Goal: Information Seeking & Learning: Learn about a topic

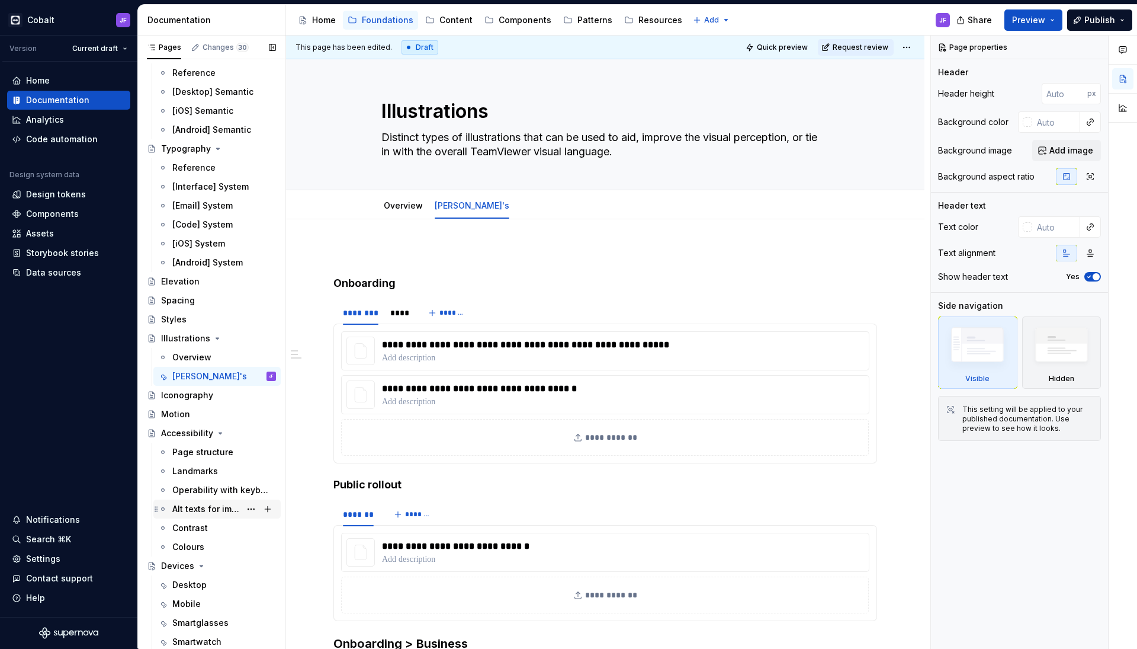
scroll to position [41, 0]
click at [182, 586] on div "Desktop" at bounding box center [189, 585] width 34 height 12
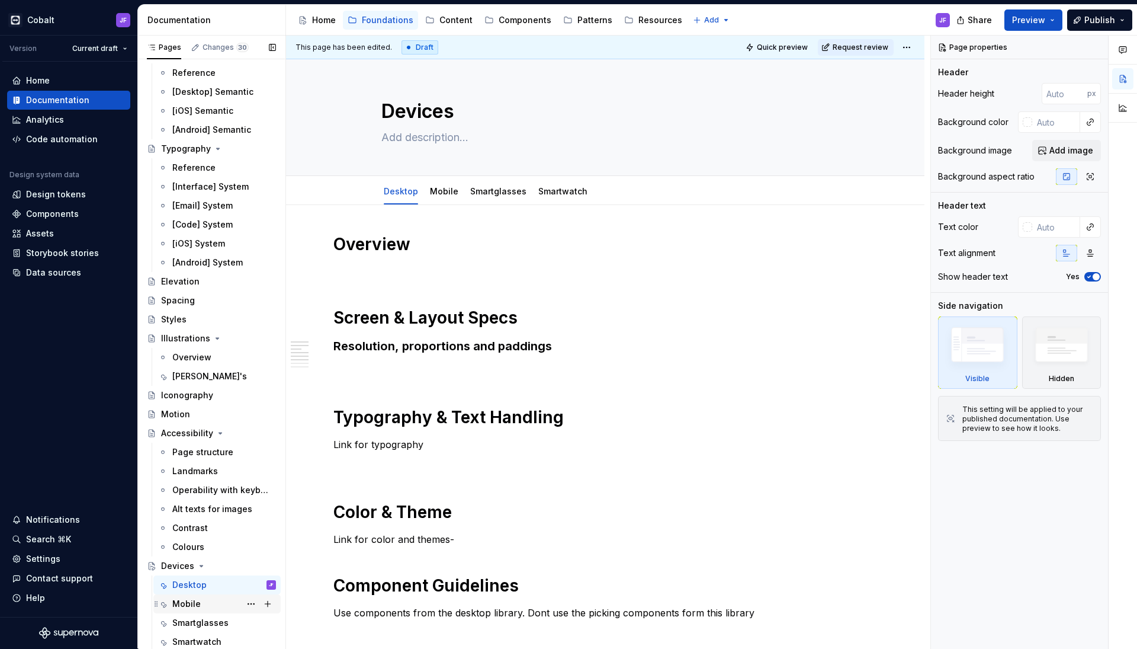
click at [181, 605] on div "Mobile" at bounding box center [186, 604] width 28 height 12
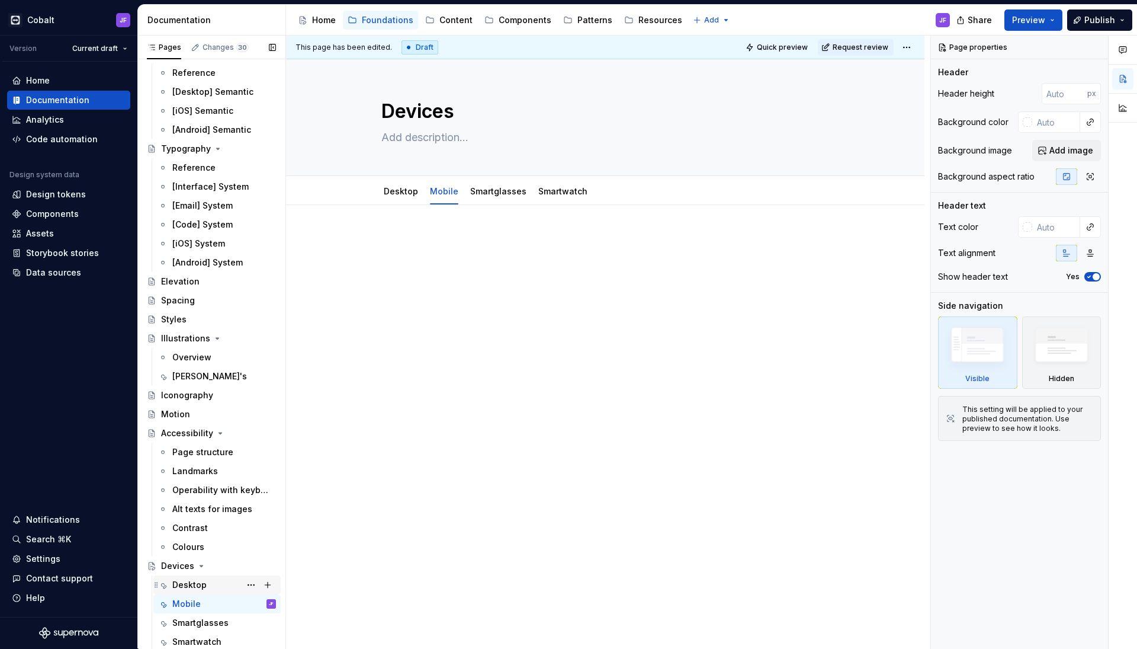
click at [195, 578] on div "Desktop" at bounding box center [224, 584] width 104 height 17
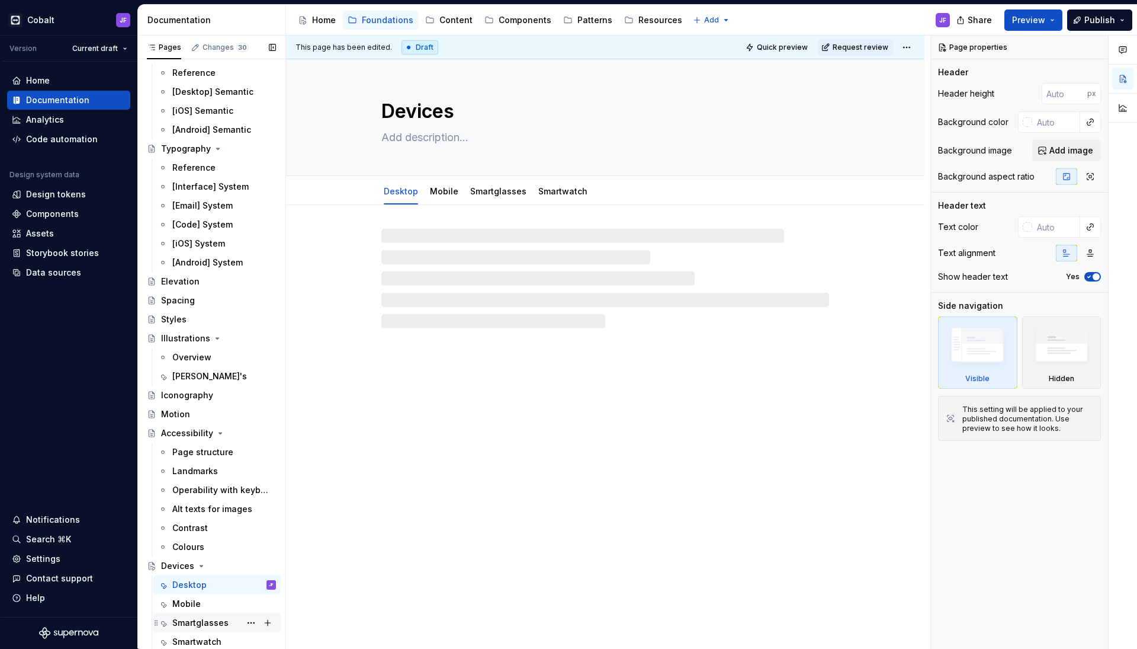
click at [189, 622] on div "Smartglasses" at bounding box center [200, 623] width 56 height 12
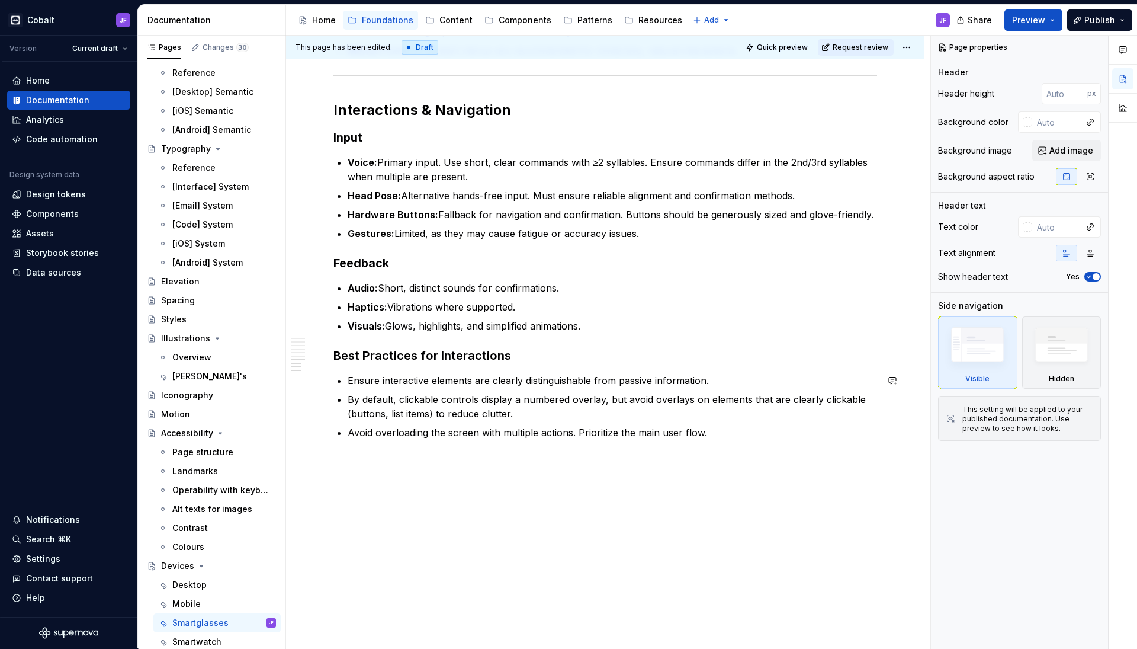
scroll to position [1164, 0]
click at [205, 637] on div "Smartwatch" at bounding box center [196, 641] width 49 height 12
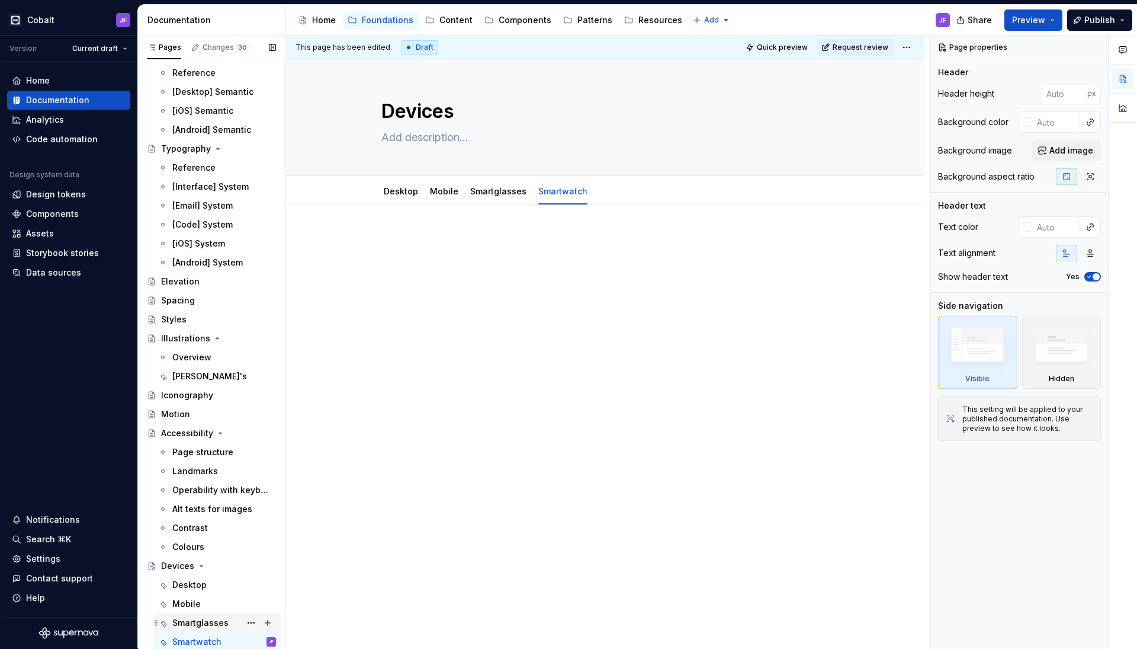
click at [195, 621] on div "Smartglasses" at bounding box center [200, 623] width 56 height 12
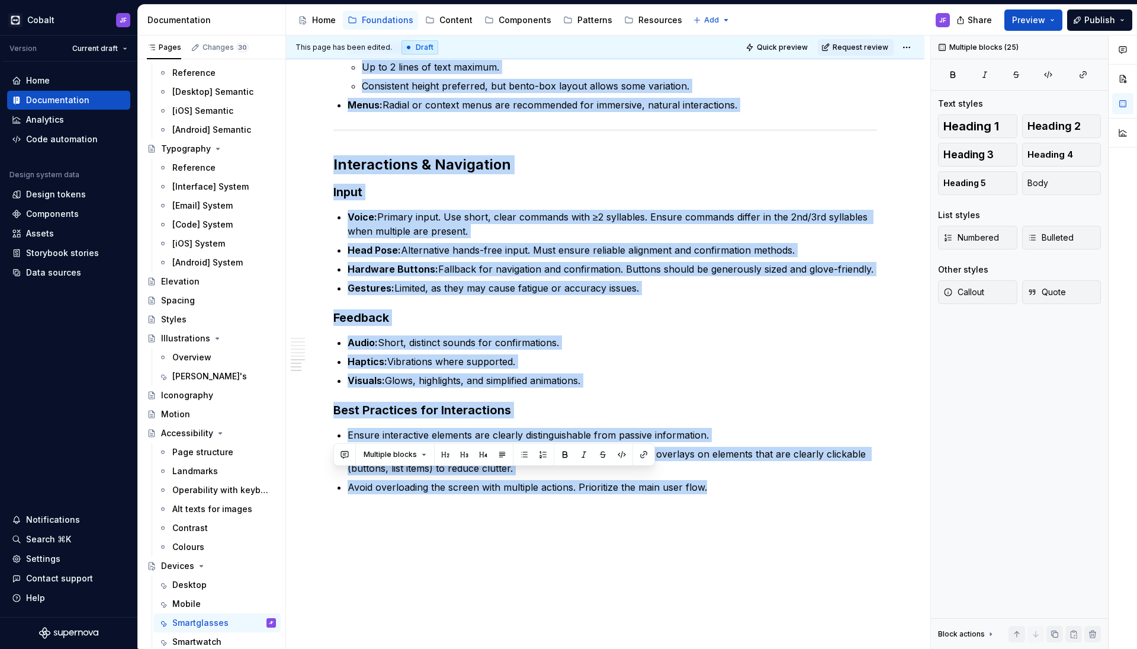
scroll to position [1164, 0]
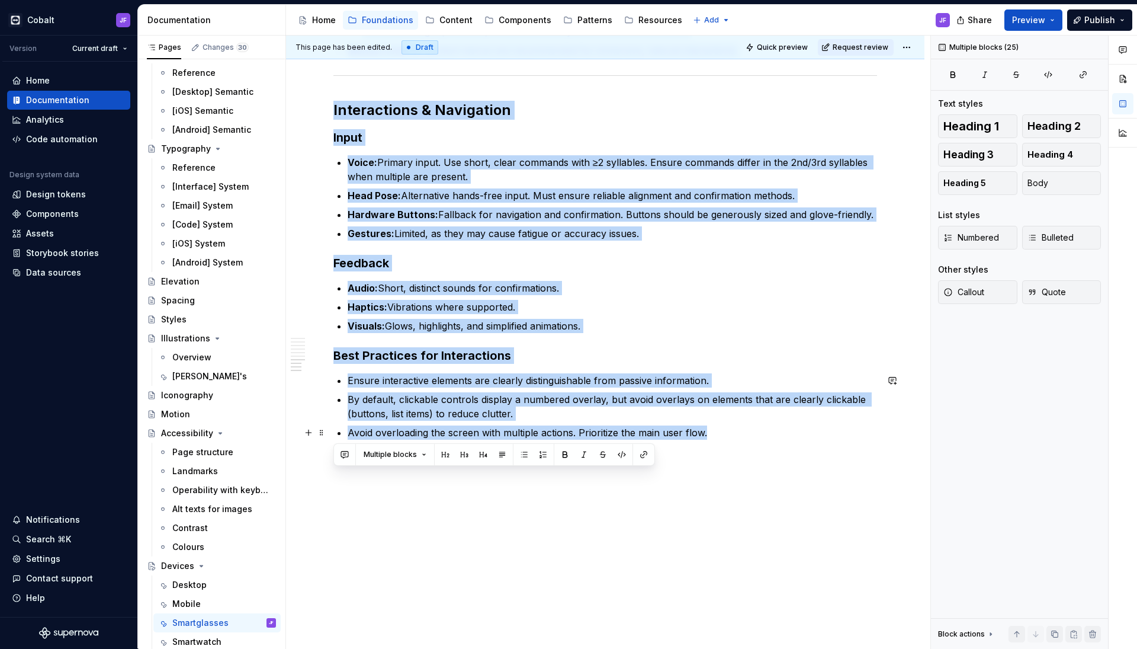
drag, startPoint x: 335, startPoint y: 152, endPoint x: 714, endPoint y: 429, distance: 470.4
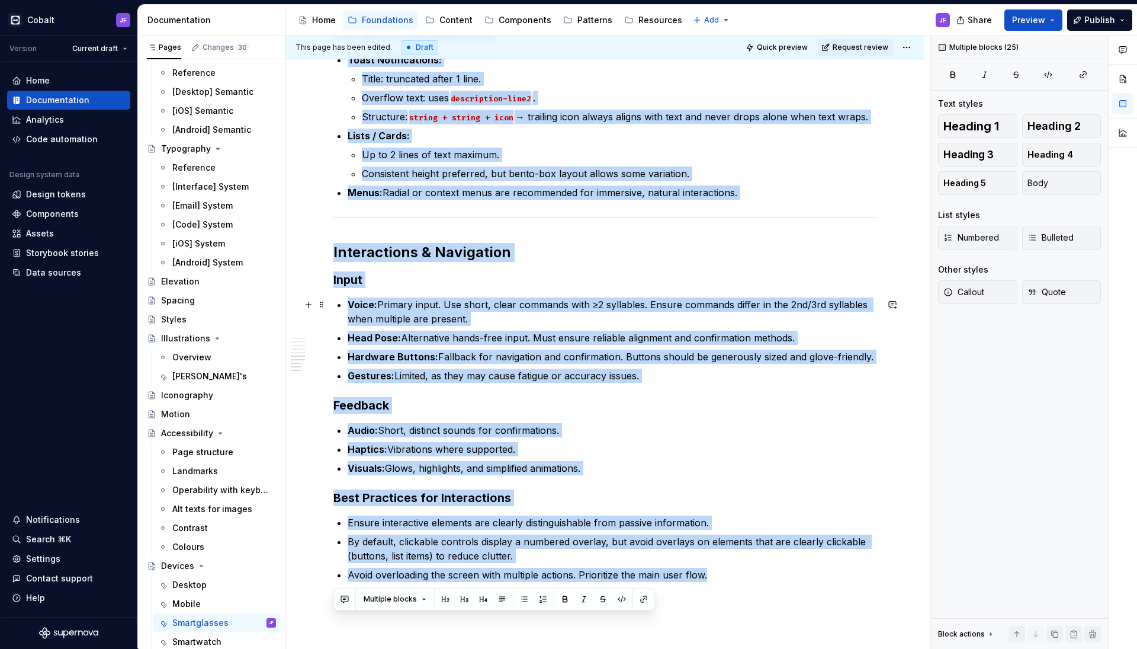
scroll to position [1020, 0]
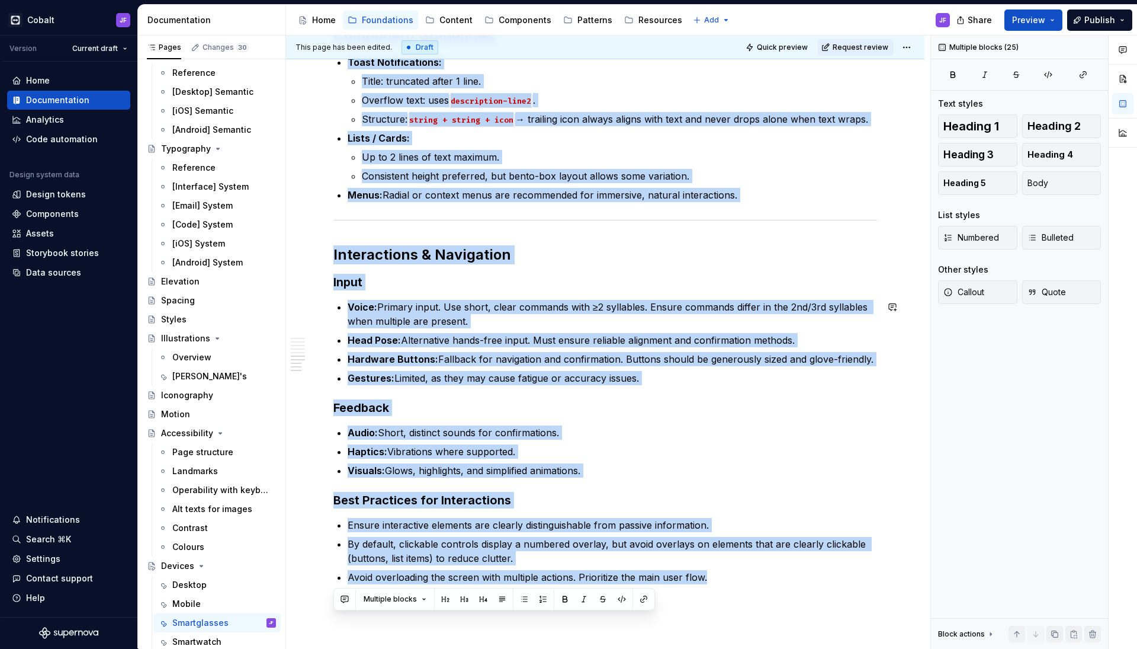
copy div "Overview Smart glasses are hands-free wearable devices designed for high-focus …"
click at [186, 579] on div "Desktop" at bounding box center [189, 585] width 34 height 12
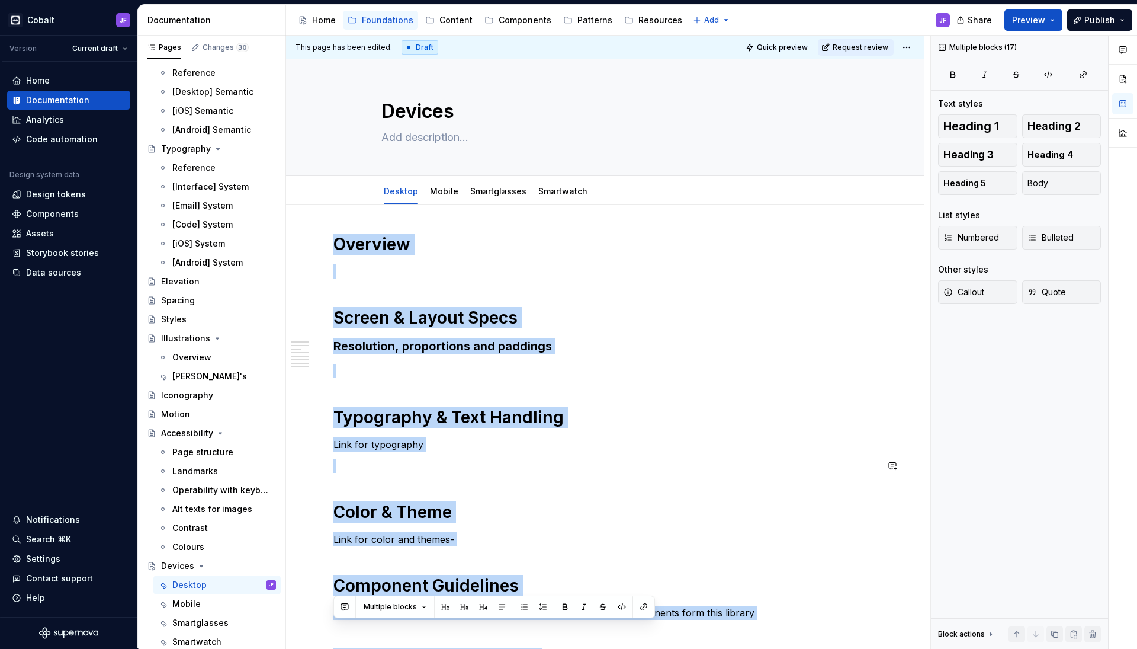
scroll to position [348, 0]
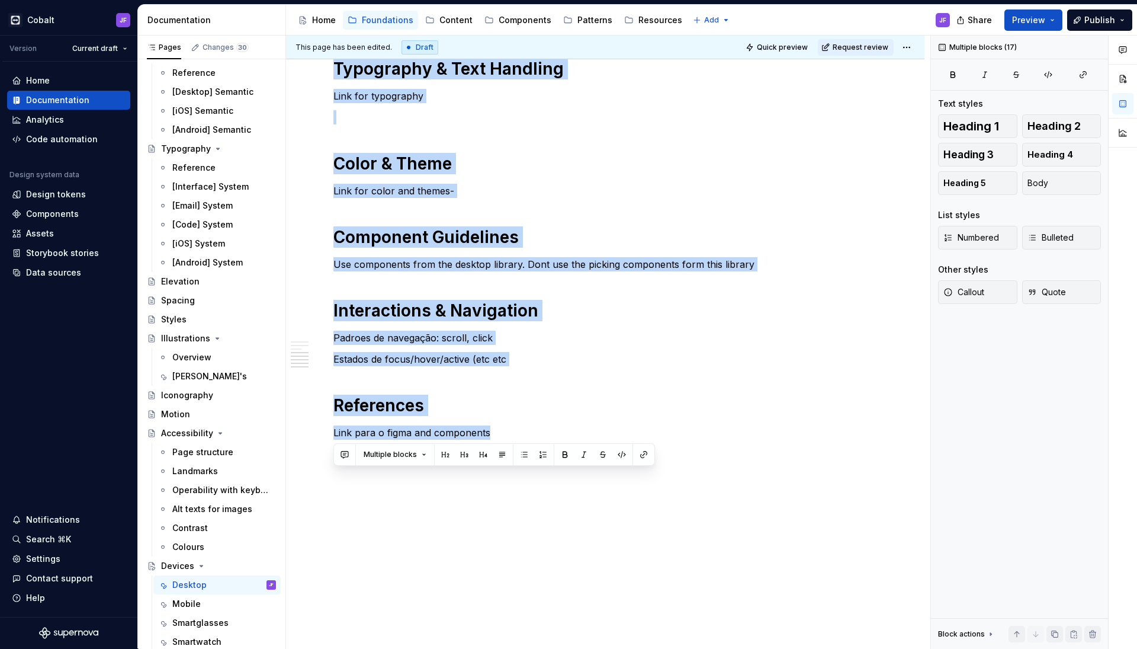
drag, startPoint x: 337, startPoint y: 242, endPoint x: 693, endPoint y: 797, distance: 658.8
click at [693, 648] on html "Cobalt JF Version Current draft Home Documentation Analytics Code automation De…" at bounding box center [568, 324] width 1137 height 649
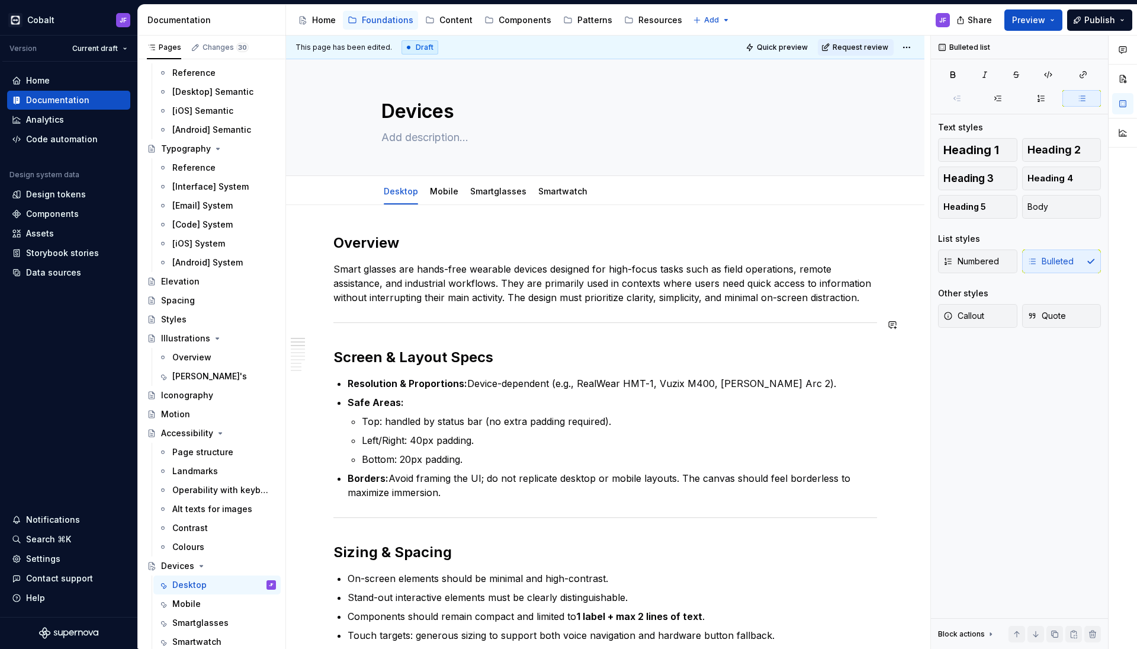
scroll to position [0, 0]
type textarea "*"
click at [873, 298] on p "Smart glasses are hands-free wearable devices designed for high-focus tasks suc…" at bounding box center [605, 283] width 544 height 43
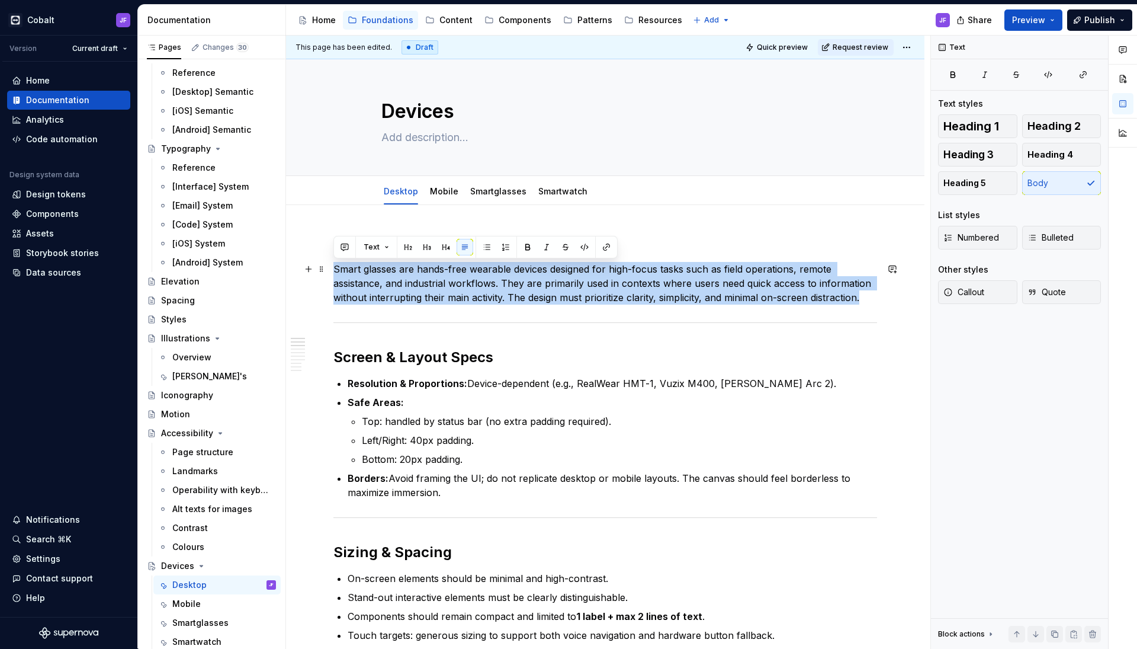
drag, startPoint x: 869, startPoint y: 297, endPoint x: 328, endPoint y: 267, distance: 542.2
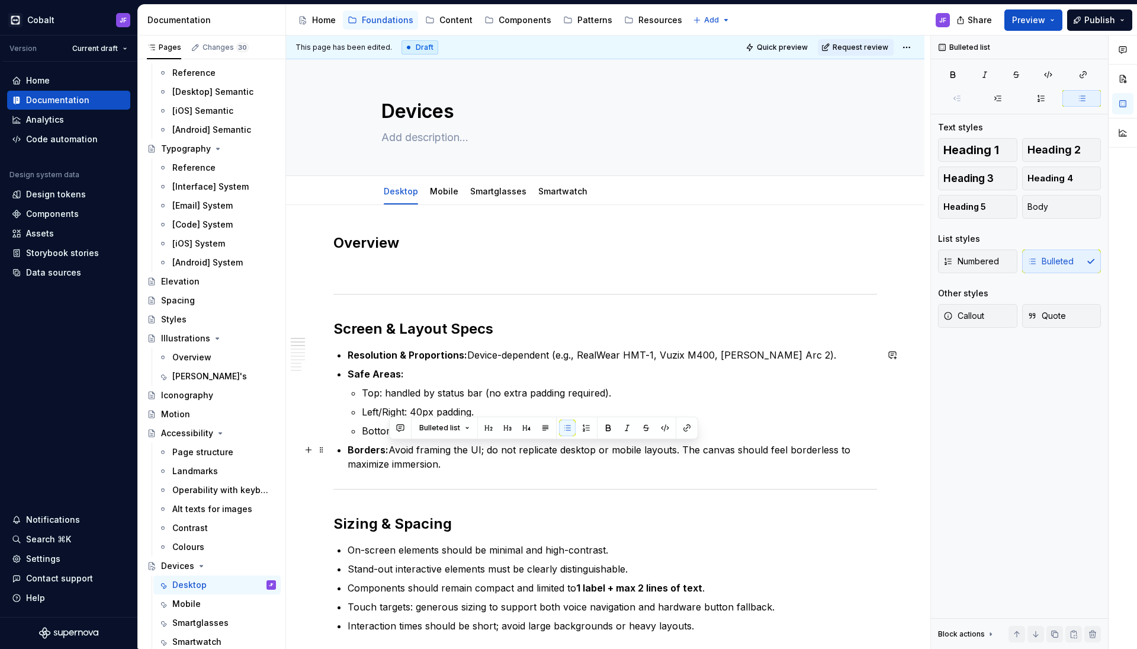
drag, startPoint x: 445, startPoint y: 461, endPoint x: 391, endPoint y: 448, distance: 56.0
click at [391, 448] on p "Borders: Avoid framing the UI; do not replicate desktop or mobile layouts. The …" at bounding box center [612, 456] width 529 height 28
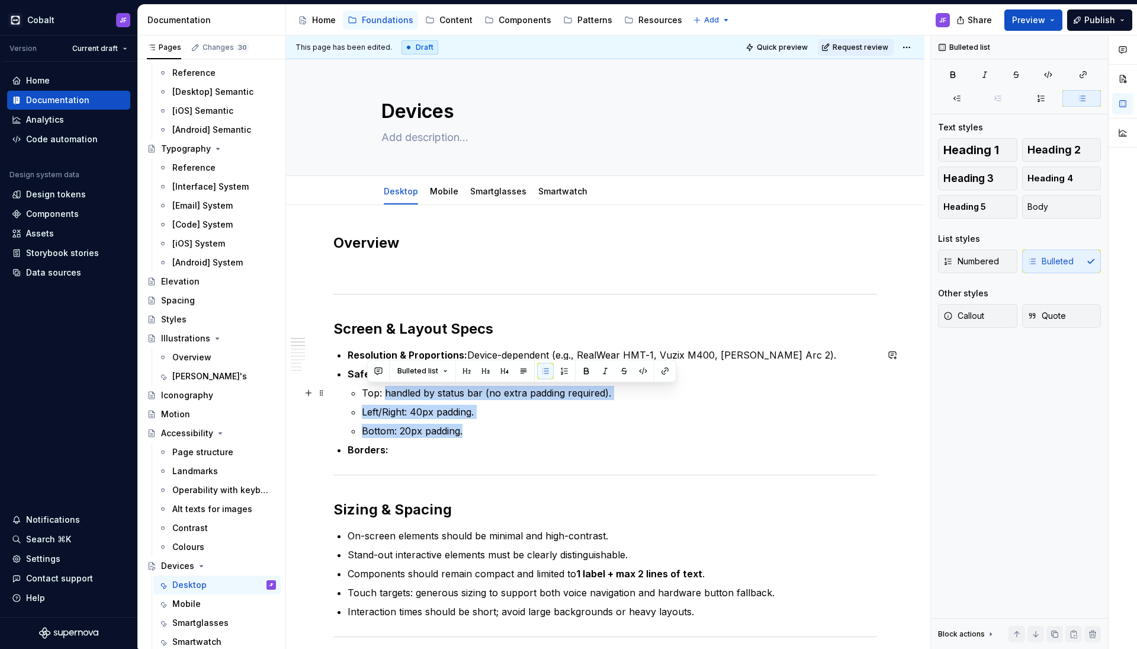
drag, startPoint x: 470, startPoint y: 427, endPoint x: 387, endPoint y: 399, distance: 87.1
click at [386, 398] on ul "Top: handled by status bar (no extra padding required). Left/Right: 40px paddin…" at bounding box center [619, 412] width 515 height 52
click at [387, 399] on p "Top: handled by status bar (no extra padding required)." at bounding box center [619, 393] width 515 height 14
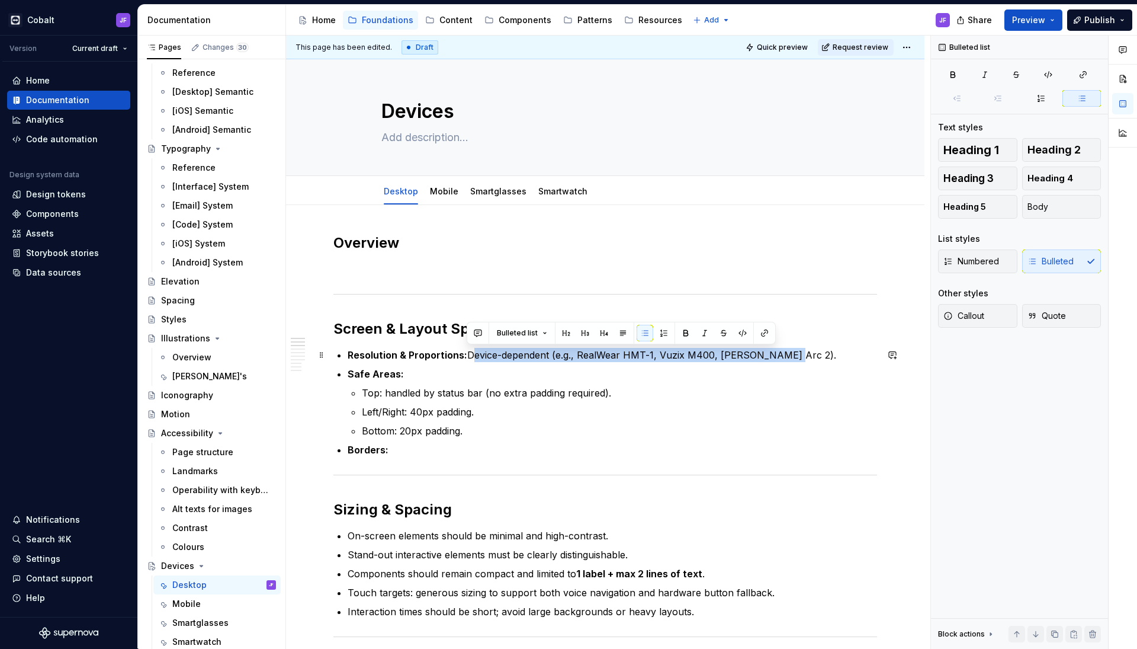
drag, startPoint x: 785, startPoint y: 352, endPoint x: 469, endPoint y: 354, distance: 315.7
click at [469, 354] on p "Resolution & Proportions: Device-dependent (e.g., RealWear HMT-1, Vuzix M400, […" at bounding box center [612, 355] width 529 height 14
drag, startPoint x: 682, startPoint y: 354, endPoint x: 469, endPoint y: 352, distance: 213.2
click at [469, 352] on p "Resolution & Proportions: the desktop resolutions are supported from" at bounding box center [612, 355] width 529 height 14
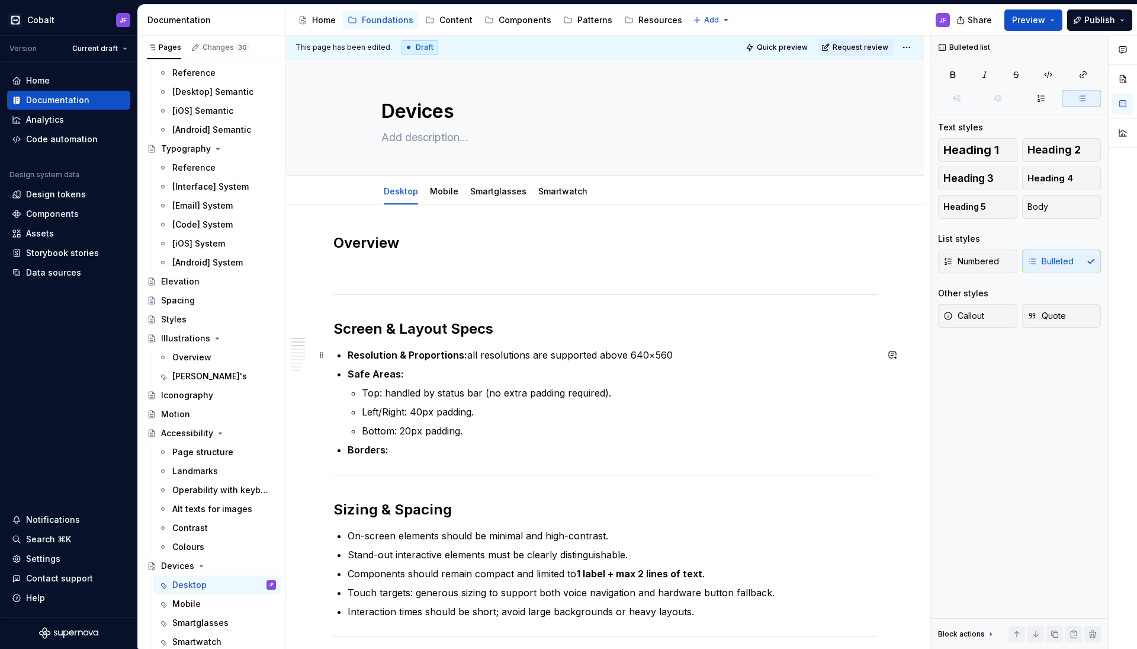
click at [673, 357] on p "Resolution & Proportions: all resolutions are supported above 640×560" at bounding box center [612, 355] width 529 height 14
click at [470, 373] on p "Safe Areas:" at bounding box center [612, 374] width 529 height 14
click at [468, 354] on p "Resolution & Proportions: all resolutions are supported above 640×560" at bounding box center [612, 355] width 529 height 14
click at [598, 354] on p "Resolution & Proportions: all resolutions are supported above 640×560" at bounding box center [612, 355] width 529 height 14
click at [532, 354] on p "Resolution & Proportions: all resolutions are supported above 640×560" at bounding box center [612, 355] width 529 height 14
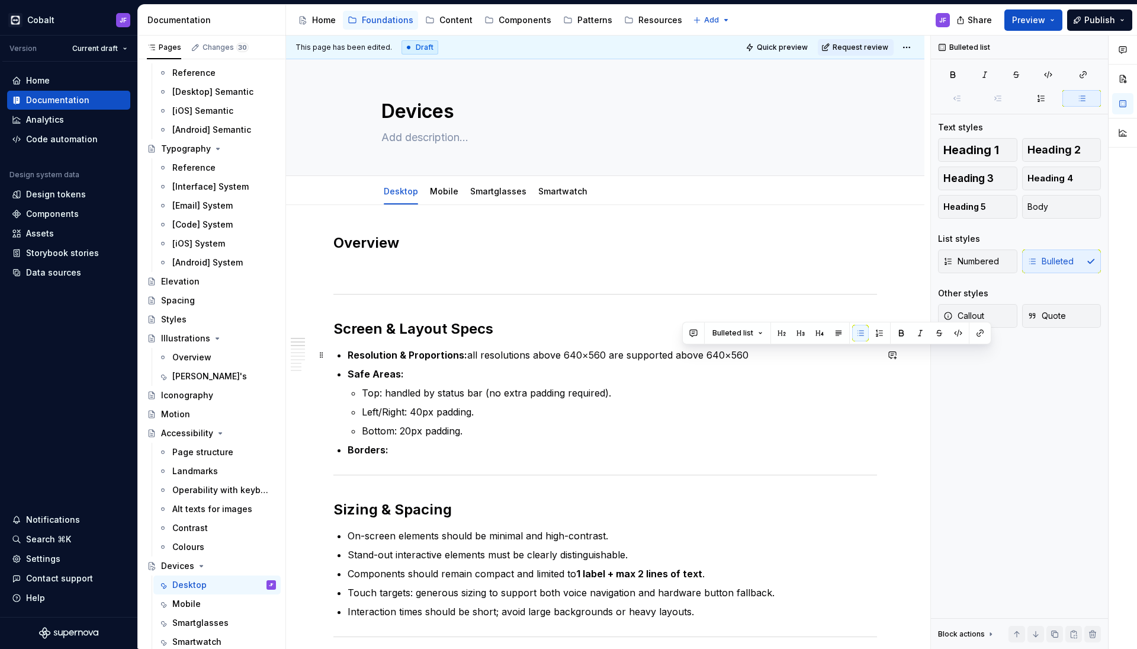
drag, startPoint x: 743, startPoint y: 358, endPoint x: 672, endPoint y: 358, distance: 70.5
click at [672, 358] on p "Resolution & Proportions: all resolutions above 640×560 are supported above 640…" at bounding box center [612, 355] width 529 height 14
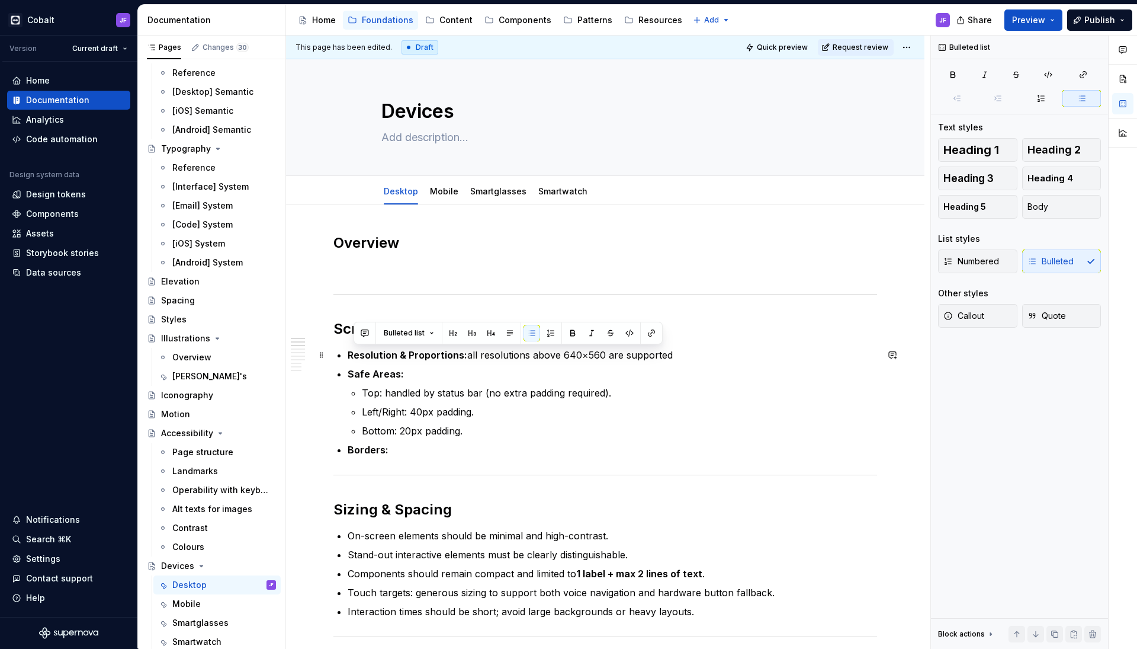
drag, startPoint x: 691, startPoint y: 354, endPoint x: 349, endPoint y: 351, distance: 341.7
click at [349, 351] on p "Resolution & Proportions: all resolutions above 640×560 are supported" at bounding box center [612, 355] width 529 height 14
copy p "Resolution & Proportions: all resolutions above 640×560 are supported"
click at [569, 358] on p "Resolution & Proportions: all resolutions above 640×560 are supported" at bounding box center [612, 355] width 529 height 14
click at [452, 371] on p "Safe Areas:" at bounding box center [612, 374] width 529 height 14
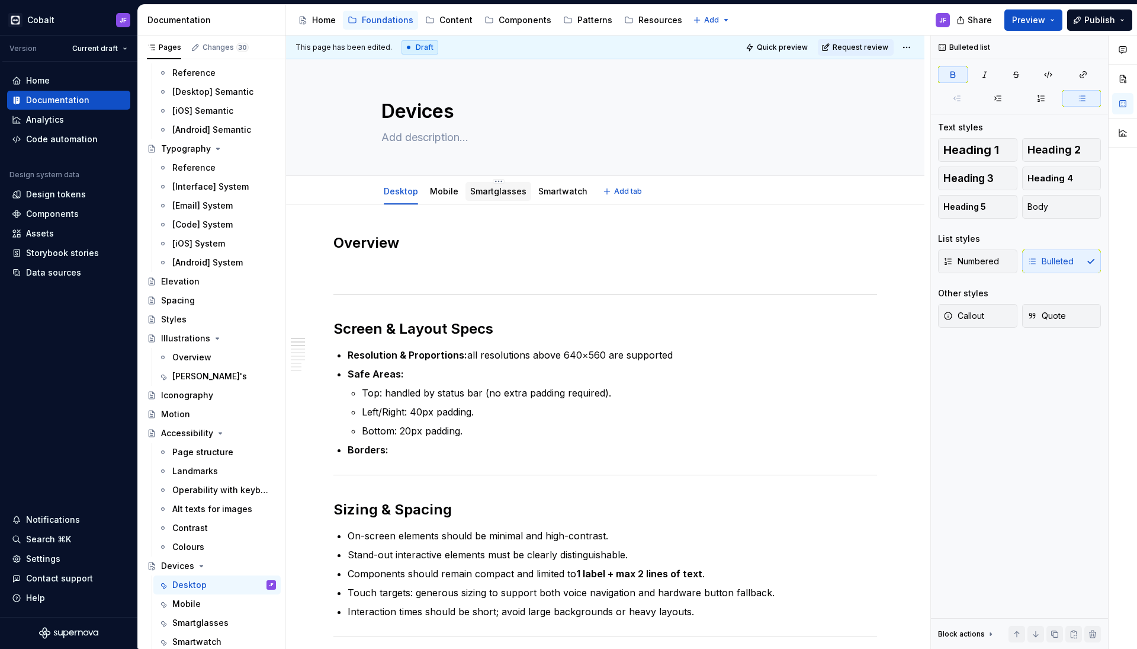
click at [508, 190] on link "Smartglasses" at bounding box center [498, 191] width 56 height 10
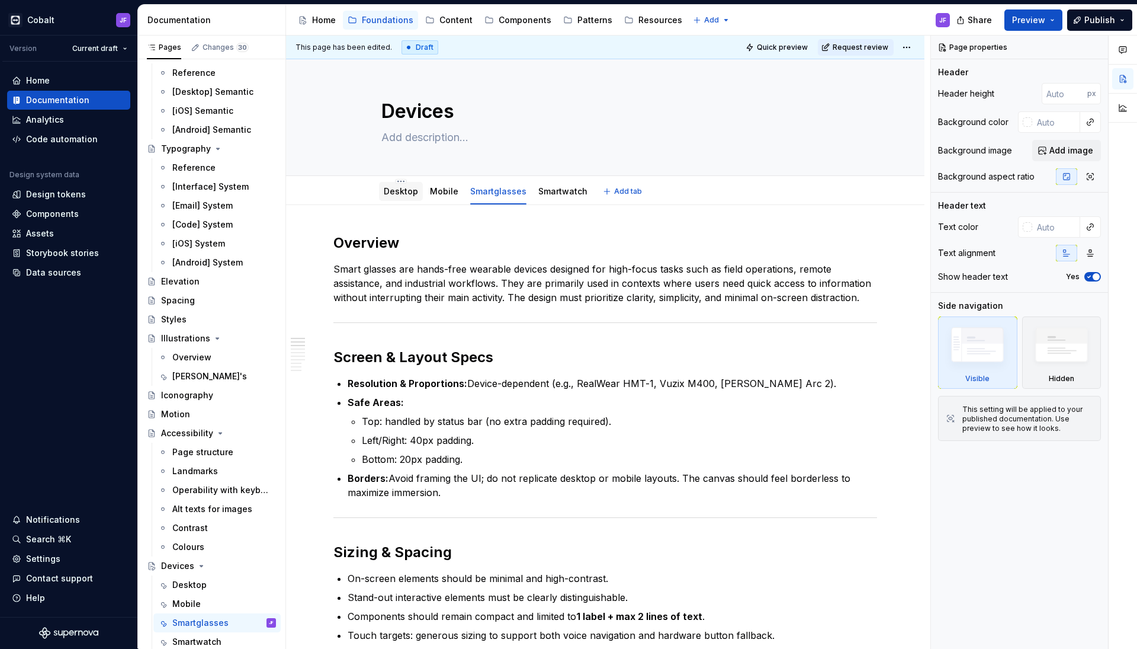
click at [409, 195] on link "Desktop" at bounding box center [401, 191] width 34 height 10
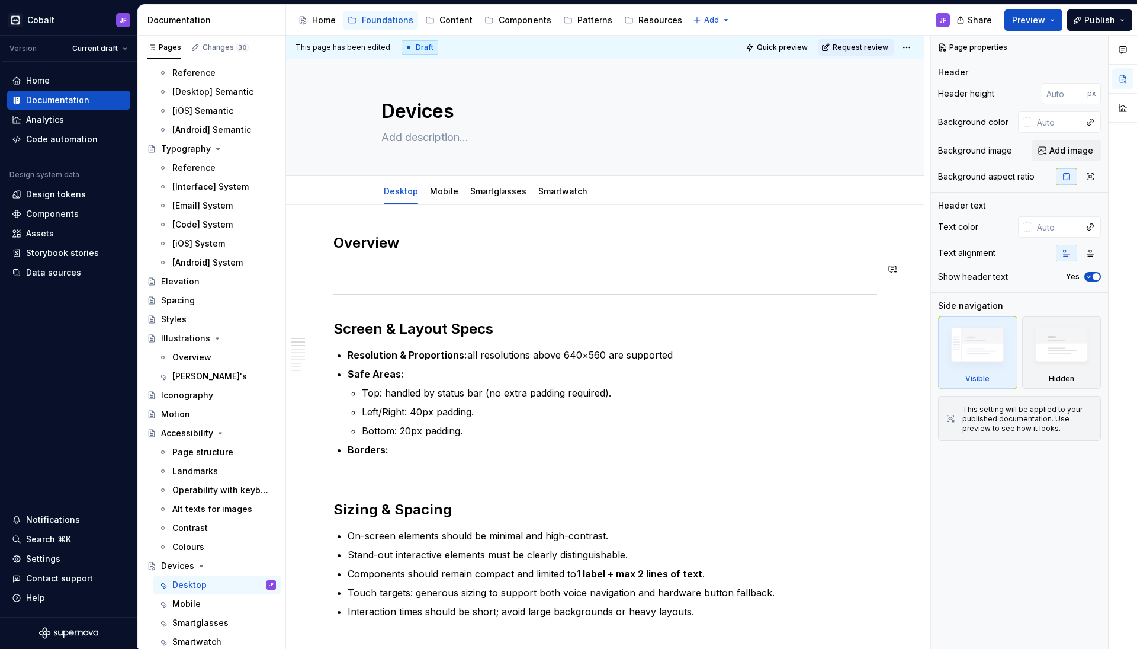
click at [409, 266] on p at bounding box center [605, 269] width 544 height 14
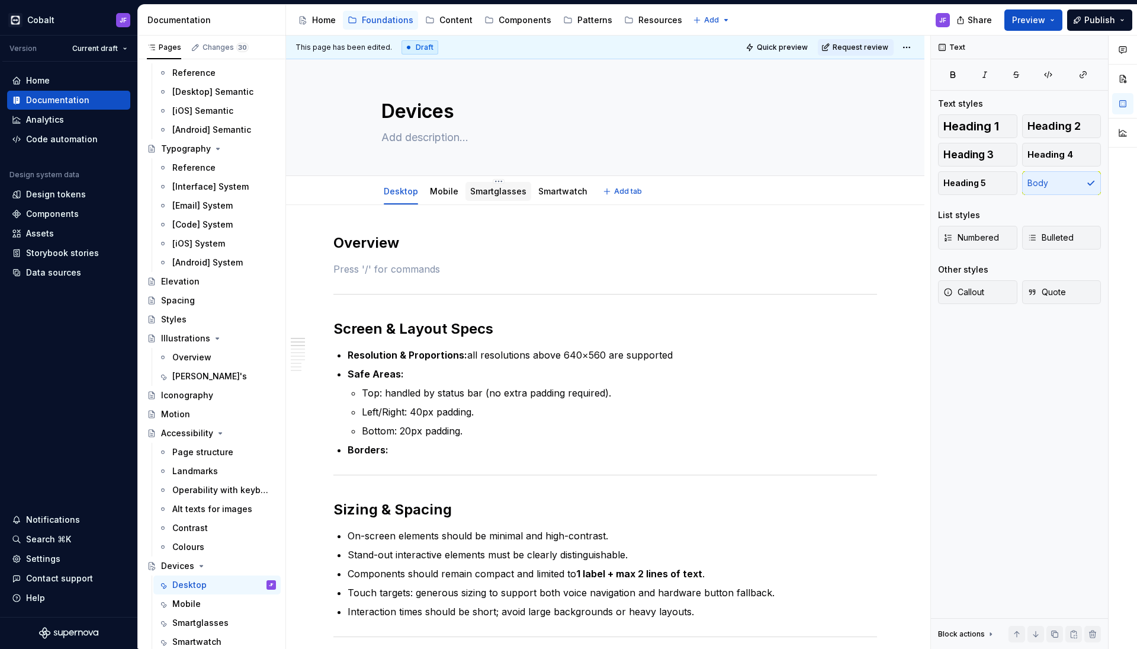
click at [505, 194] on link "Smartglasses" at bounding box center [498, 191] width 56 height 10
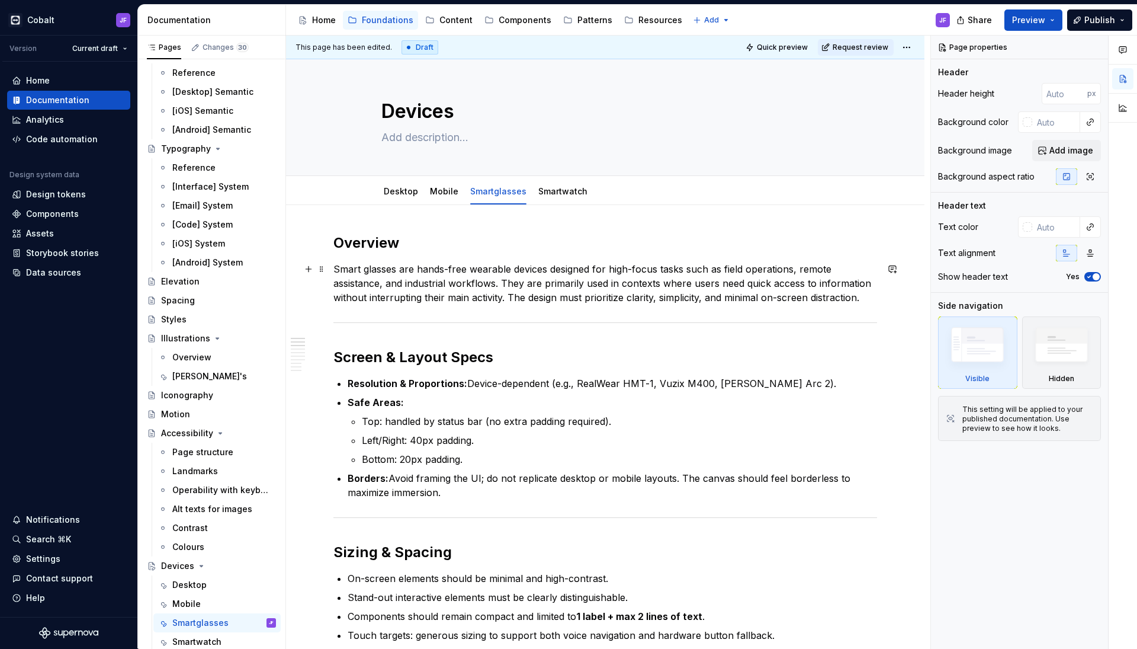
click at [447, 283] on p "Smart glasses are hands-free wearable devices designed for high-focus tasks suc…" at bounding box center [605, 283] width 544 height 43
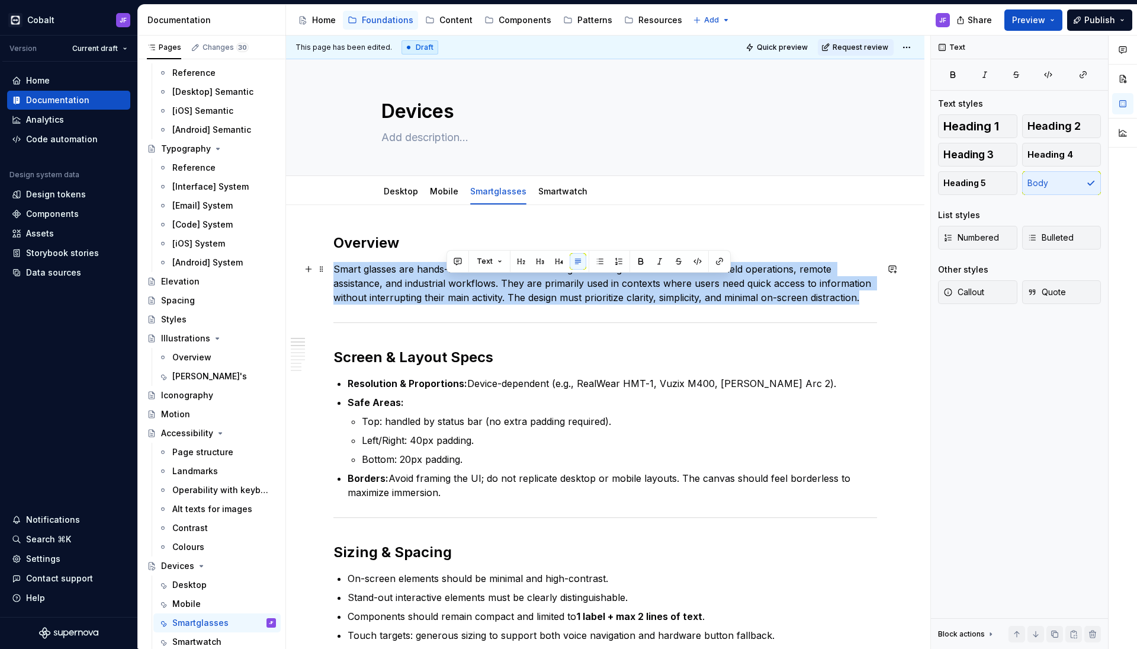
click at [447, 283] on p "Smart glasses are hands-free wearable devices designed for high-focus tasks suc…" at bounding box center [605, 283] width 544 height 43
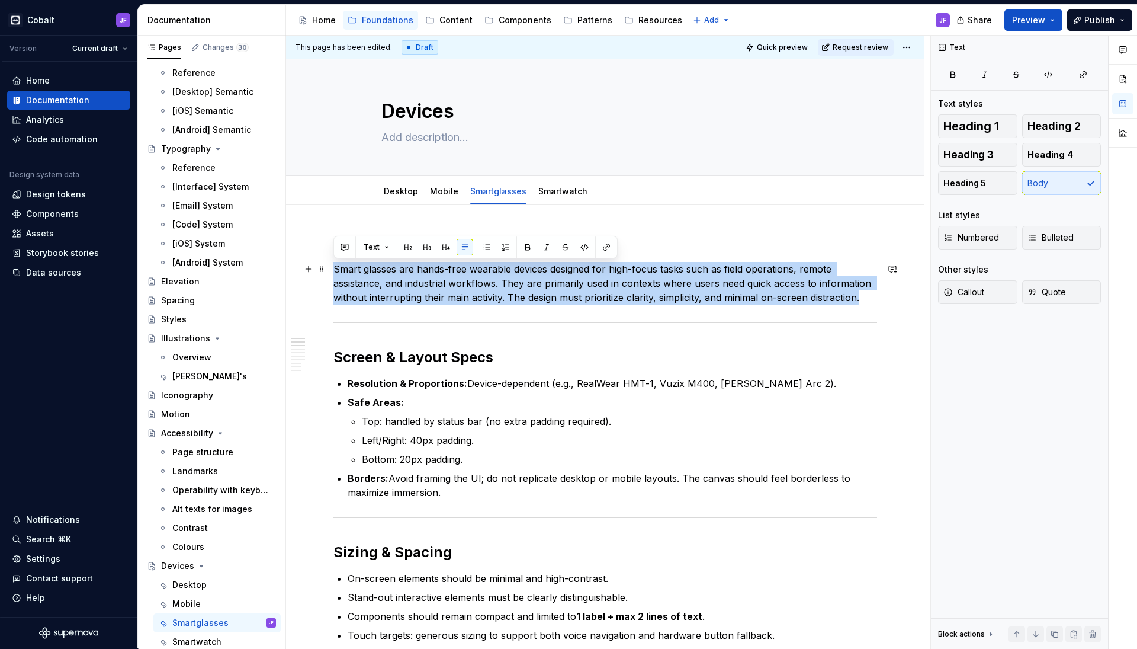
copy p "Smart glasses are hands-free wearable devices designed for high-focus tasks suc…"
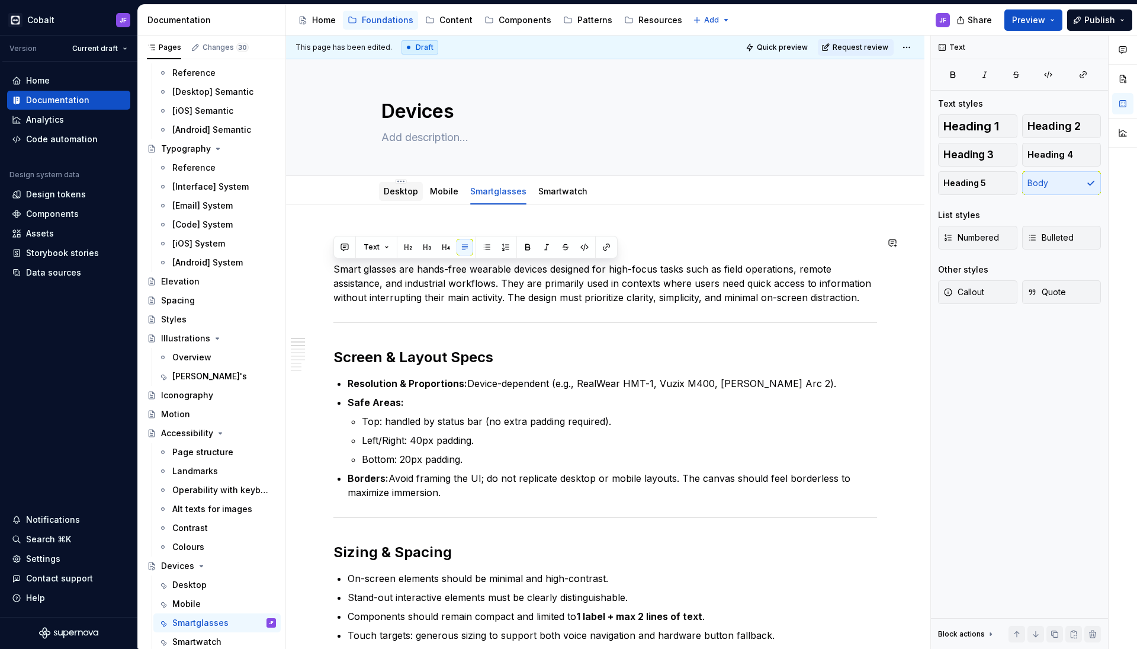
click at [394, 198] on div "Desktop" at bounding box center [401, 191] width 34 height 14
click at [394, 272] on p "Smart glasses are hands-free wearable devices designed for high-focus tasks suc…" at bounding box center [605, 283] width 544 height 43
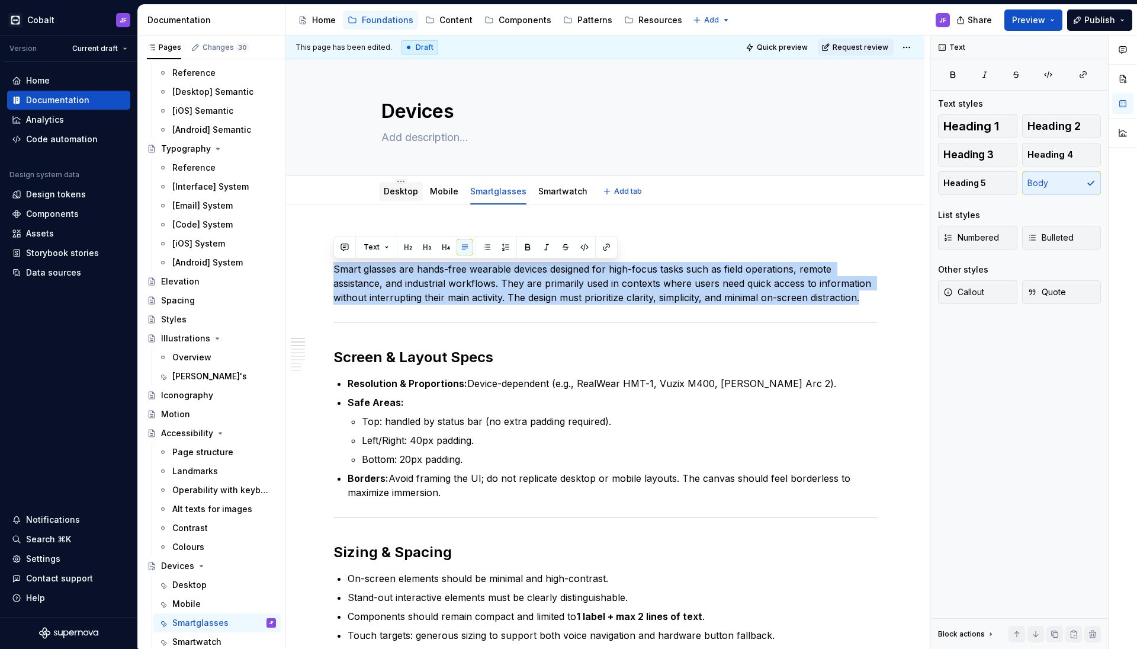
click at [407, 190] on link "Desktop" at bounding box center [401, 191] width 34 height 10
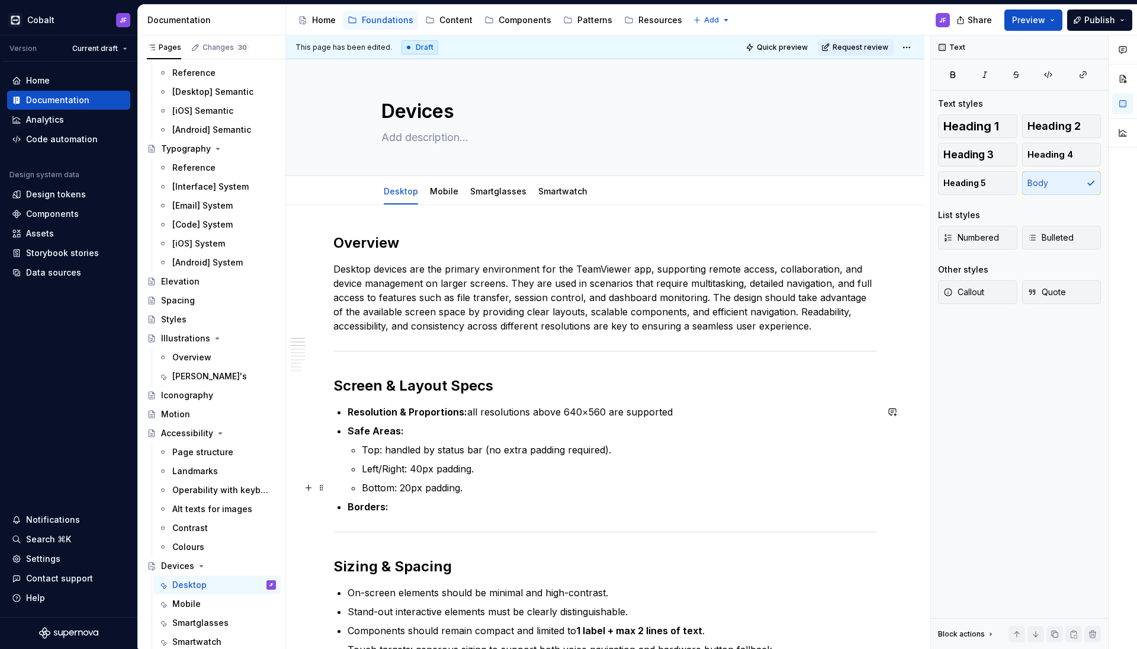
click at [471, 492] on p "Bottom: 20px padding." at bounding box center [619, 487] width 515 height 14
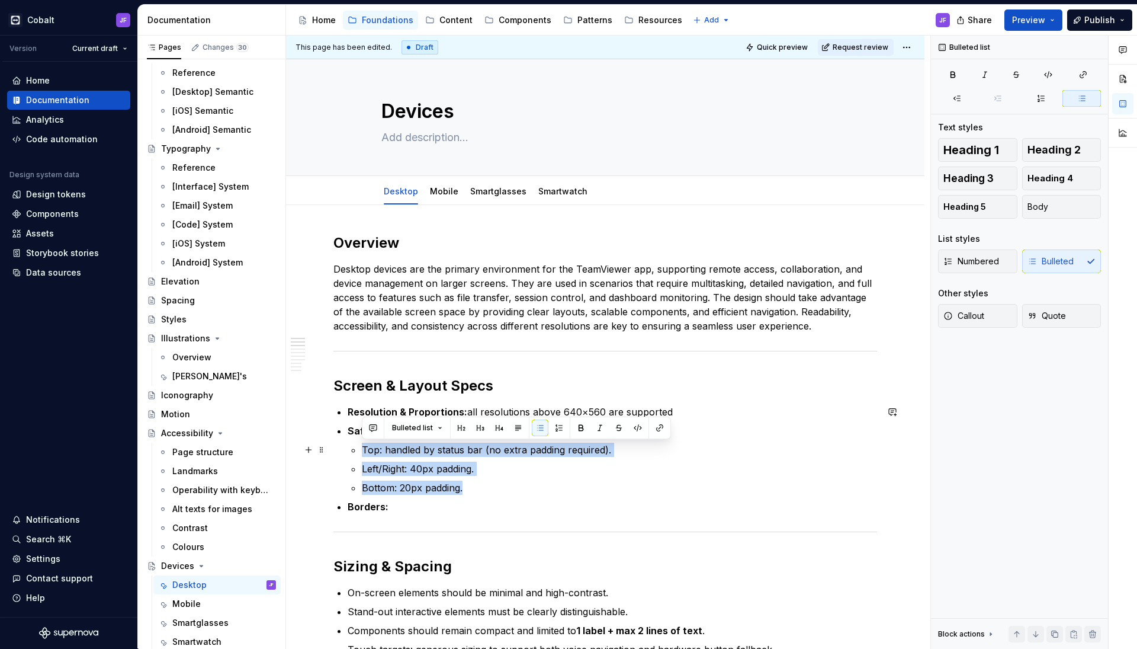
drag, startPoint x: 485, startPoint y: 489, endPoint x: 357, endPoint y: 448, distance: 135.0
click at [357, 448] on li "Safe Areas: Top: handled by status bar (no extra padding required). Left/Right:…" at bounding box center [612, 458] width 529 height 71
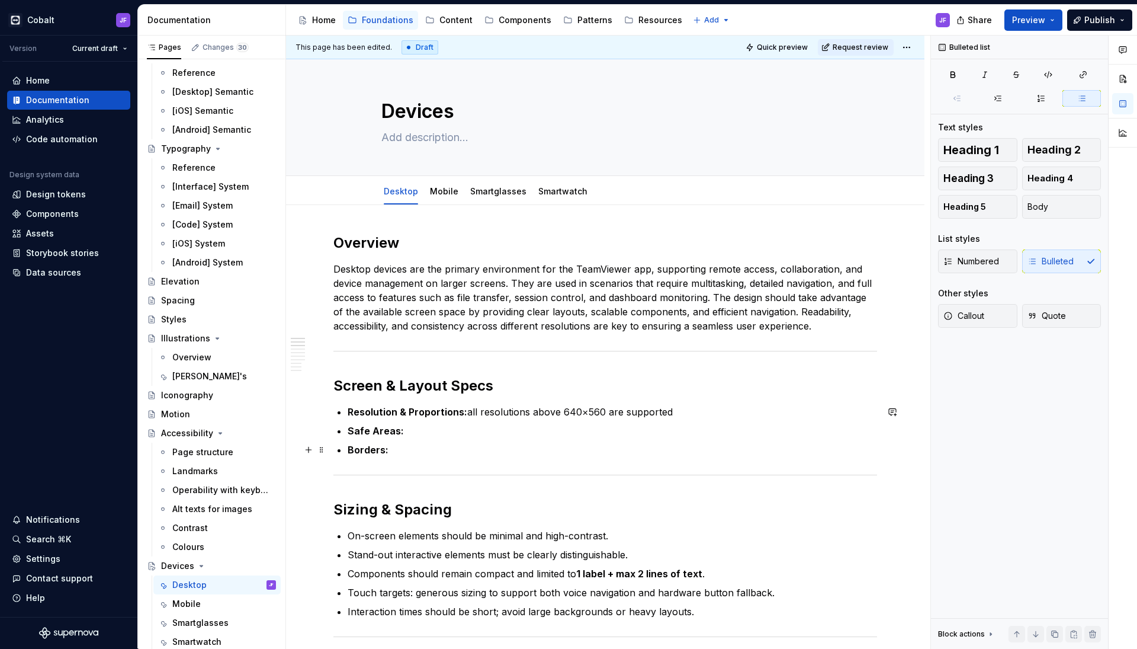
click at [419, 454] on p "Borders:" at bounding box center [612, 449] width 529 height 14
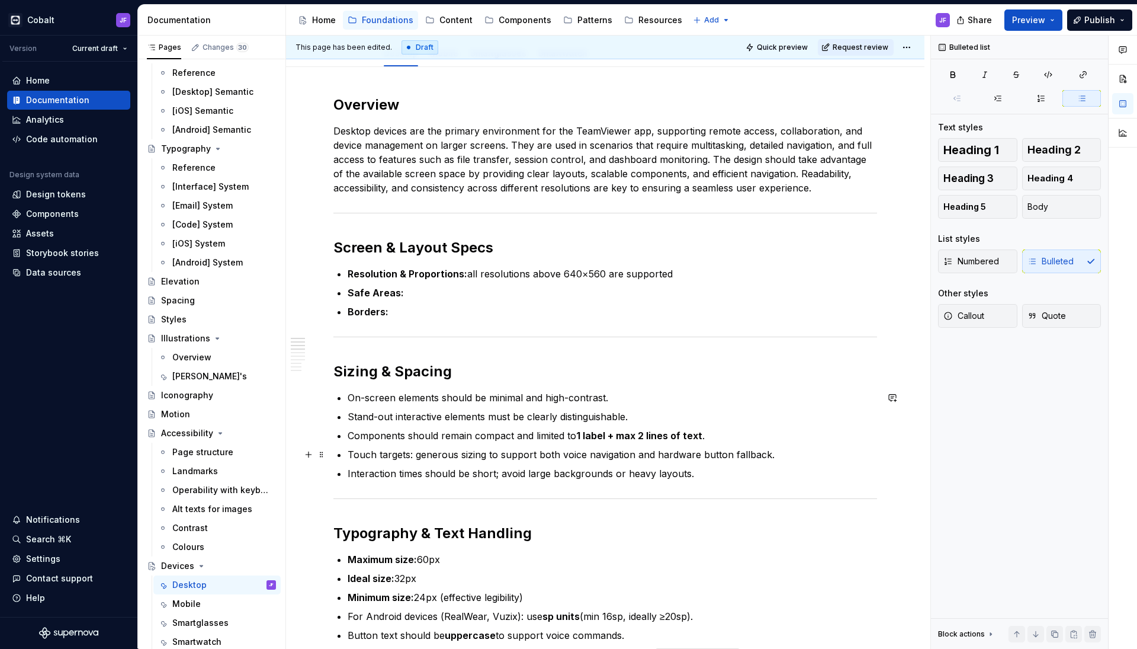
scroll to position [143, 0]
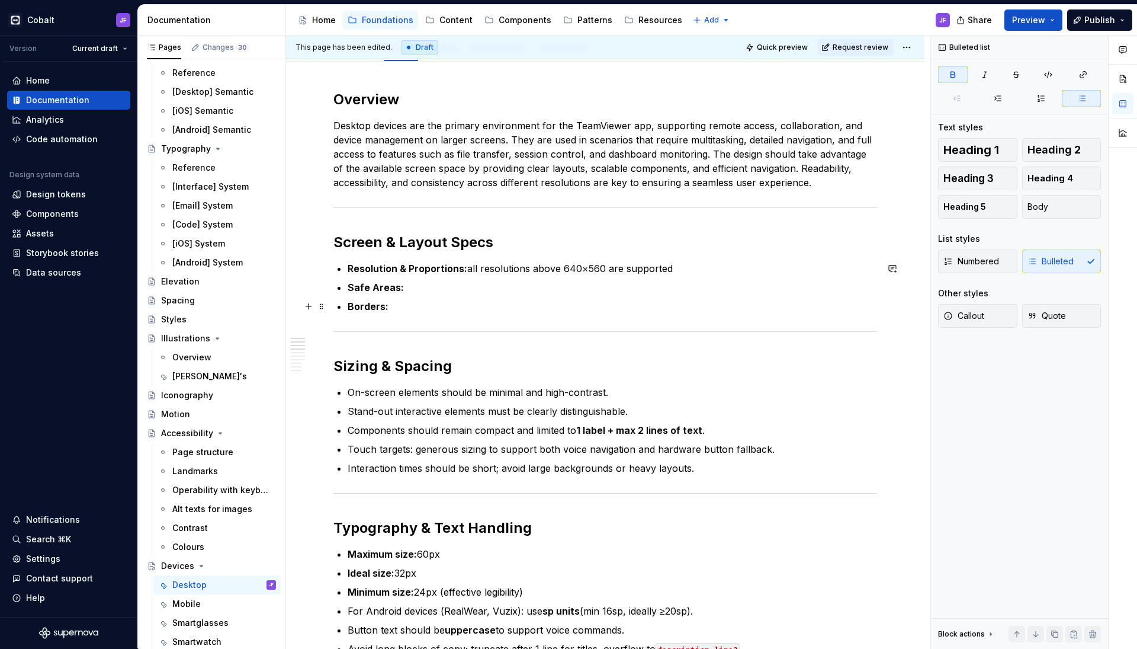
click at [452, 295] on ul "Resolution & Proportions: all resolutions above 640×560 are supported Safe Area…" at bounding box center [612, 287] width 529 height 52
click at [415, 277] on ul "Resolution & Proportions: all resolutions above 640×560 are supported Safe Area…" at bounding box center [612, 287] width 529 height 52
click at [399, 281] on strong "Safe Areas:" at bounding box center [376, 287] width 56 height 12
click at [412, 282] on p "Safe Areas:" at bounding box center [612, 287] width 529 height 14
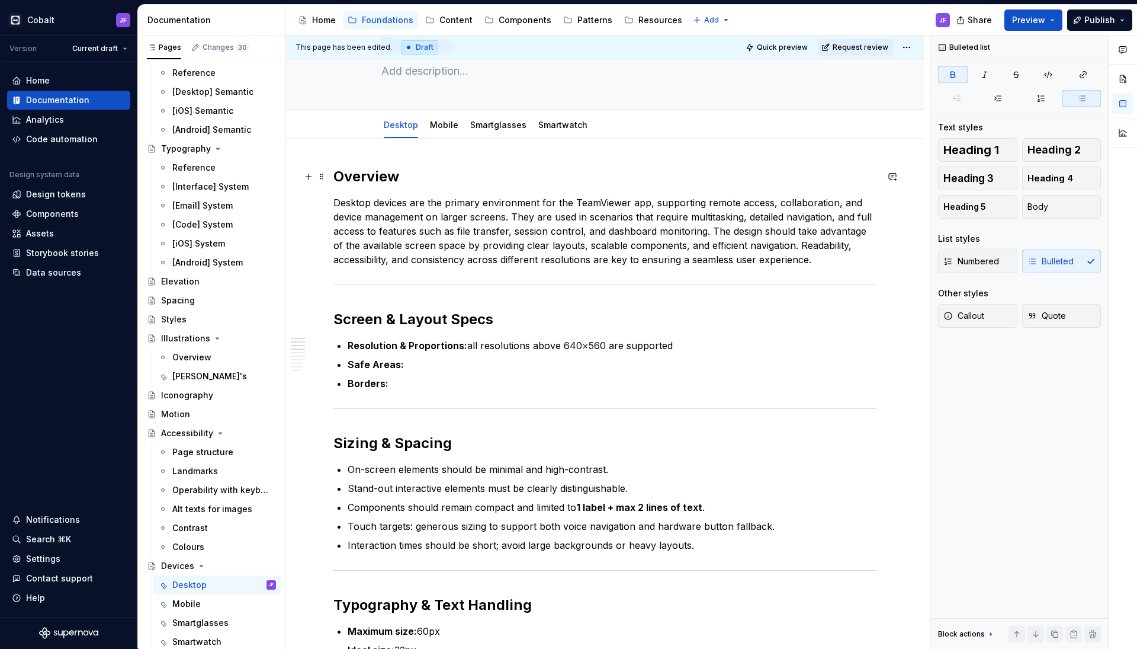
scroll to position [57, 0]
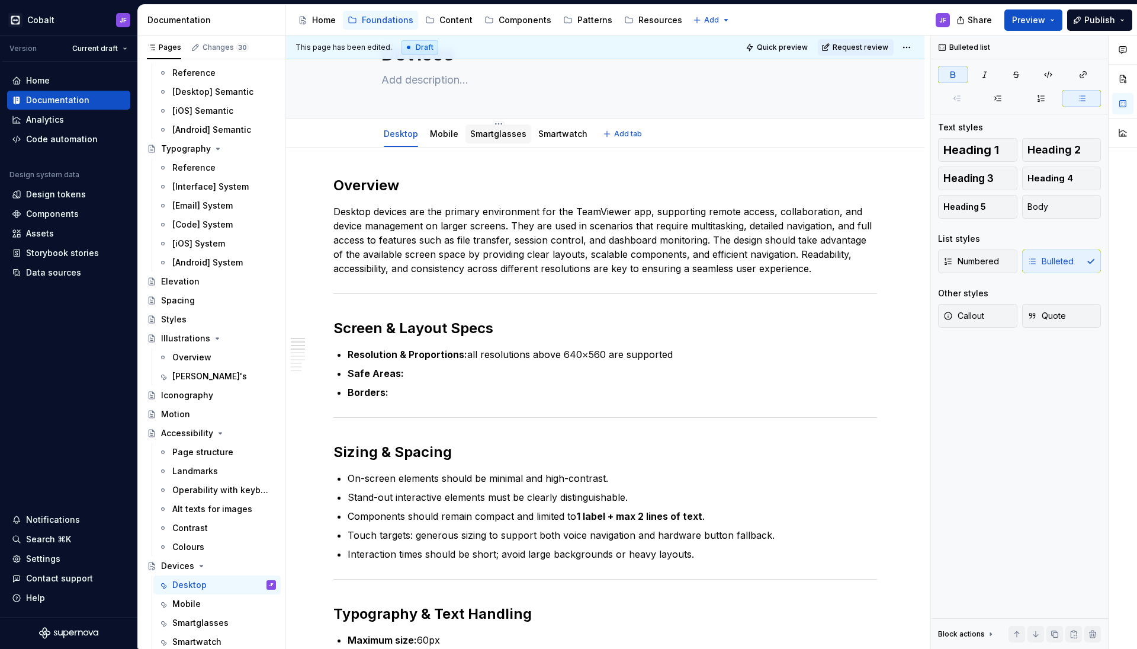
click at [489, 140] on div "Smartglasses" at bounding box center [498, 134] width 56 height 14
click at [492, 133] on link "Smartglasses" at bounding box center [498, 134] width 56 height 10
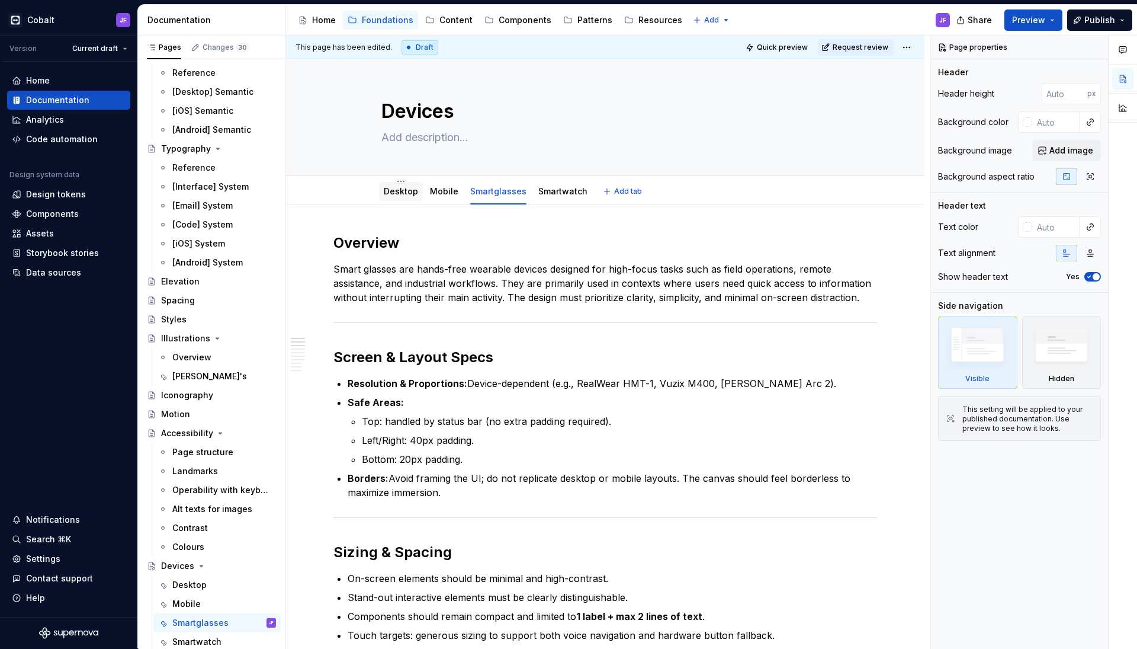
click at [402, 194] on link "Desktop" at bounding box center [401, 191] width 34 height 10
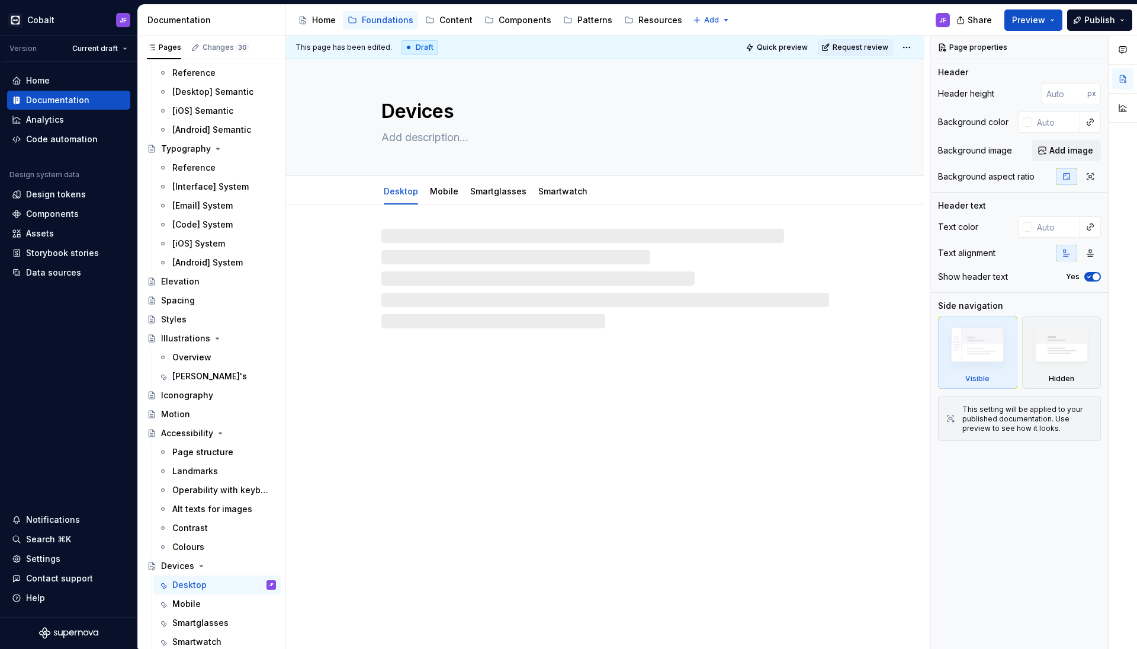
type textarea "*"
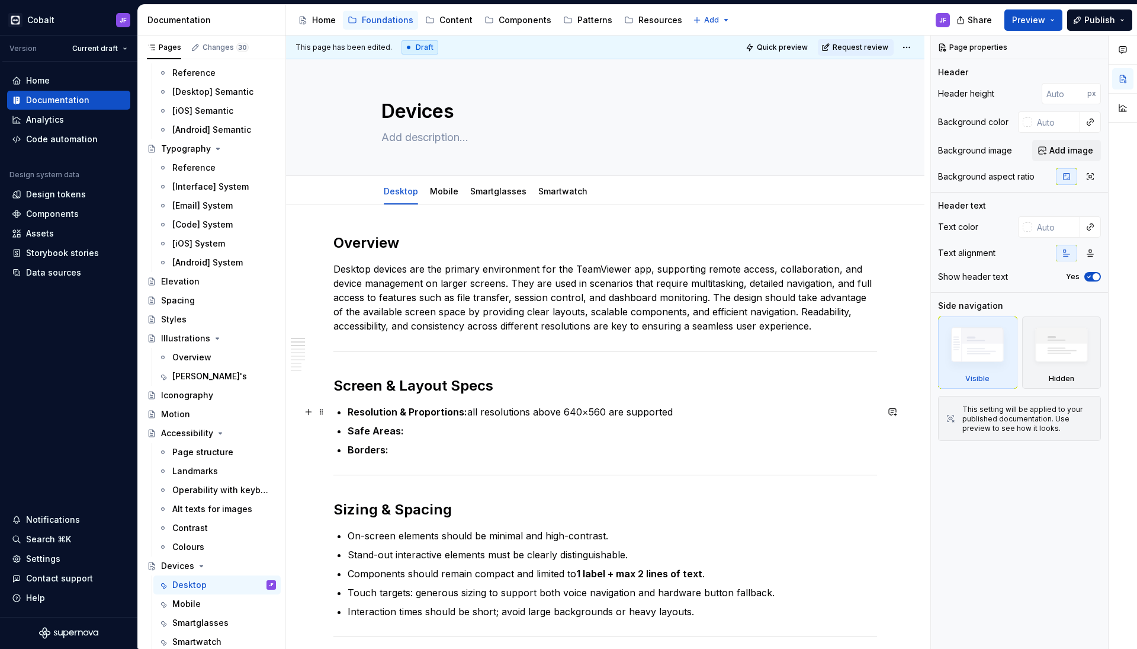
click at [423, 431] on p "Safe Areas:" at bounding box center [612, 430] width 529 height 14
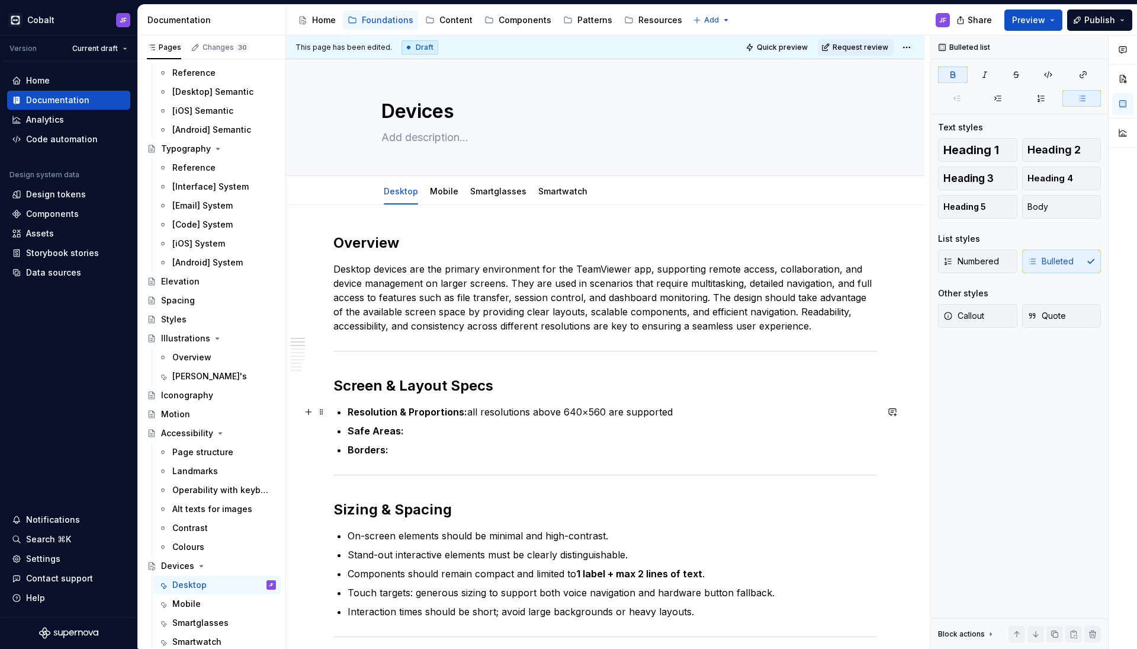
click at [679, 413] on p "Resolution & Proportions: all resolutions above 640×560 are supported" at bounding box center [612, 412] width 529 height 14
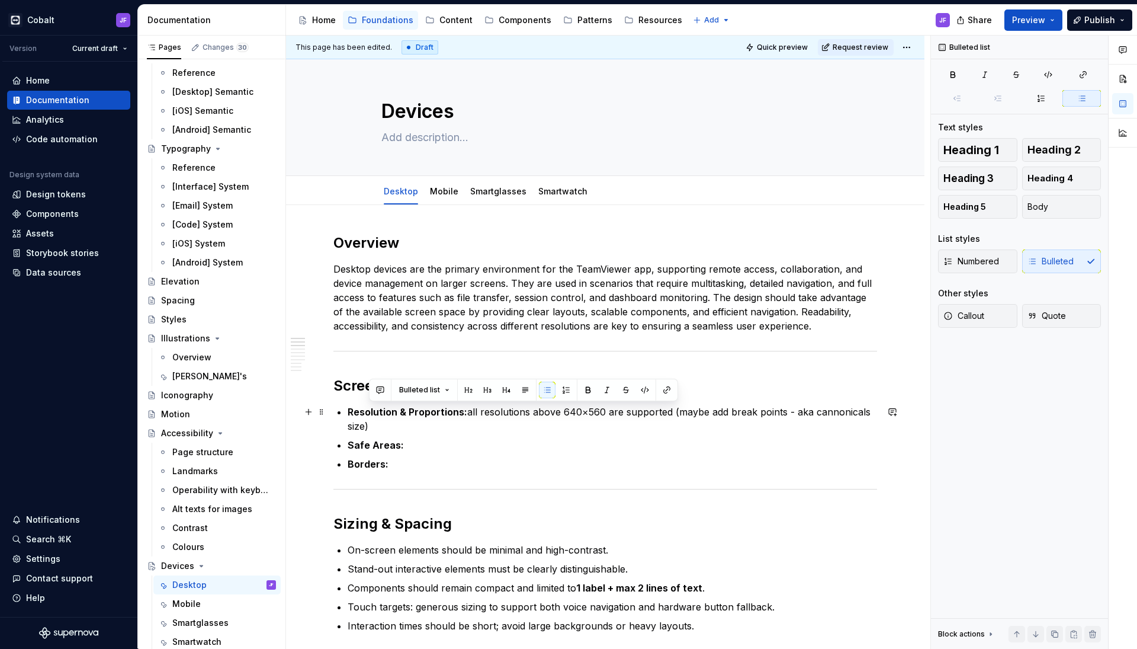
drag, startPoint x: 689, startPoint y: 426, endPoint x: 793, endPoint y: 412, distance: 104.6
click at [793, 412] on p "Resolution & Proportions: all resolutions above 640×560 are supported (maybe ad…" at bounding box center [612, 419] width 529 height 28
drag, startPoint x: 674, startPoint y: 411, endPoint x: 675, endPoint y: 422, distance: 11.3
click at [675, 422] on p "Resolution & Proportions: all resolutions above 640×560 are supported (maybe ad…" at bounding box center [612, 419] width 529 height 28
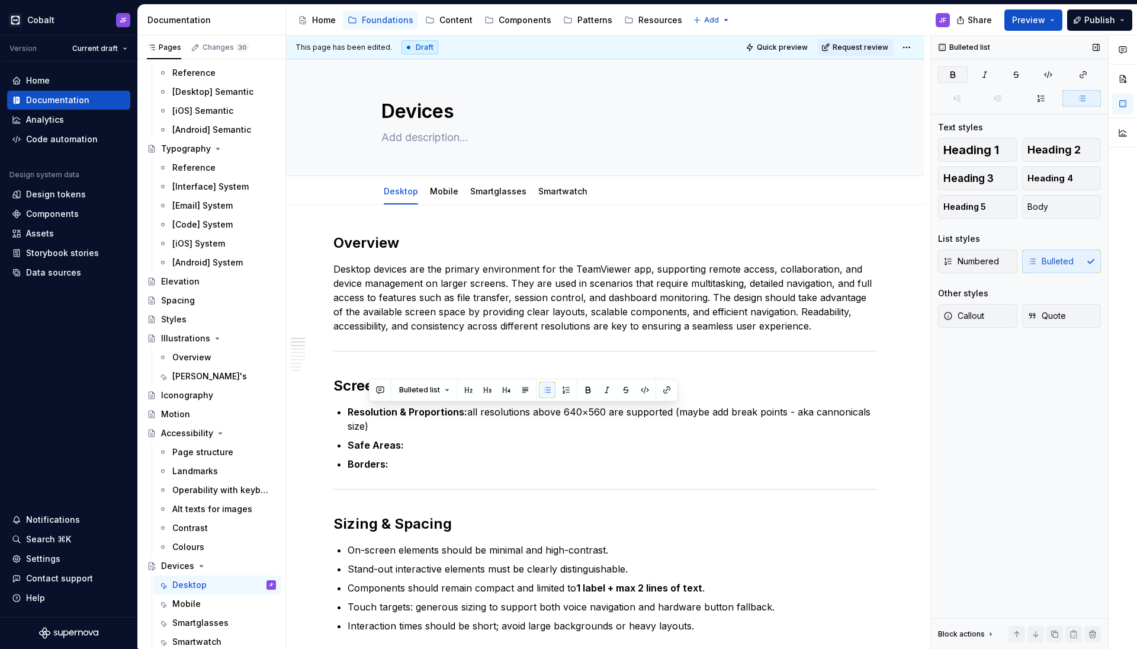
click at [956, 75] on icon "button" at bounding box center [952, 74] width 9 height 9
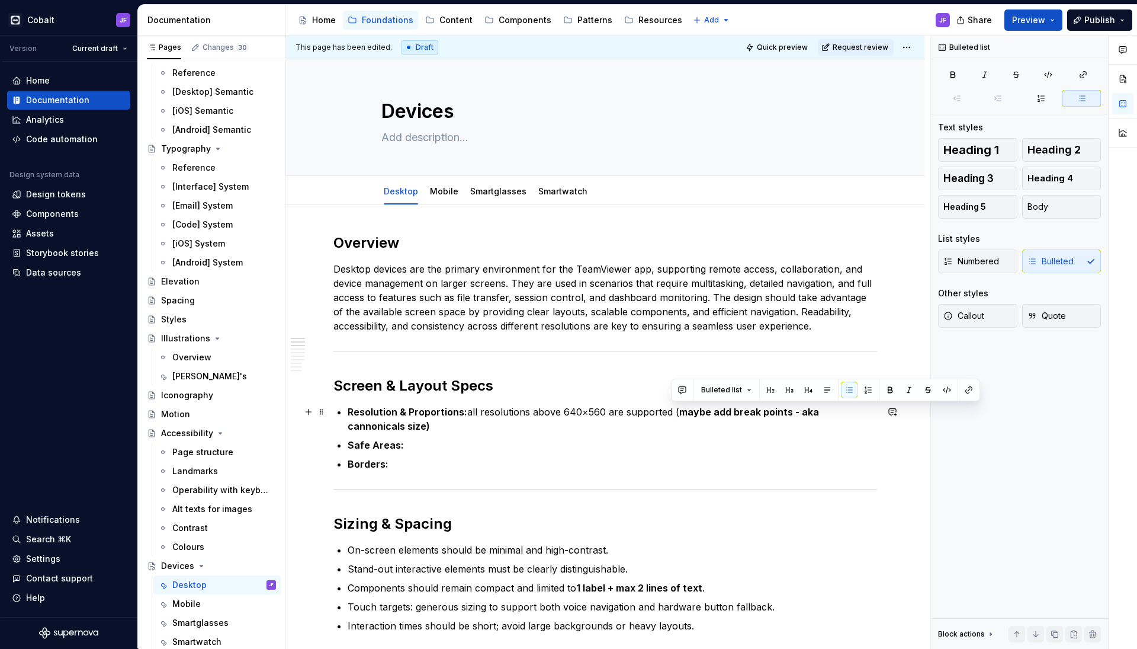
click at [677, 411] on p "Resolution & Proportions: all resolutions above 640×560 are supported ( maybe a…" at bounding box center [612, 419] width 529 height 28
click at [953, 70] on icon "button" at bounding box center [952, 74] width 9 height 9
click at [607, 418] on p "Resolution & Proportions: all resolutions above 640×560 are supported (maybe ad…" at bounding box center [612, 419] width 529 height 28
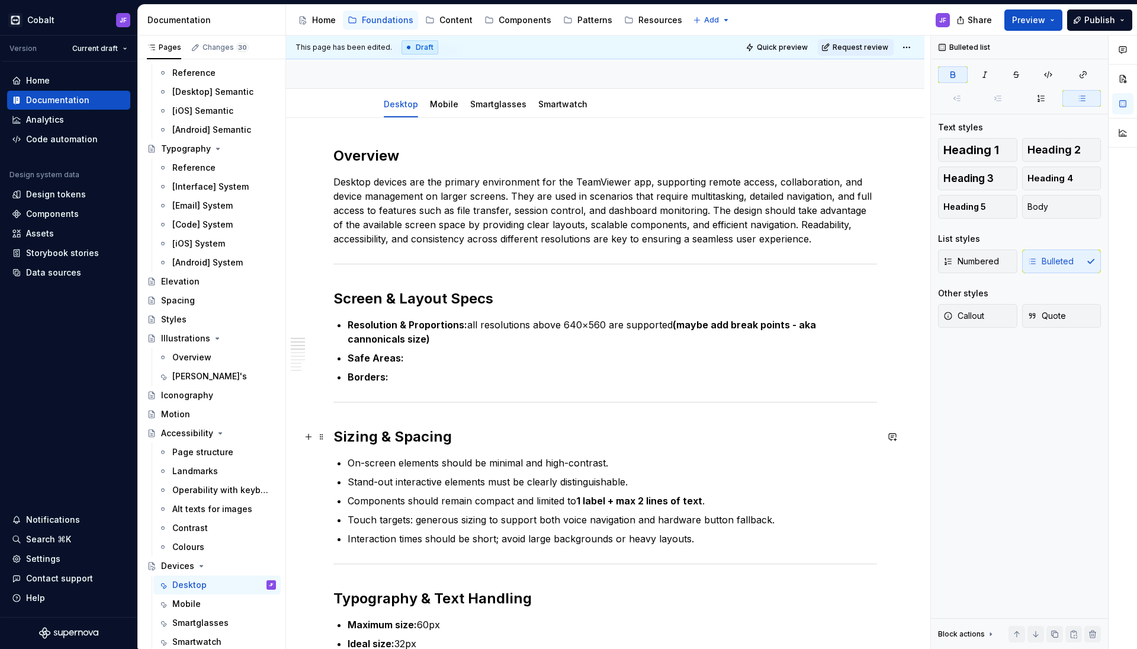
scroll to position [91, 0]
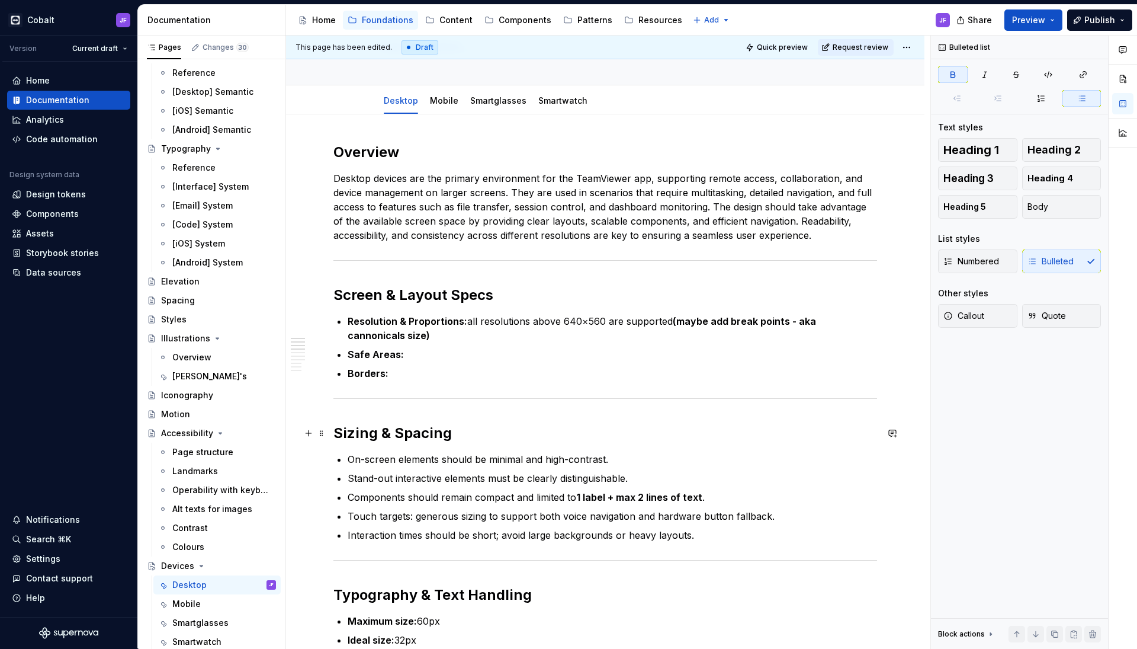
click at [468, 431] on h2 "Sizing & Spacing" at bounding box center [605, 432] width 544 height 19
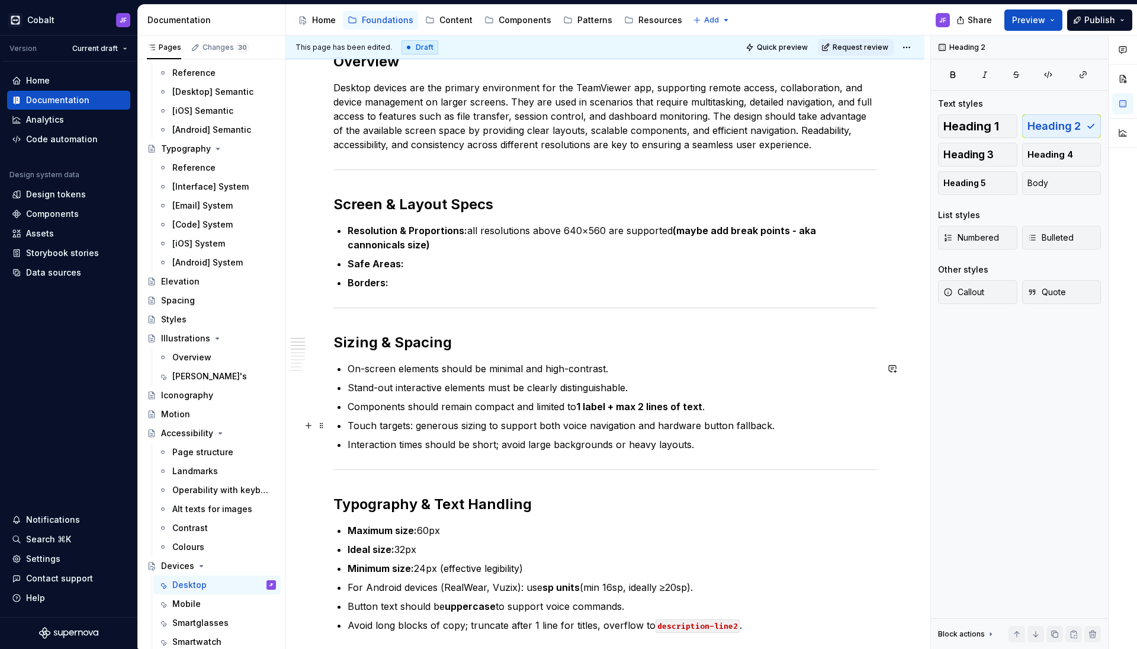
scroll to position [183, 0]
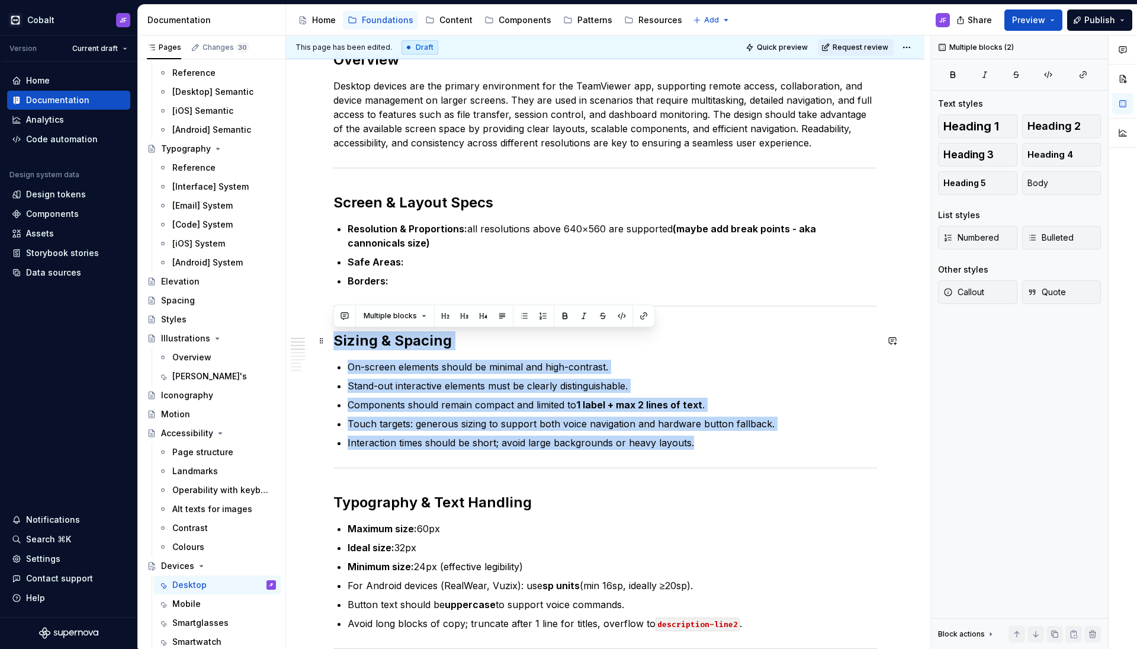
drag, startPoint x: 695, startPoint y: 443, endPoint x: 333, endPoint y: 338, distance: 377.3
copy div "Sizing & Spacing On-screen elements should be minimal and high-contrast. Stand-…"
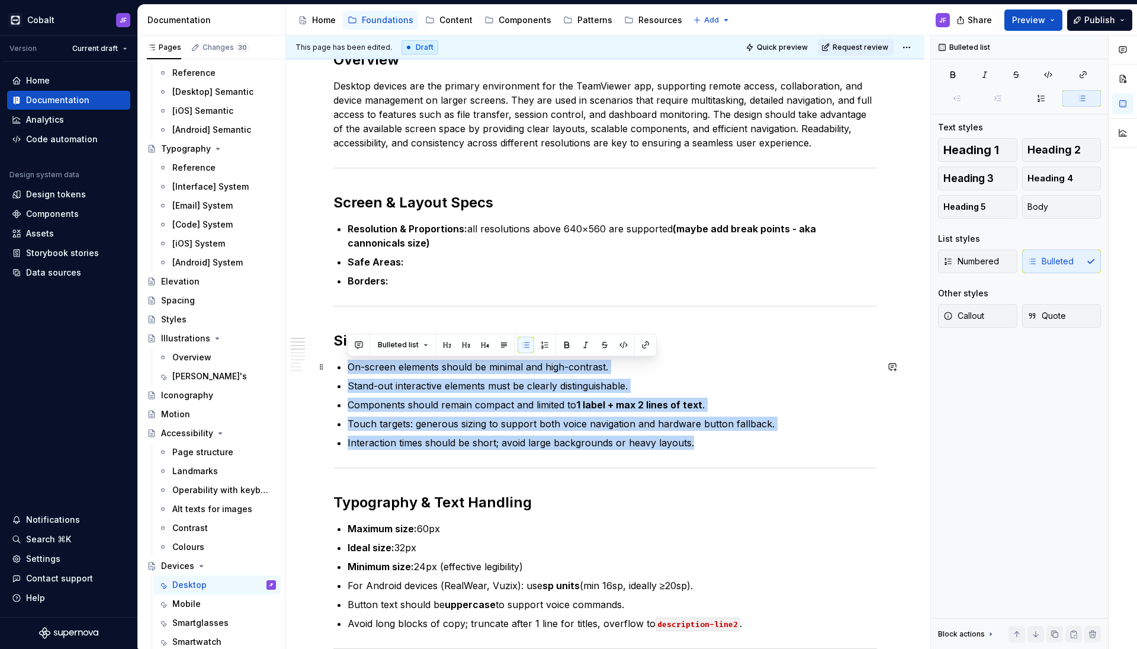
drag, startPoint x: 715, startPoint y: 448, endPoint x: 346, endPoint y: 365, distance: 378.2
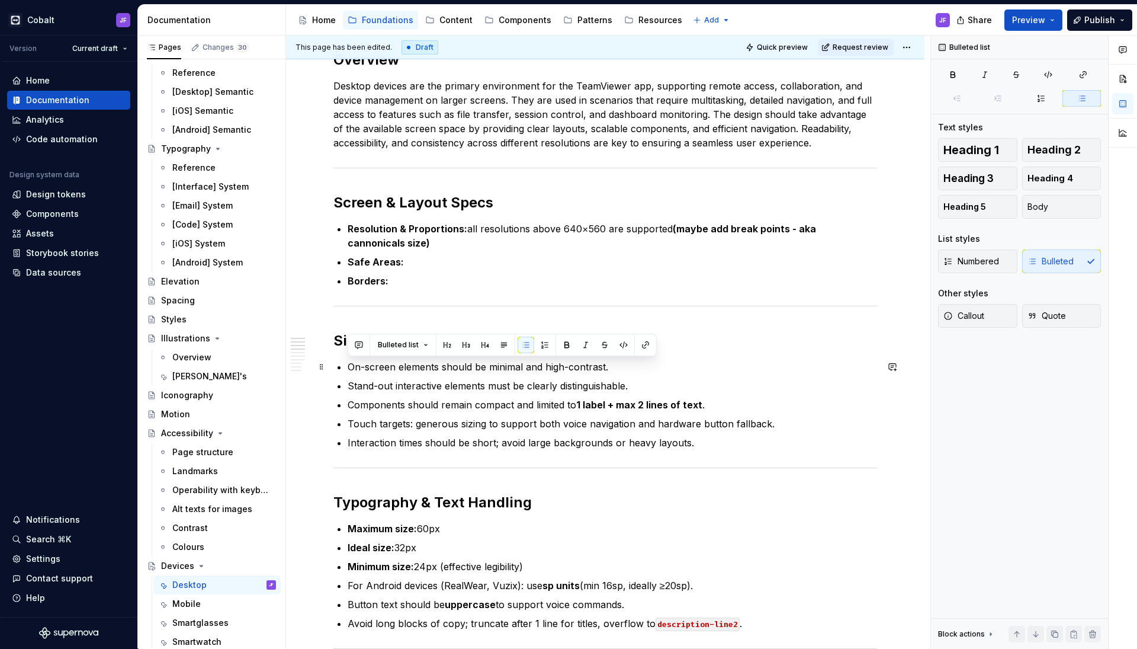
click at [386, 375] on ul "On-screen elements should be minimal and high-contrast. Stand-out interactive e…" at bounding box center [612, 404] width 529 height 90
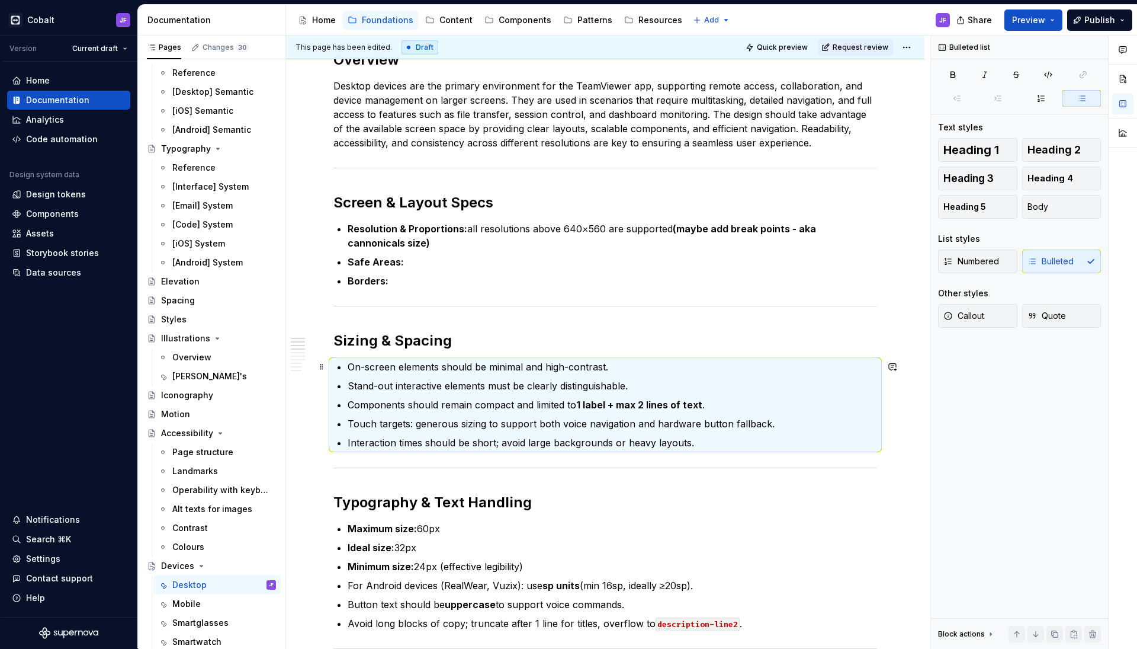
click at [394, 368] on p "On-screen elements should be minimal and high-contrast." at bounding box center [612, 366] width 529 height 14
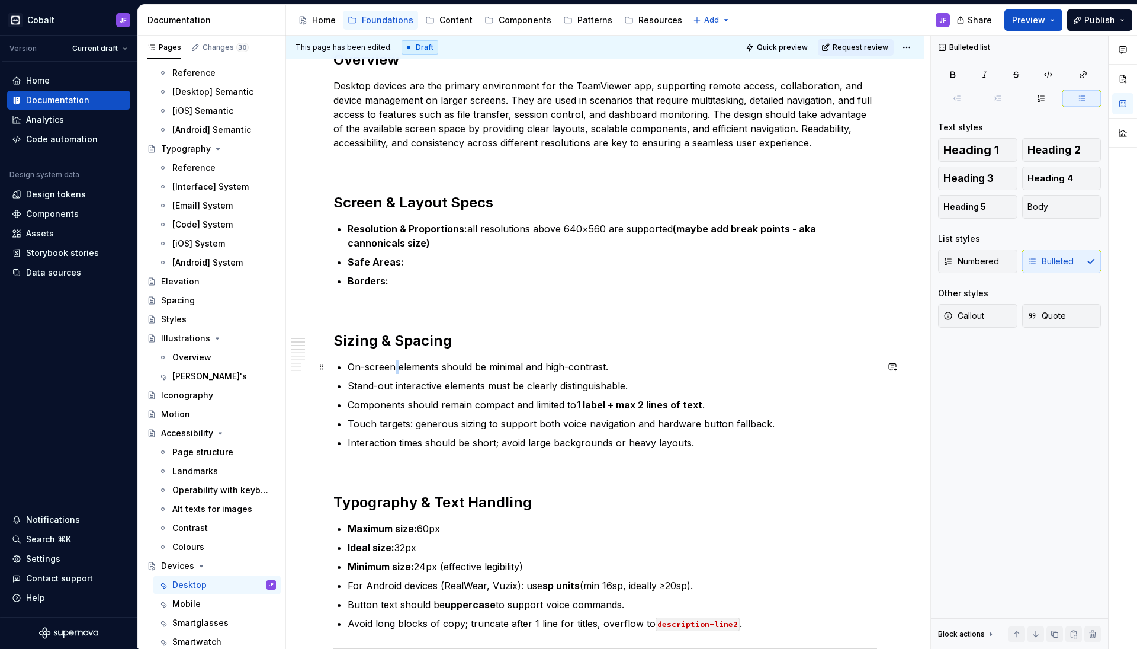
click at [394, 368] on p "On-screen elements should be minimal and high-contrast." at bounding box center [612, 366] width 529 height 14
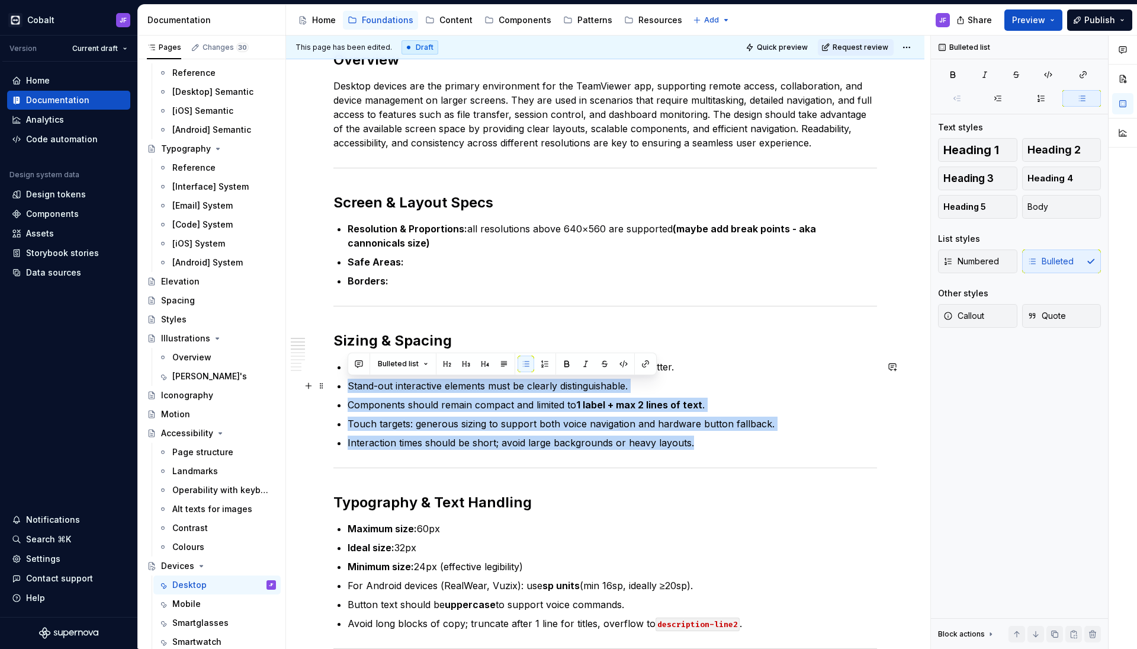
drag, startPoint x: 694, startPoint y: 441, endPoint x: 345, endPoint y: 383, distance: 353.7
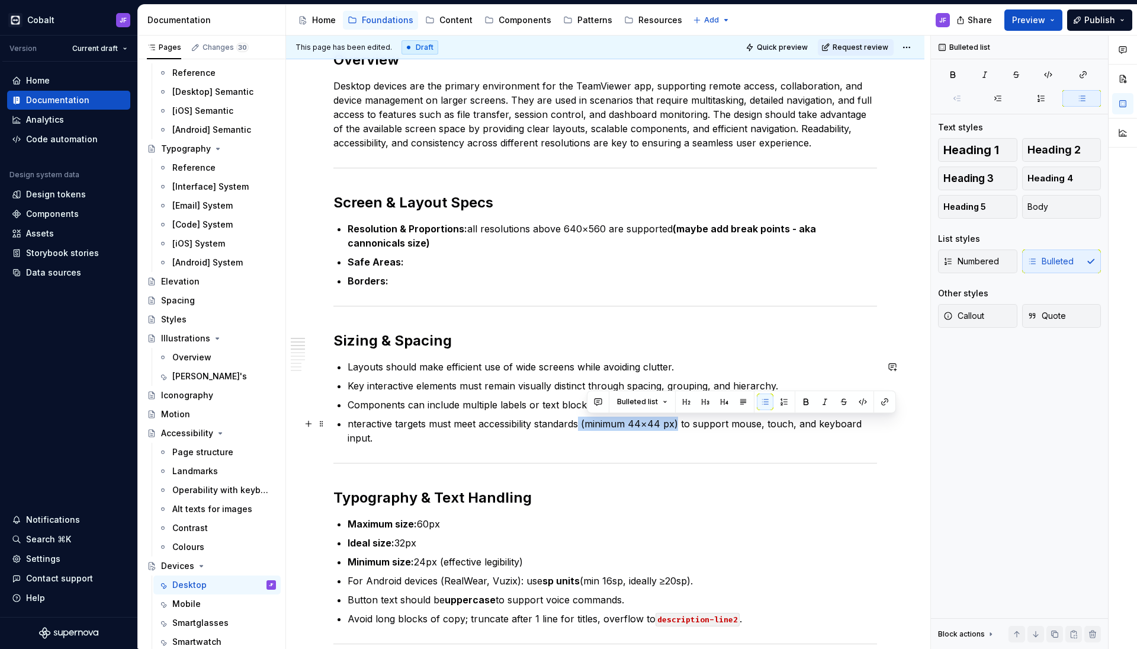
drag, startPoint x: 679, startPoint y: 423, endPoint x: 581, endPoint y: 420, distance: 97.8
click at [581, 420] on p "nteractive targets must meet accessibility standards (minimum 44×44 px) to supp…" at bounding box center [612, 430] width 529 height 28
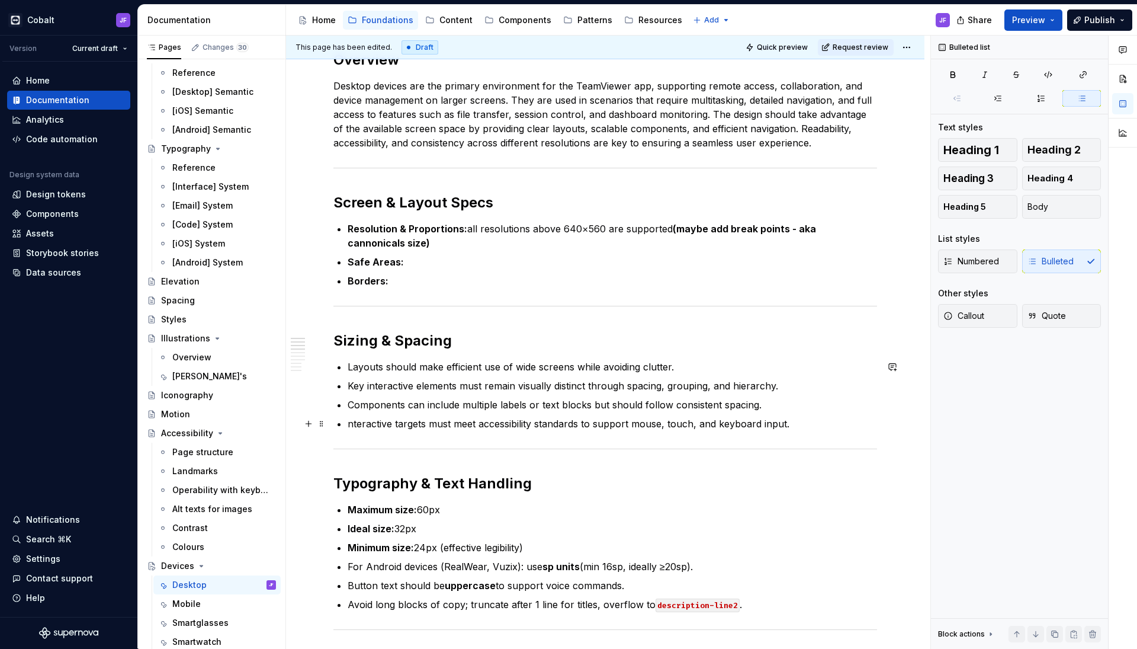
click at [695, 423] on p "nteractive targets must meet accessibility standards to support mouse, touch, a…" at bounding box center [612, 423] width 529 height 14
click at [355, 422] on p "nteractive targets must meet accessibility standards to support mouse, touch, a…" at bounding box center [612, 423] width 529 height 14
click at [638, 419] on p "Interactive targets must meet accessibility standards to support mouse, touch, …" at bounding box center [612, 423] width 529 height 14
click at [679, 421] on p "Interactive targets must meet accessibility standards to support mouse, touch, …" at bounding box center [612, 423] width 529 height 14
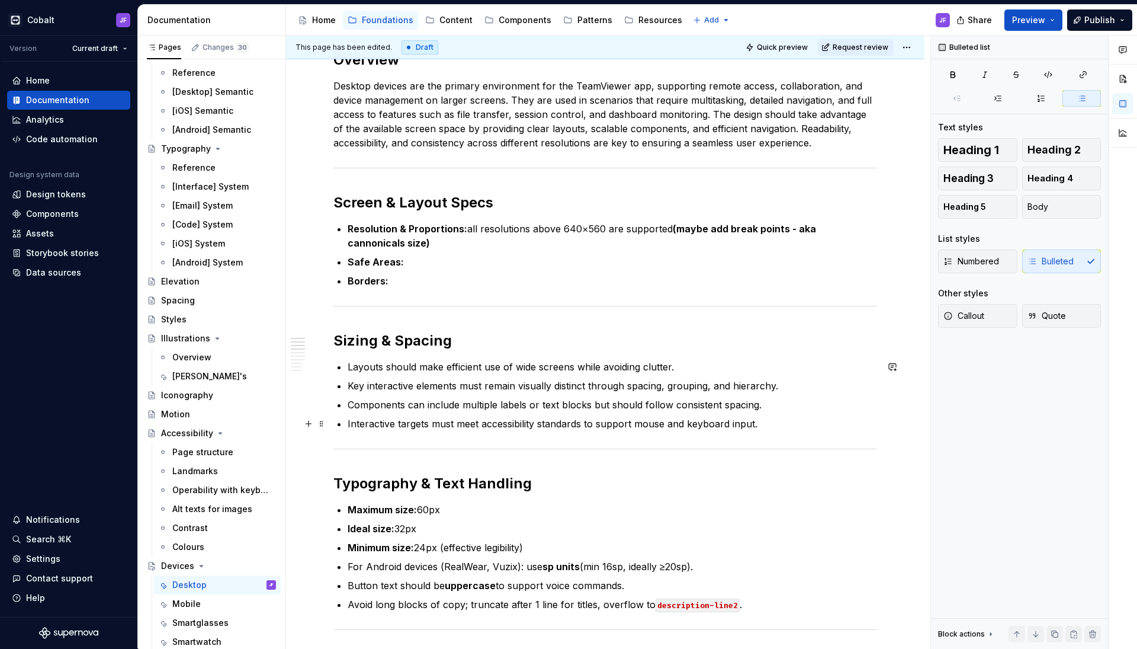
click at [759, 420] on p "Interactive targets must meet accessibility standards to support mouse and keyb…" at bounding box center [612, 423] width 529 height 14
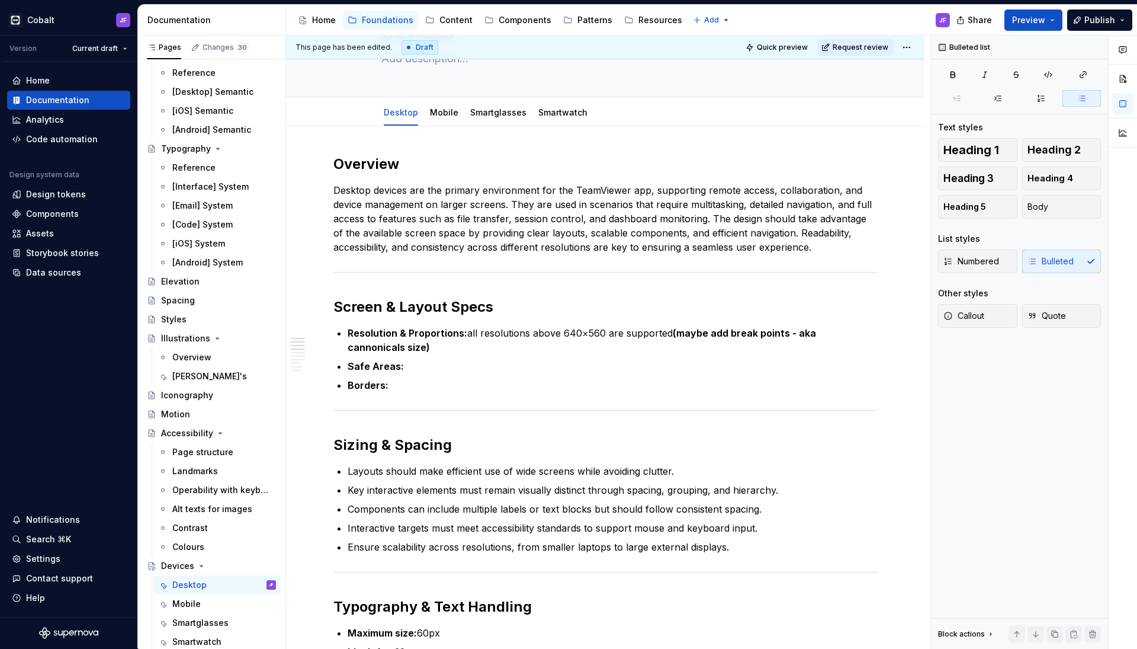
scroll to position [49, 0]
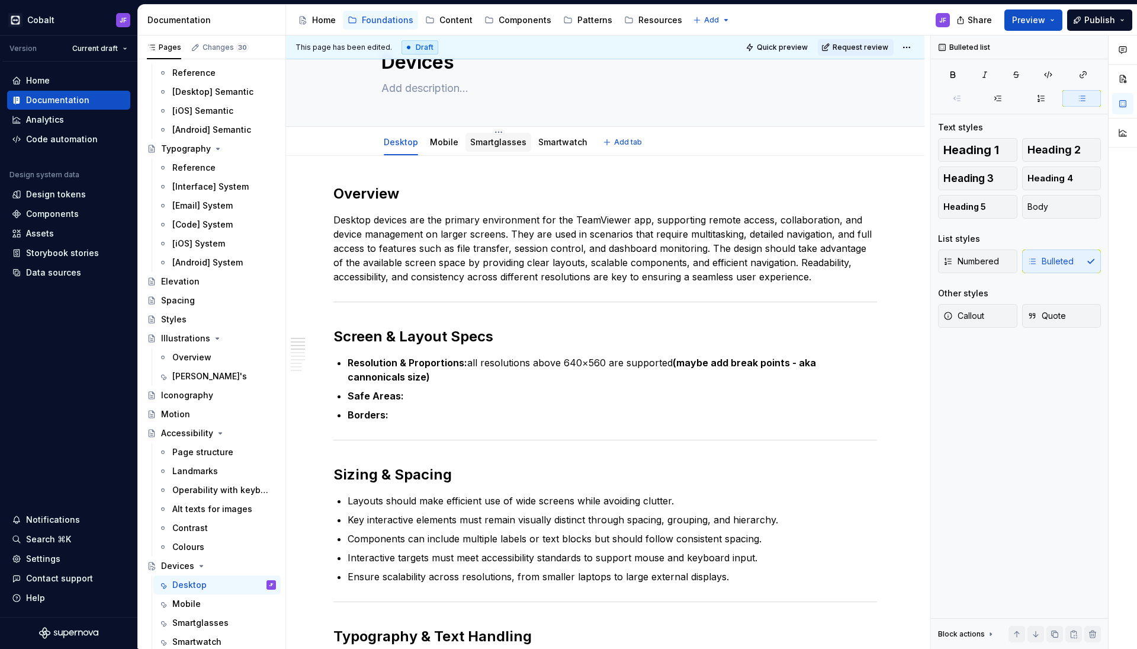
click at [489, 139] on link "Smartglasses" at bounding box center [498, 142] width 56 height 10
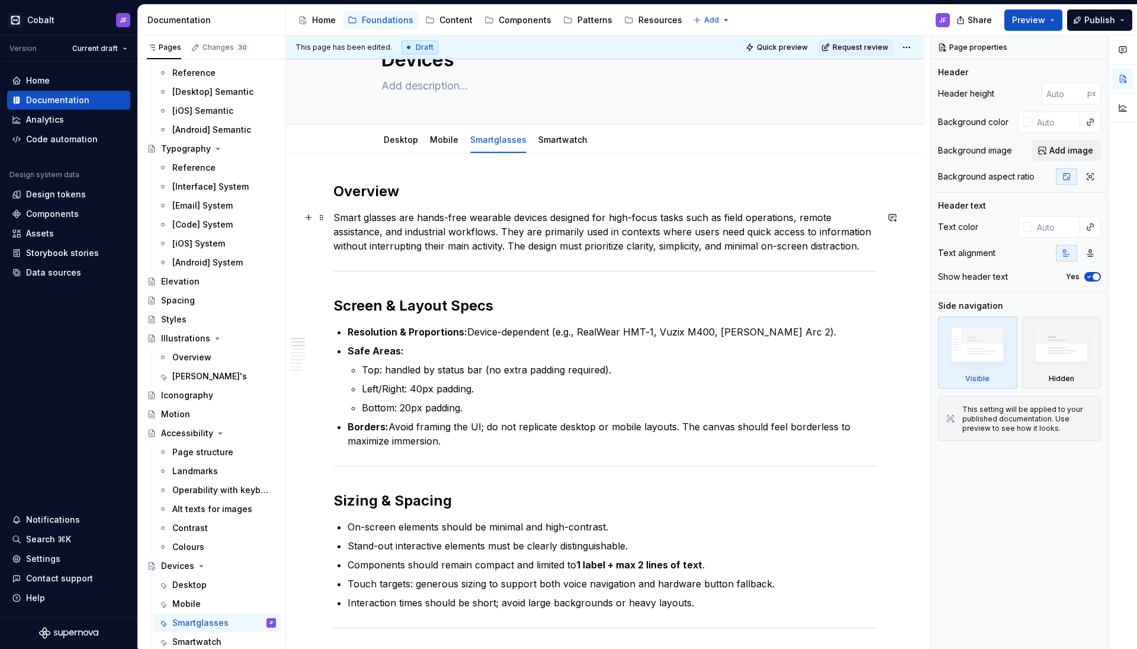
scroll to position [52, 0]
click at [441, 145] on div "Mobile" at bounding box center [444, 139] width 28 height 14
click at [408, 143] on link "Desktop" at bounding box center [401, 139] width 34 height 10
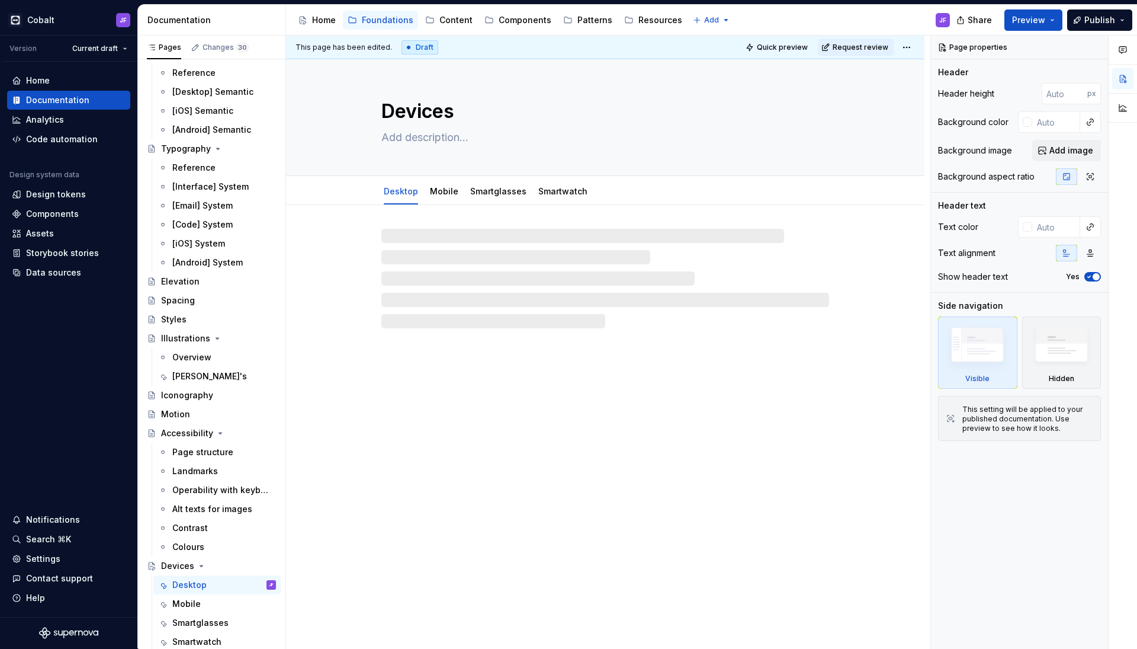
type textarea "*"
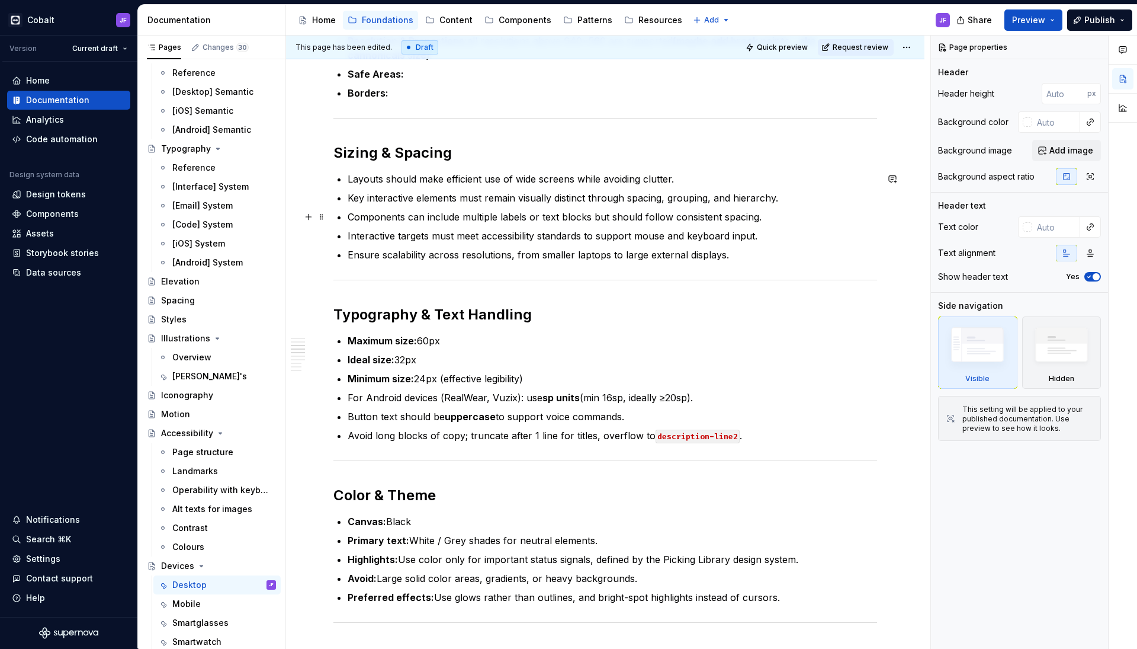
scroll to position [374, 0]
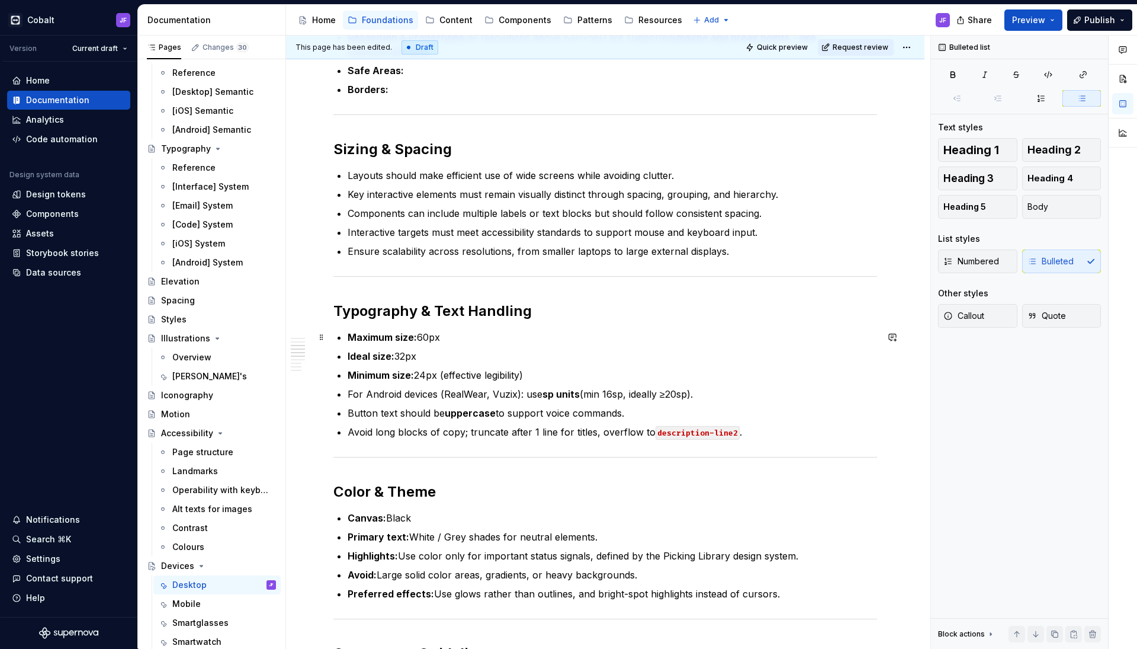
click at [458, 341] on p "Maximum size: 60px" at bounding box center [612, 337] width 529 height 14
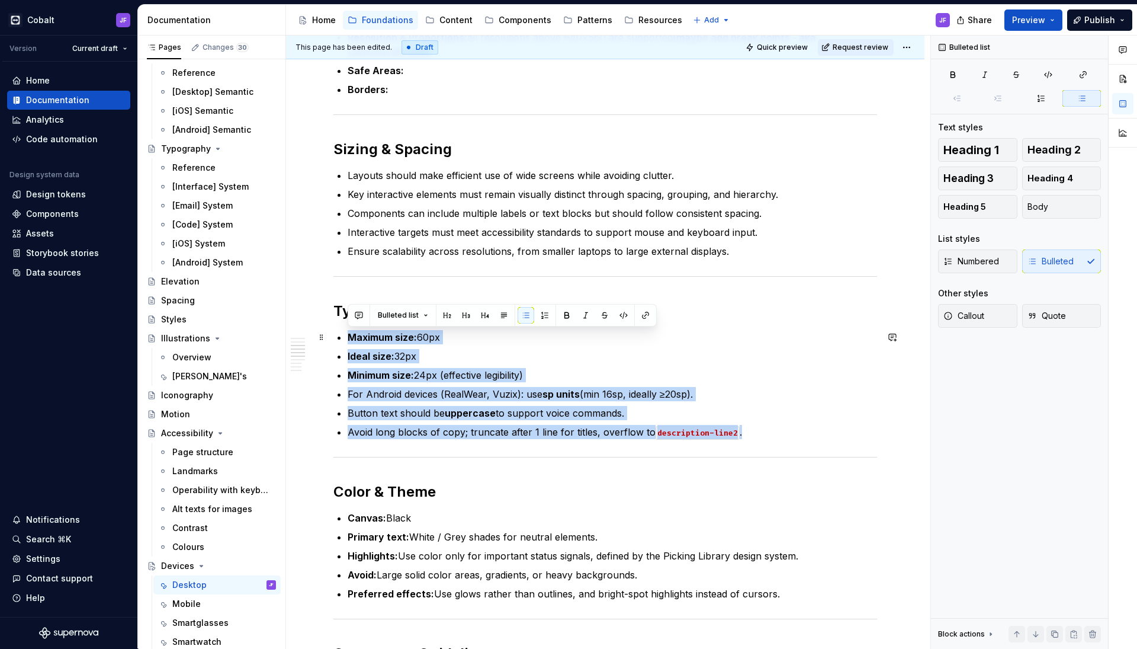
drag, startPoint x: 747, startPoint y: 435, endPoint x: 350, endPoint y: 337, distance: 408.8
click at [350, 337] on ul "Maximum size: 60px Ideal size: 32px Minimum size: 24px (effective legibility) F…" at bounding box center [612, 384] width 529 height 109
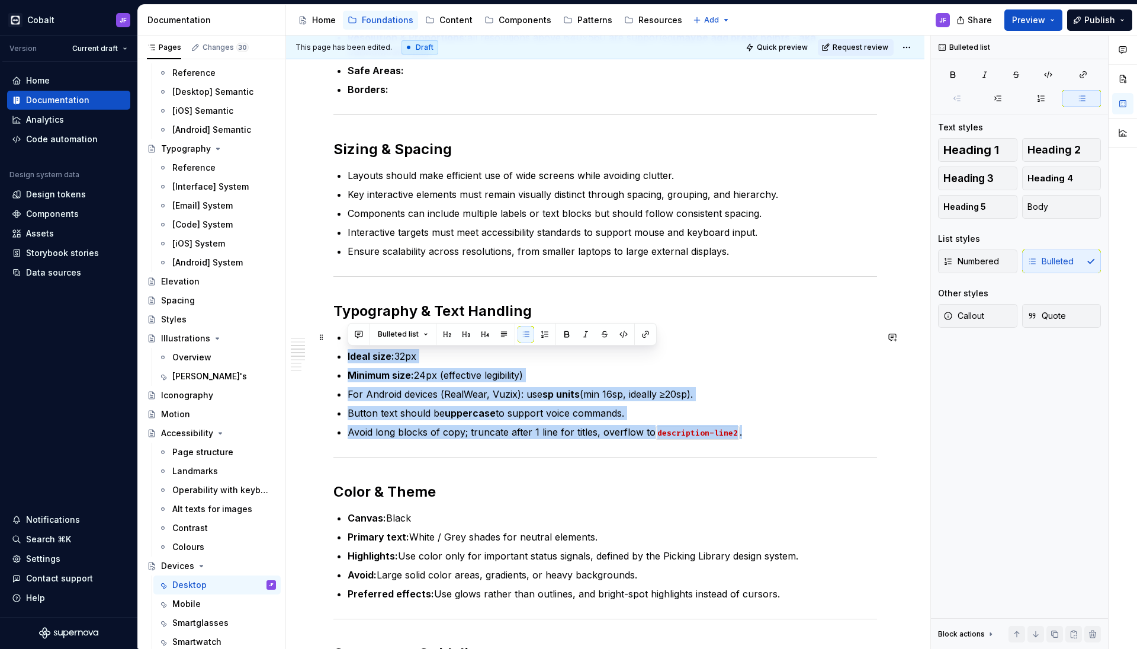
drag, startPoint x: 743, startPoint y: 430, endPoint x: 382, endPoint y: 335, distance: 372.9
click at [382, 335] on ul "Maximum size: 60px Ideal size: 32px Minimum size: 24px (effective legibility) F…" at bounding box center [612, 384] width 529 height 109
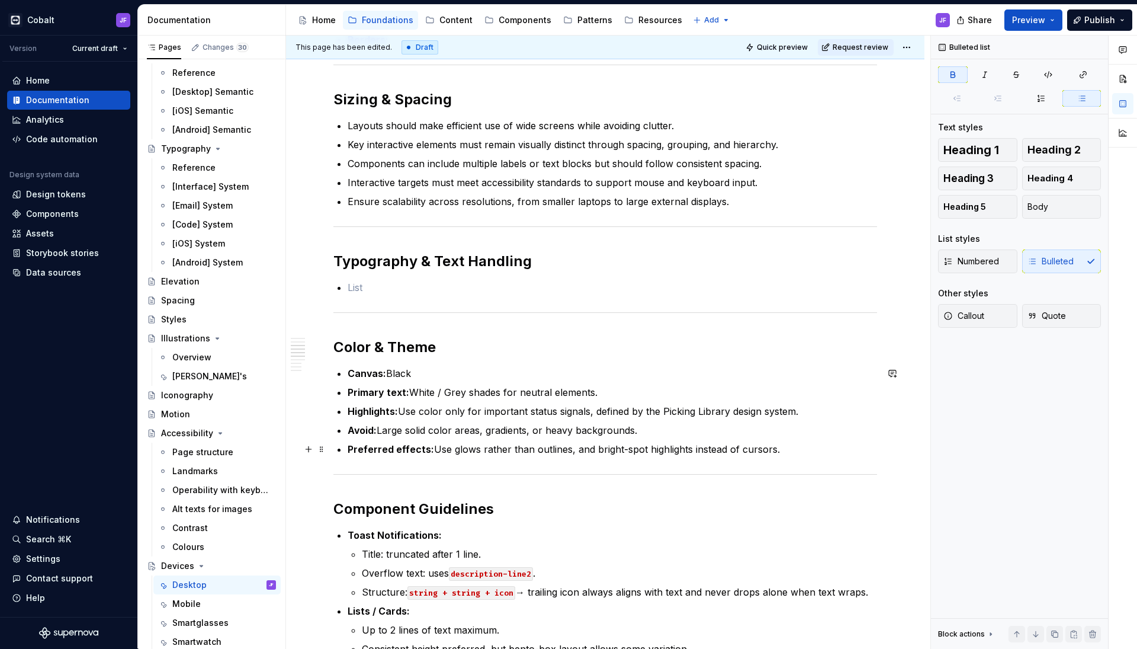
scroll to position [441, 0]
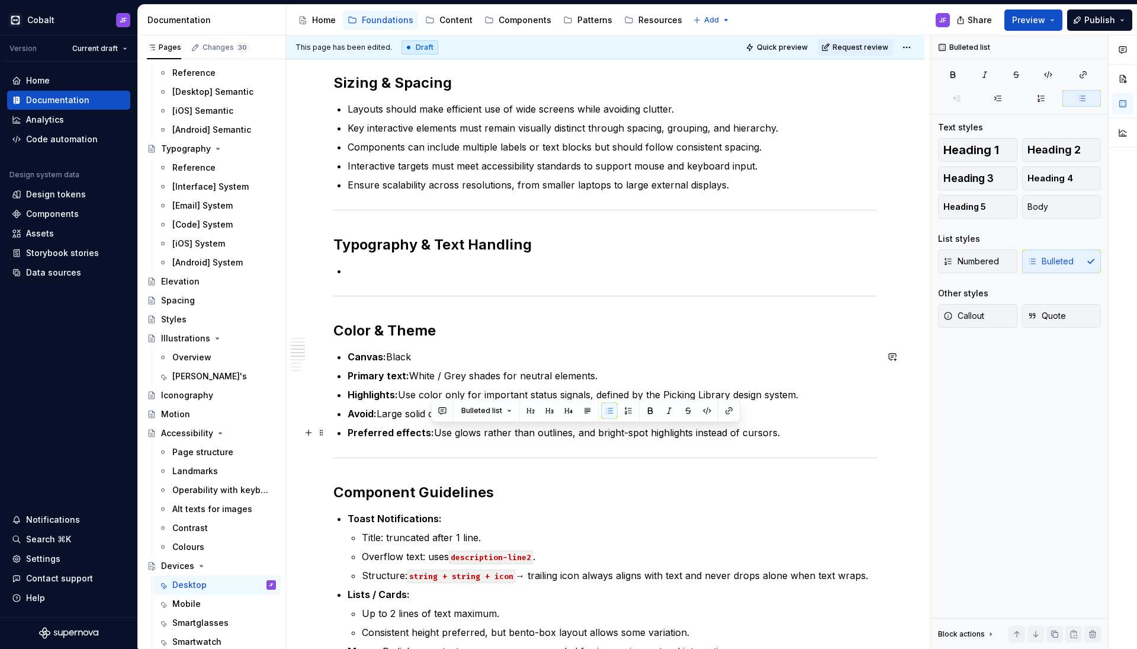
drag, startPoint x: 780, startPoint y: 434, endPoint x: 435, endPoint y: 431, distance: 345.3
click at [435, 431] on p "Preferred effects: Use glows rather than outlines, and bright-spot highlights i…" at bounding box center [612, 432] width 529 height 14
click at [643, 426] on p "Preferred effects: Use glows rather than outlines, and bright-spot highlights i…" at bounding box center [612, 432] width 529 height 14
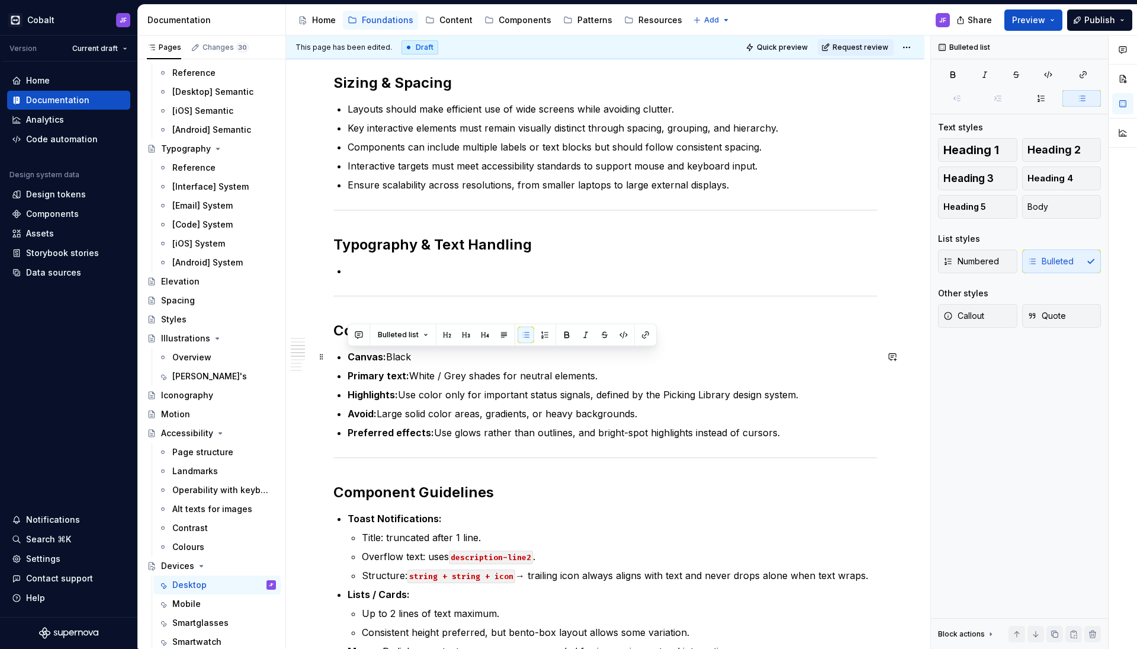
drag, startPoint x: 824, startPoint y: 436, endPoint x: 351, endPoint y: 357, distance: 480.4
click at [351, 357] on ul "Canvas: Black Primary text: White / Grey shades for neutral elements. Highlight…" at bounding box center [612, 394] width 529 height 90
drag, startPoint x: 788, startPoint y: 437, endPoint x: 405, endPoint y: 354, distance: 392.2
click at [405, 355] on ul "Canvas: Black Primary text: White / Grey shades for neutral elements. Highlight…" at bounding box center [612, 394] width 529 height 90
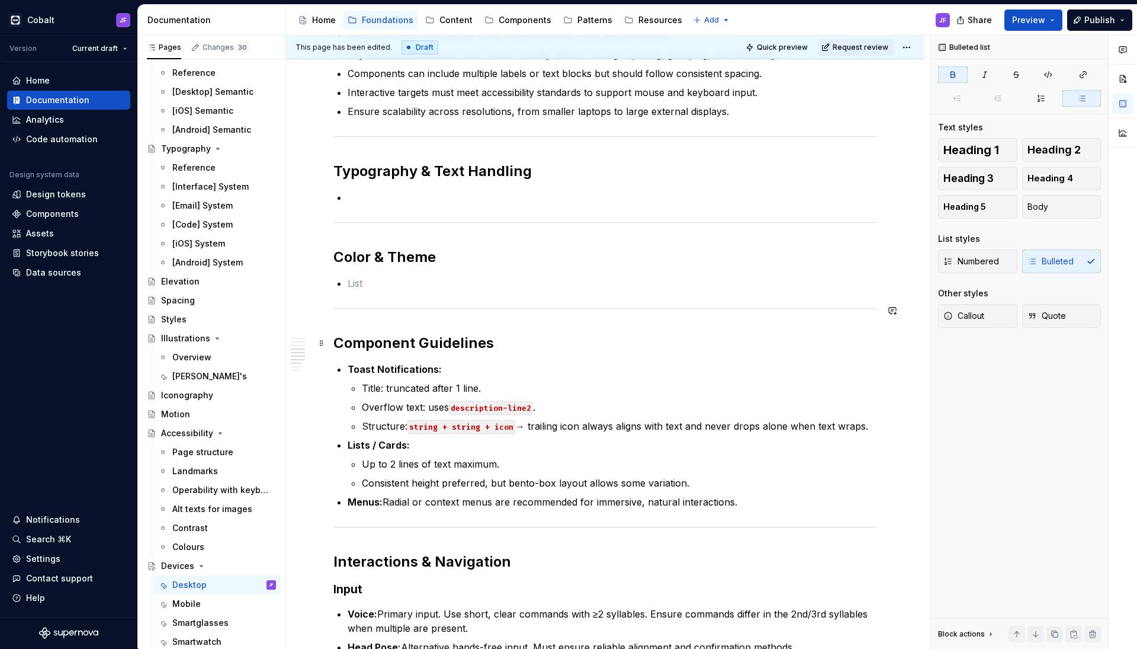
scroll to position [594, 0]
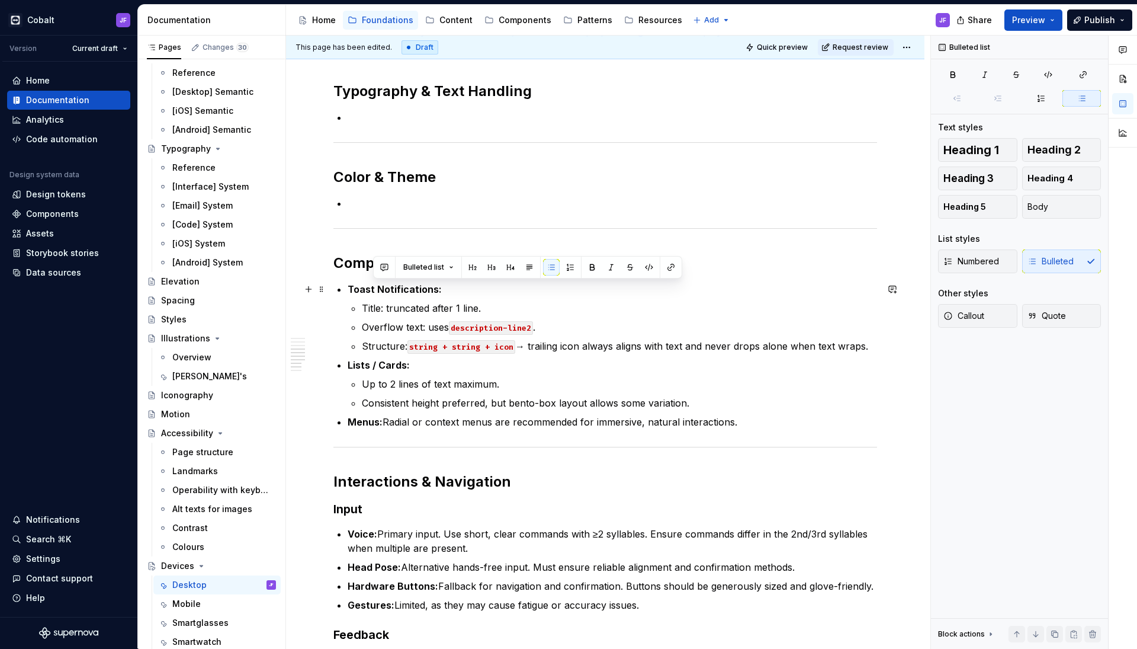
drag, startPoint x: 746, startPoint y: 423, endPoint x: 372, endPoint y: 292, distance: 396.5
click at [372, 292] on ul "Toast Notifications: Title: truncated after 1 line. Overflow text: uses descrip…" at bounding box center [612, 355] width 529 height 147
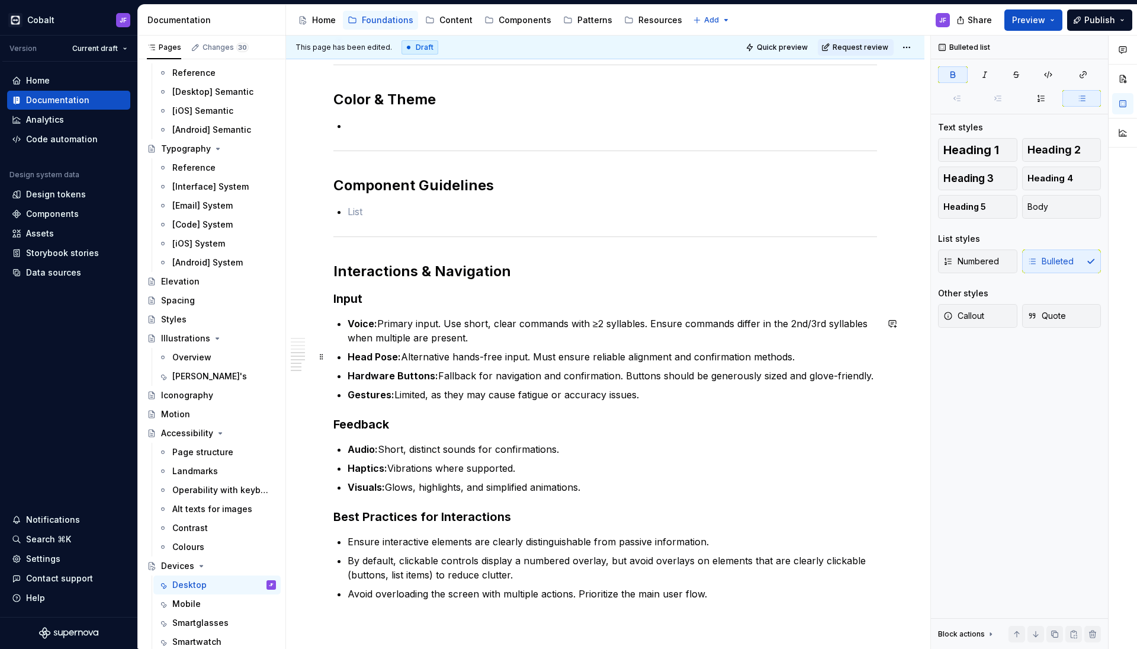
scroll to position [689, 0]
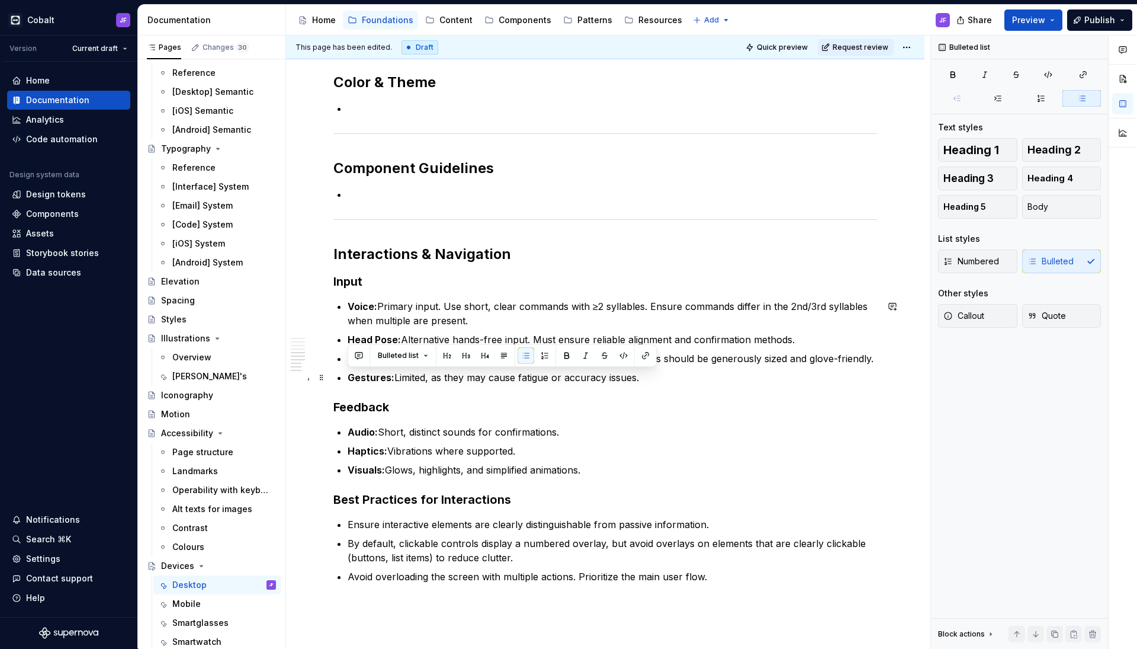
drag, startPoint x: 648, startPoint y: 378, endPoint x: 349, endPoint y: 374, distance: 298.5
click at [349, 374] on p "Gestures: Limited, as they may cause fatigue or accuracy issues." at bounding box center [612, 377] width 529 height 14
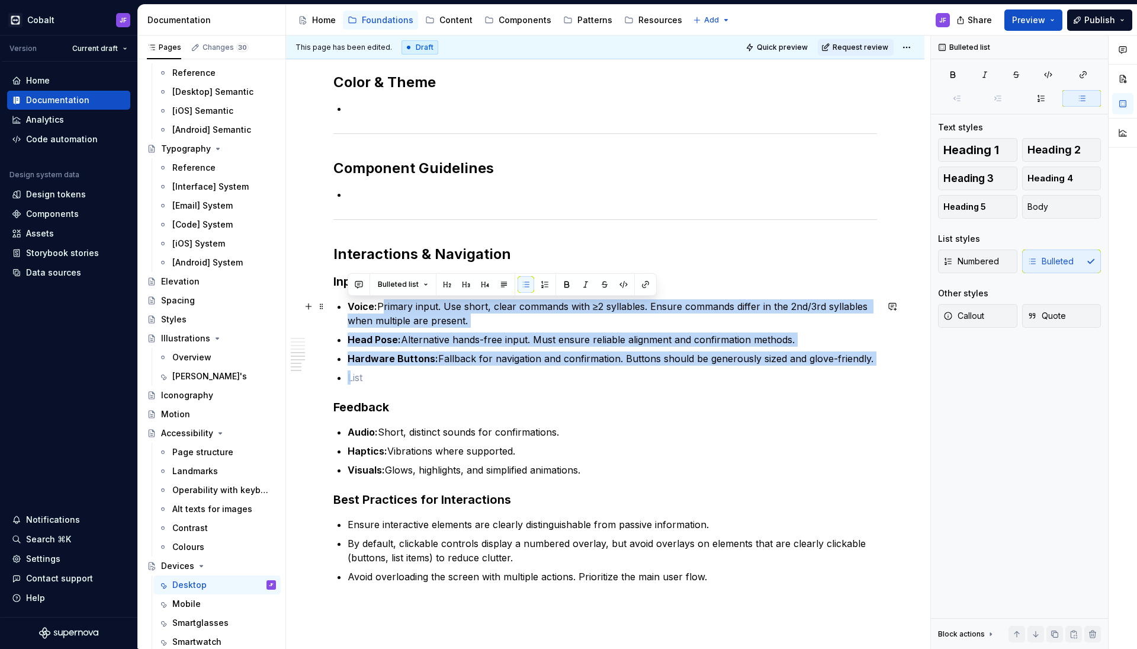
drag, startPoint x: 437, startPoint y: 374, endPoint x: 379, endPoint y: 303, distance: 91.8
click at [378, 303] on ul "Voice: Primary input. Use short, clear commands with ≥2 syllables. Ensure comma…" at bounding box center [612, 341] width 529 height 85
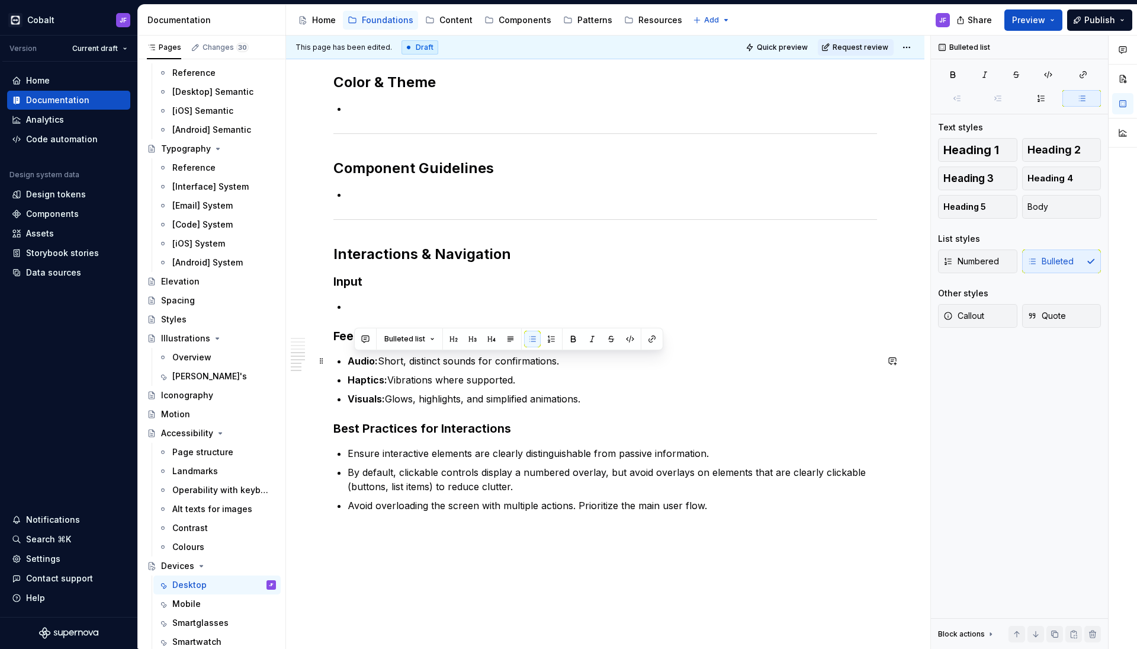
drag, startPoint x: 592, startPoint y: 398, endPoint x: 351, endPoint y: 358, distance: 244.4
click at [351, 358] on ul "Audio: Short, distinct sounds for confirmations. Haptics: Vibrations where supp…" at bounding box center [612, 380] width 529 height 52
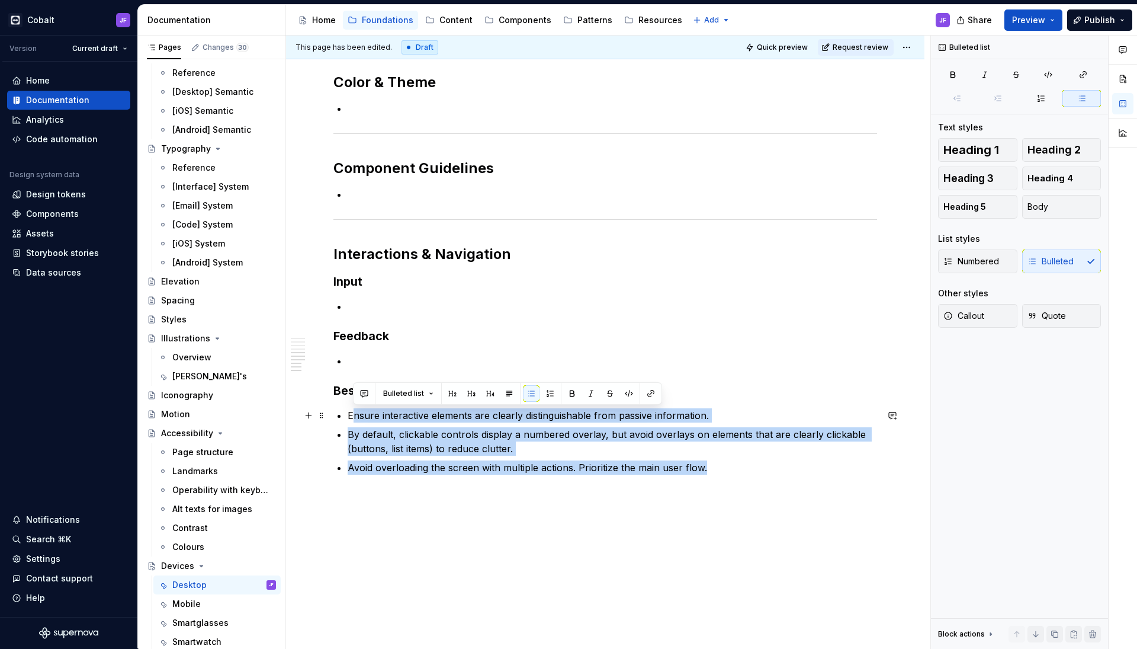
drag, startPoint x: 731, startPoint y: 479, endPoint x: 355, endPoint y: 417, distance: 381.1
click at [355, 417] on div "Overview Desktop devices are the primary environment for the TeamViewer app, su…" at bounding box center [605, 17] width 544 height 944
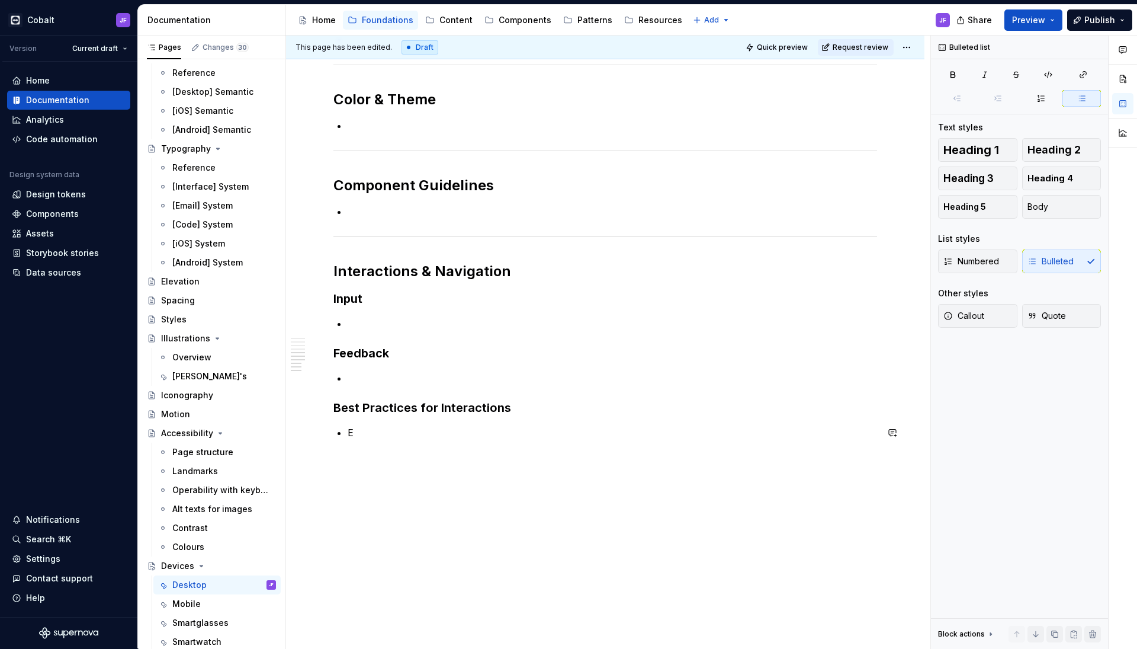
scroll to position [672, 0]
click at [528, 408] on h3 "Best Practices for Interactions" at bounding box center [605, 407] width 544 height 17
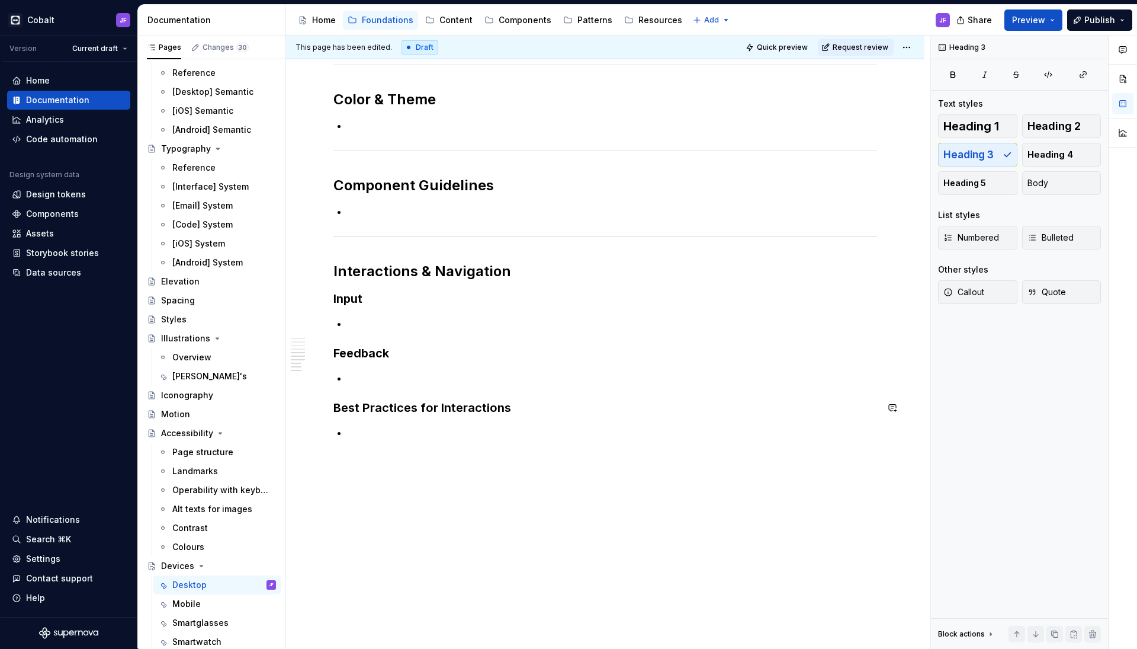
click at [523, 432] on p at bounding box center [612, 432] width 529 height 14
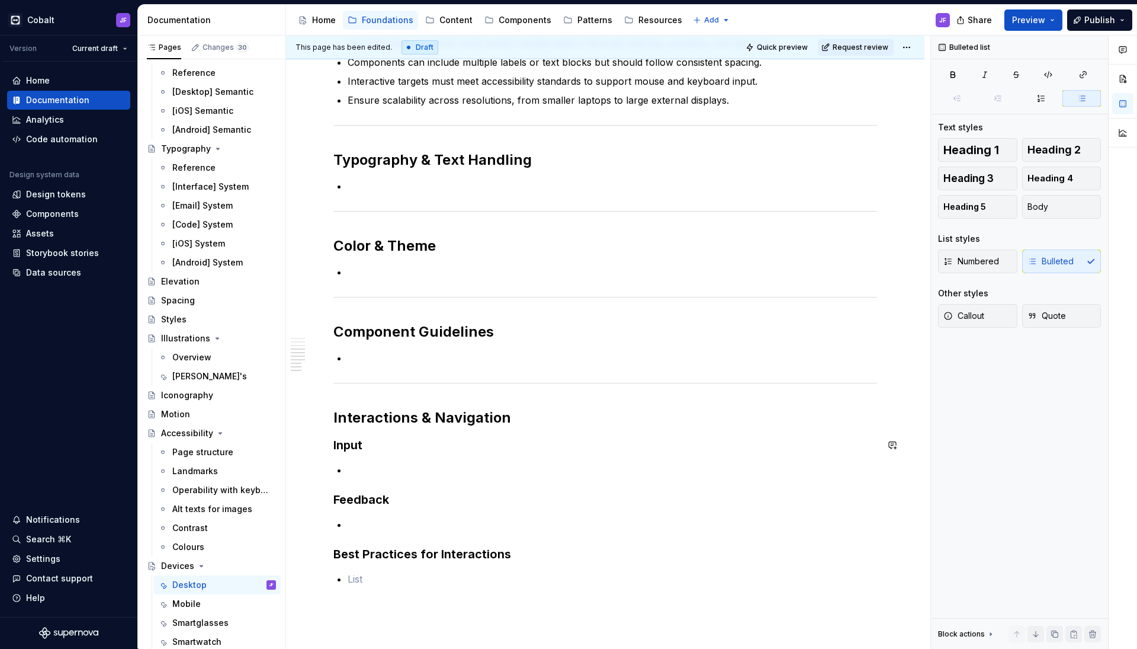
scroll to position [524, 0]
click at [398, 458] on div "Overview Desktop devices are the primary environment for the TeamViewer app, su…" at bounding box center [605, 149] width 544 height 878
click at [368, 520] on p at bounding box center [612, 526] width 529 height 14
click at [408, 604] on div "Overview Desktop devices are the primary environment for the TeamViewer app, su…" at bounding box center [605, 238] width 638 height 1115
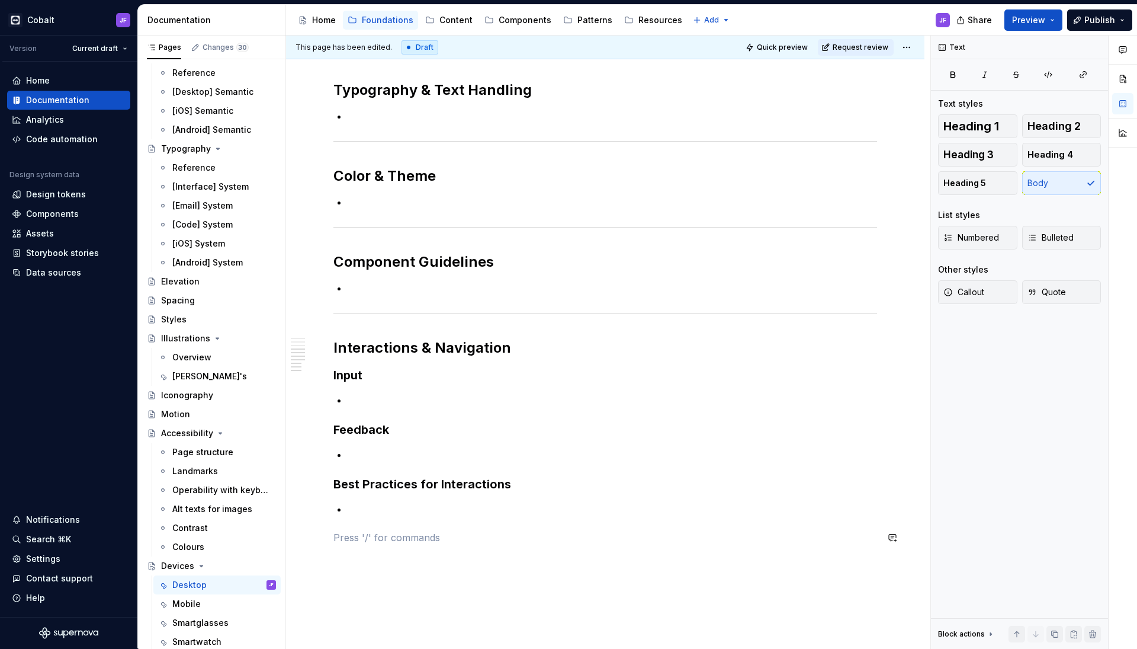
scroll to position [596, 0]
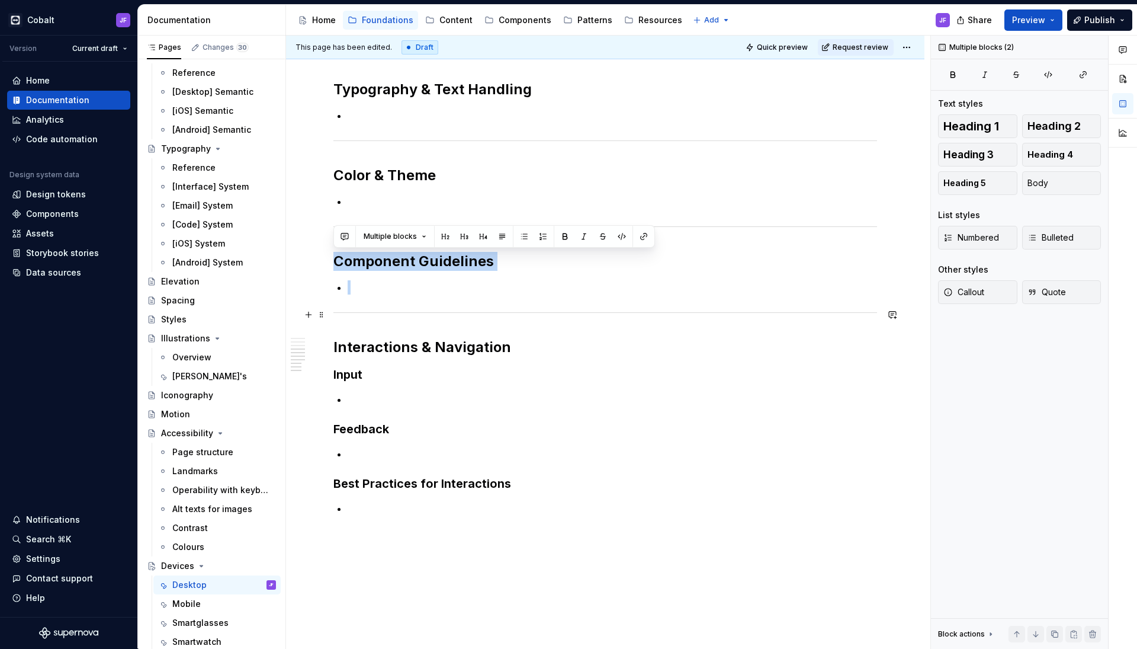
drag, startPoint x: 335, startPoint y: 259, endPoint x: 452, endPoint y: 309, distance: 127.2
click at [452, 309] on div "Overview Desktop devices are the primary environment for the TeamViewer app, su…" at bounding box center [605, 91] width 544 height 906
click at [455, 313] on div at bounding box center [605, 313] width 544 height 8
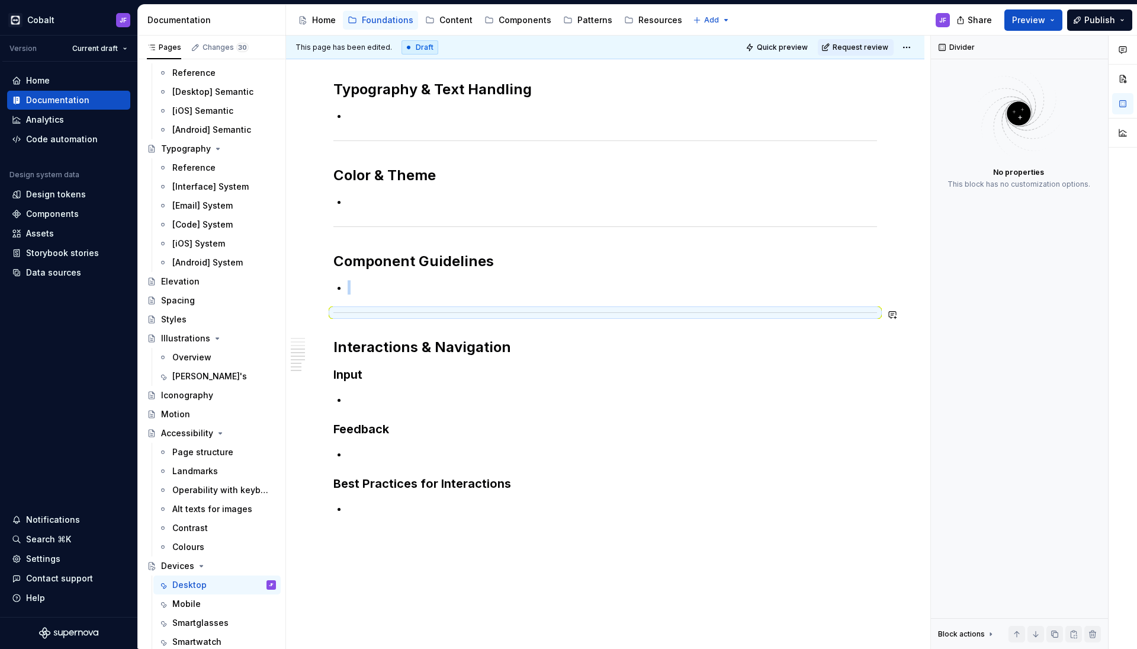
copy li
click at [370, 515] on div "Overview Desktop devices are the primary environment for the TeamViewer app, su…" at bounding box center [605, 91] width 544 height 906
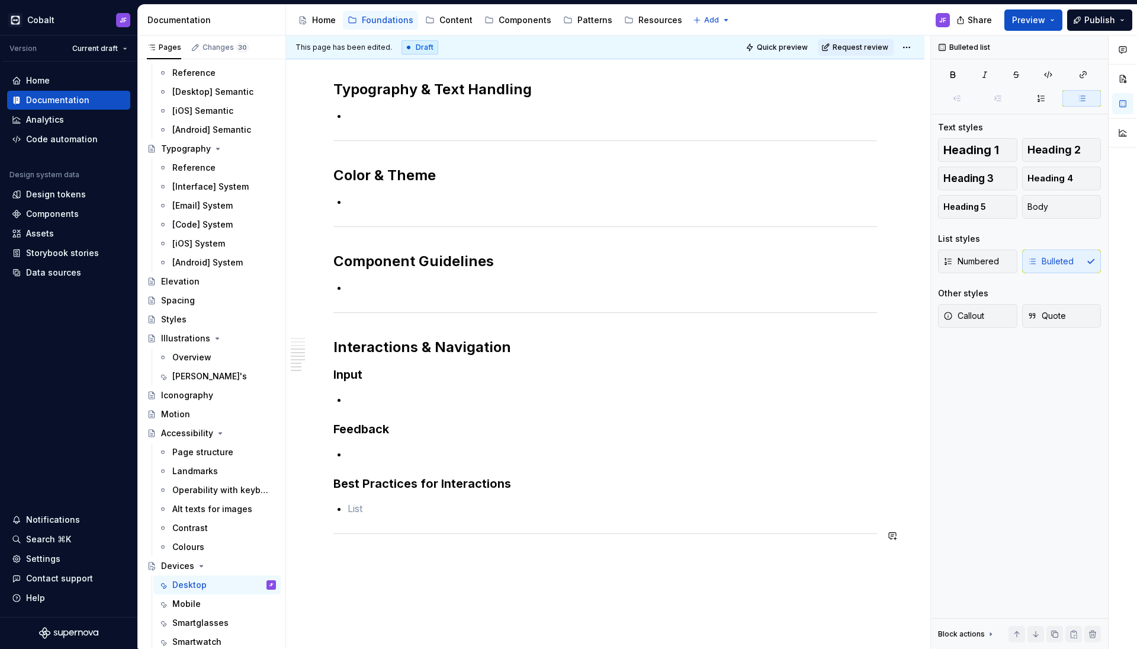
click at [383, 561] on div "Overview Desktop devices are the primary environment for the TeamViewer app, su…" at bounding box center [605, 177] width 638 height 1137
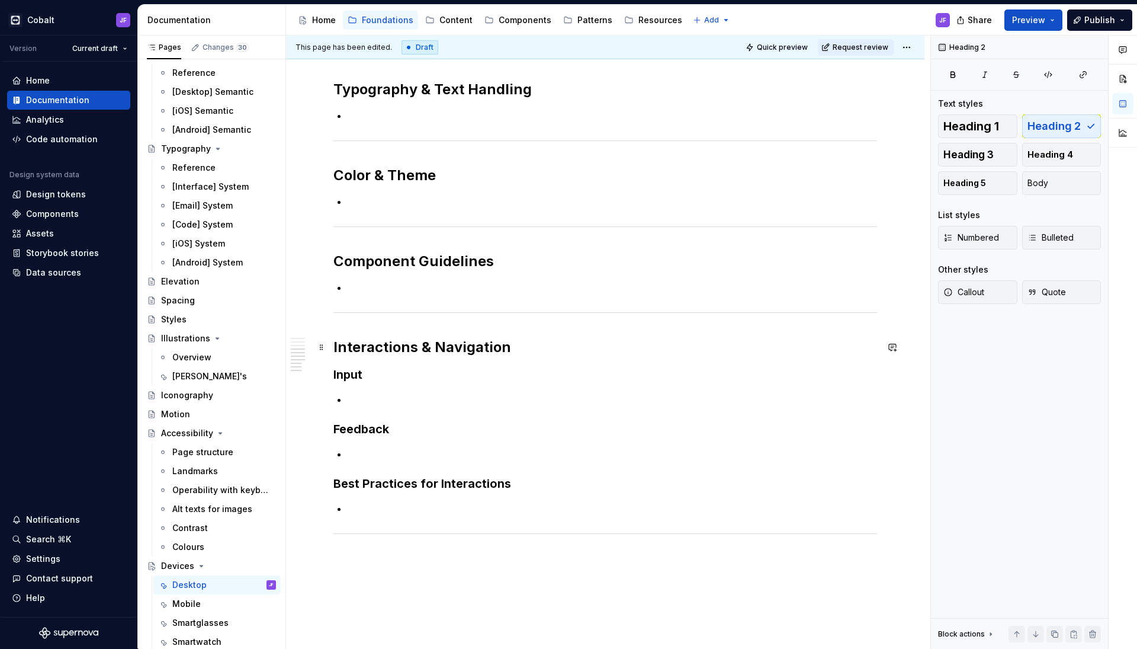
click at [393, 353] on h2 "Interactions & Navigation" at bounding box center [605, 347] width 544 height 19
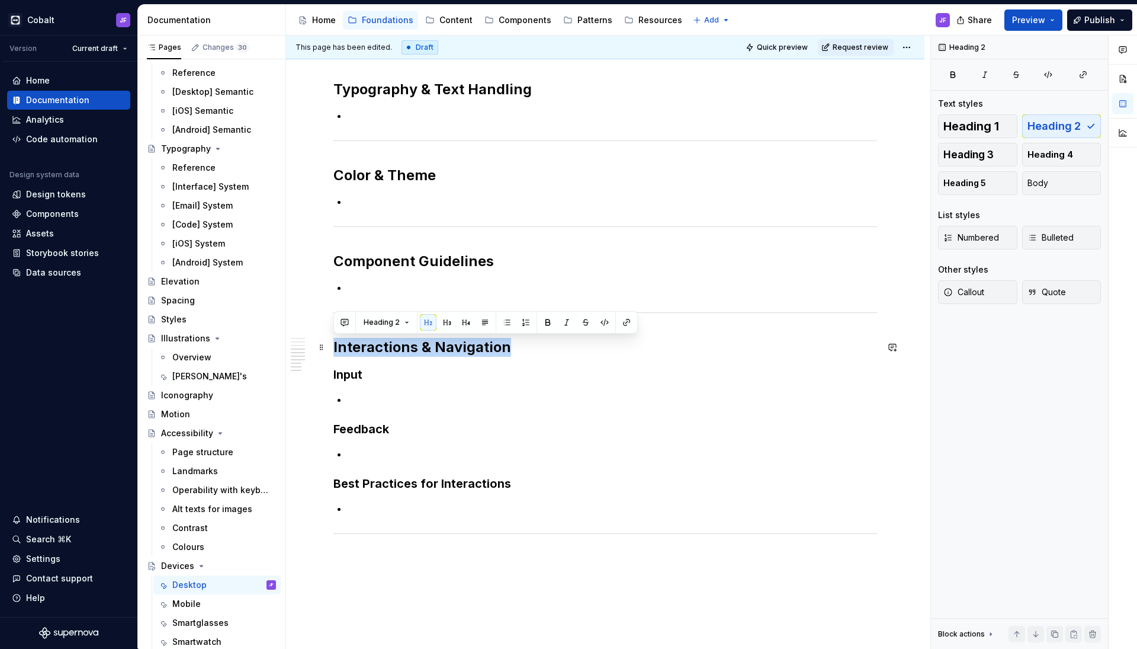
click at [393, 353] on h2 "Interactions & Navigation" at bounding box center [605, 347] width 544 height 19
copy h2 "Interactions & Navigation"
click at [361, 546] on div "Overview Desktop devices are the primary environment for the TeamViewer app, su…" at bounding box center [605, 102] width 544 height 928
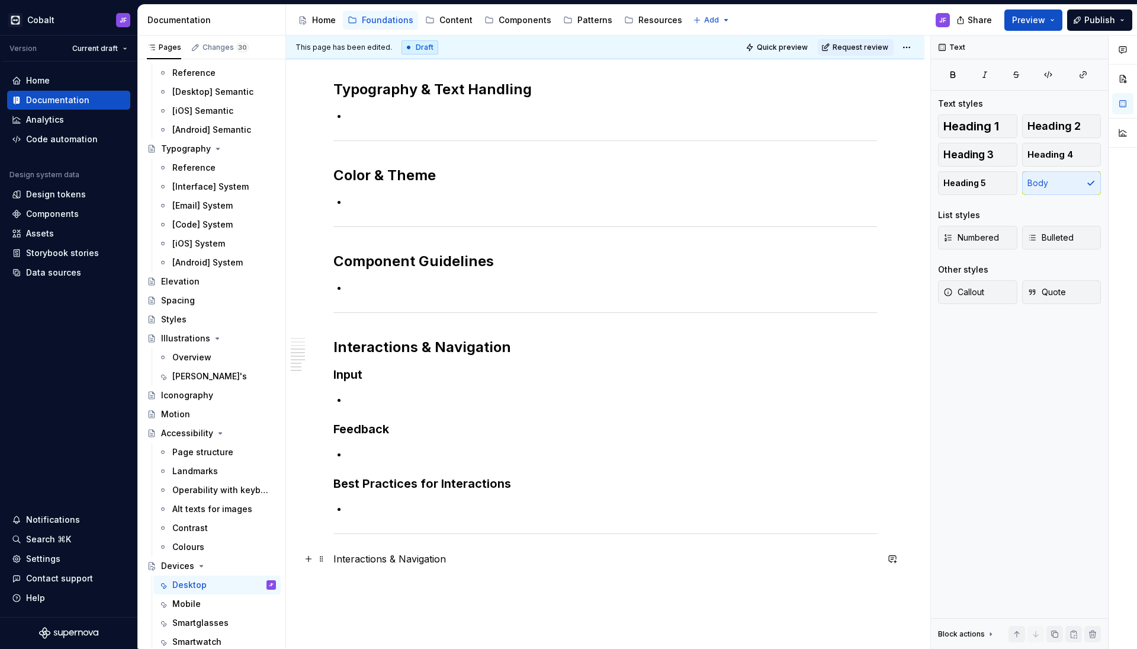
click at [389, 560] on p "Interactions & Navigation" at bounding box center [605, 558] width 544 height 14
click at [374, 560] on p "References" at bounding box center [605, 558] width 544 height 14
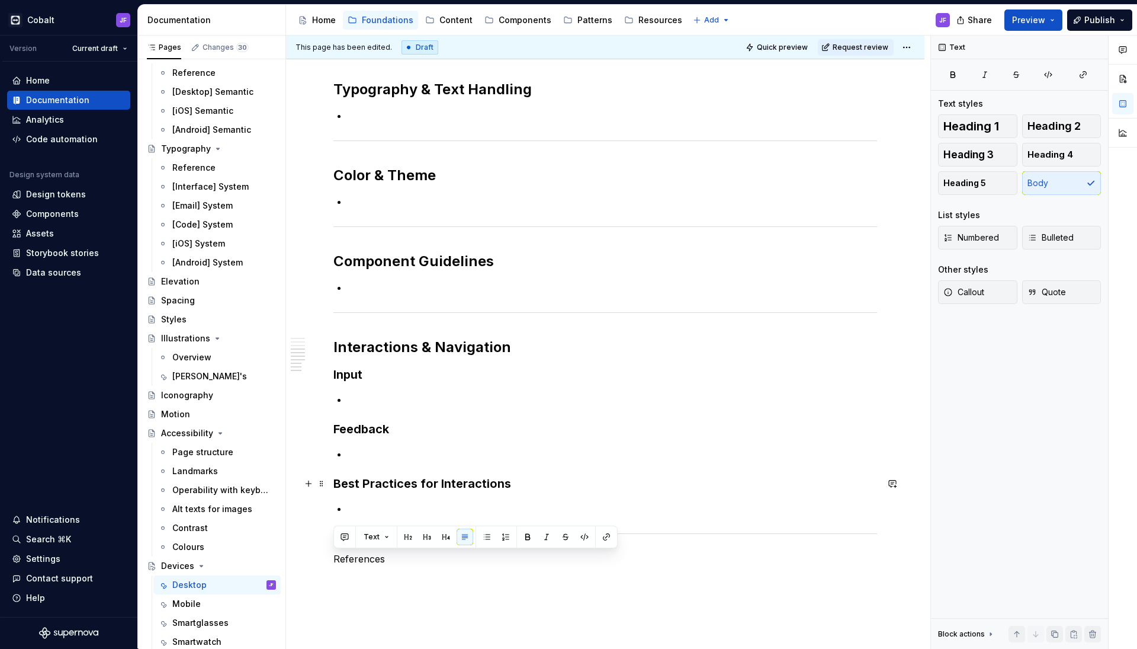
click at [398, 480] on h3 "Best Practices for Interactions" at bounding box center [605, 483] width 544 height 17
click at [406, 345] on h2 "Interactions & Navigation" at bounding box center [605, 347] width 544 height 19
click at [359, 557] on p "References" at bounding box center [605, 558] width 544 height 14
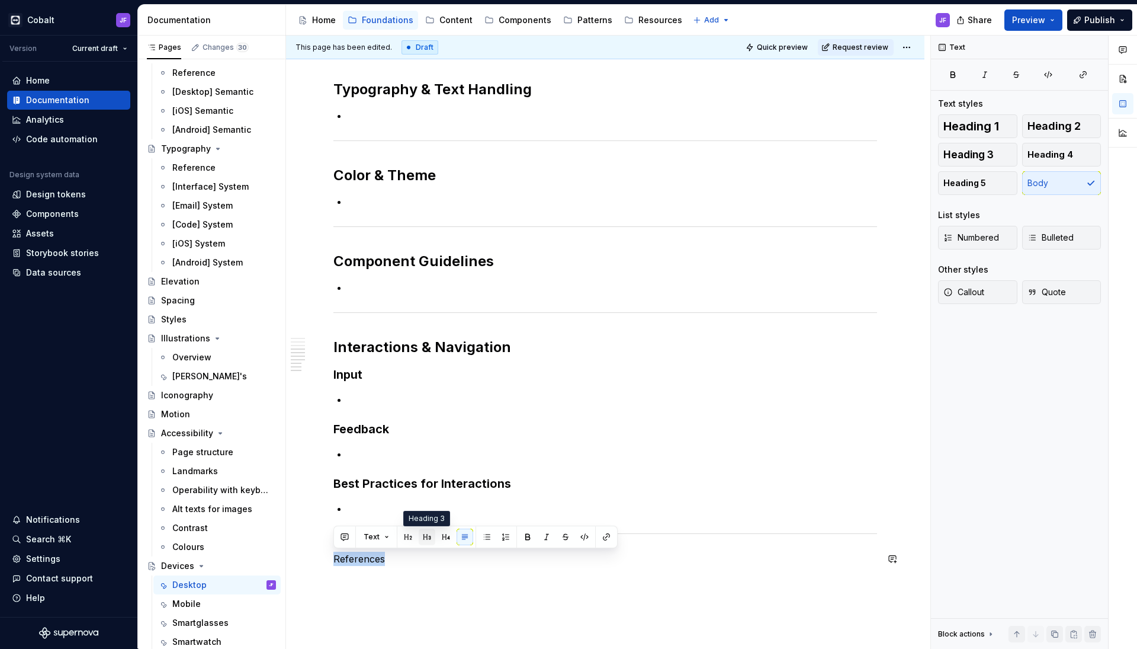
click at [425, 537] on button "button" at bounding box center [427, 536] width 17 height 17
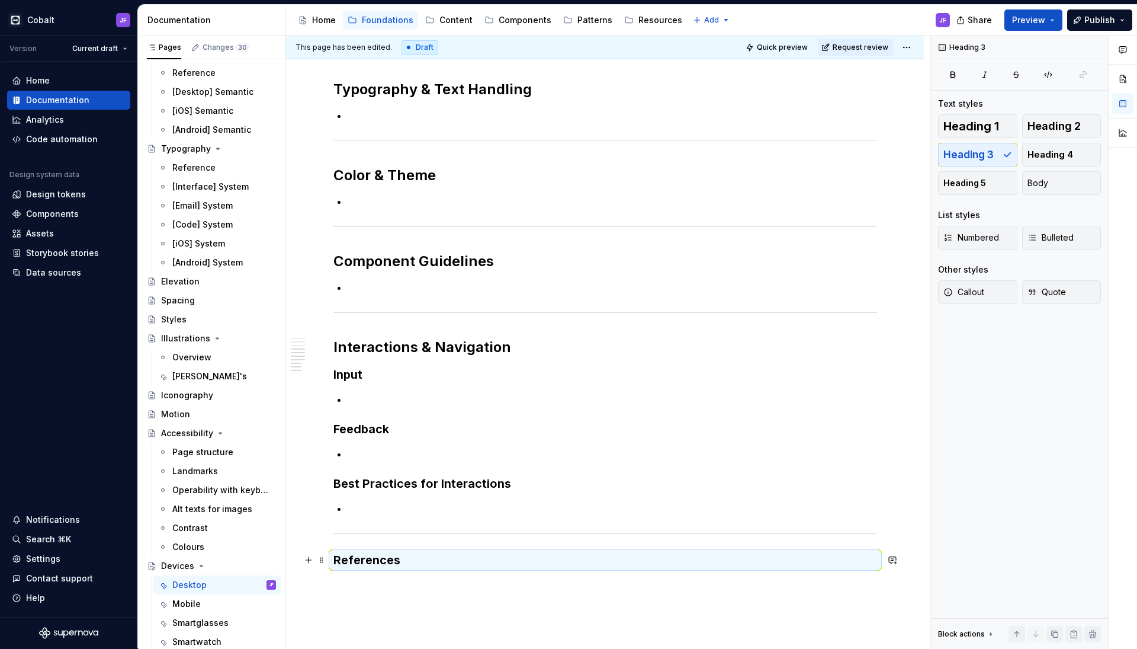
click at [396, 561] on h3 "References" at bounding box center [605, 559] width 544 height 17
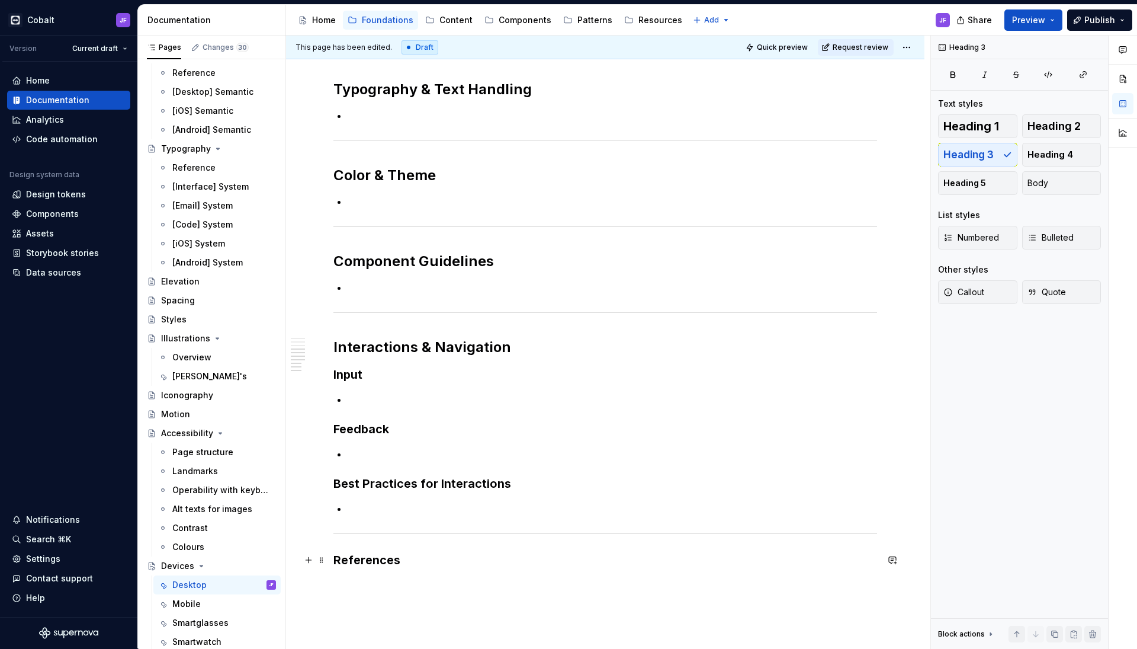
click at [396, 561] on h3 "References" at bounding box center [605, 559] width 544 height 17
click at [1031, 121] on span "Heading 2" at bounding box center [1054, 126] width 53 height 12
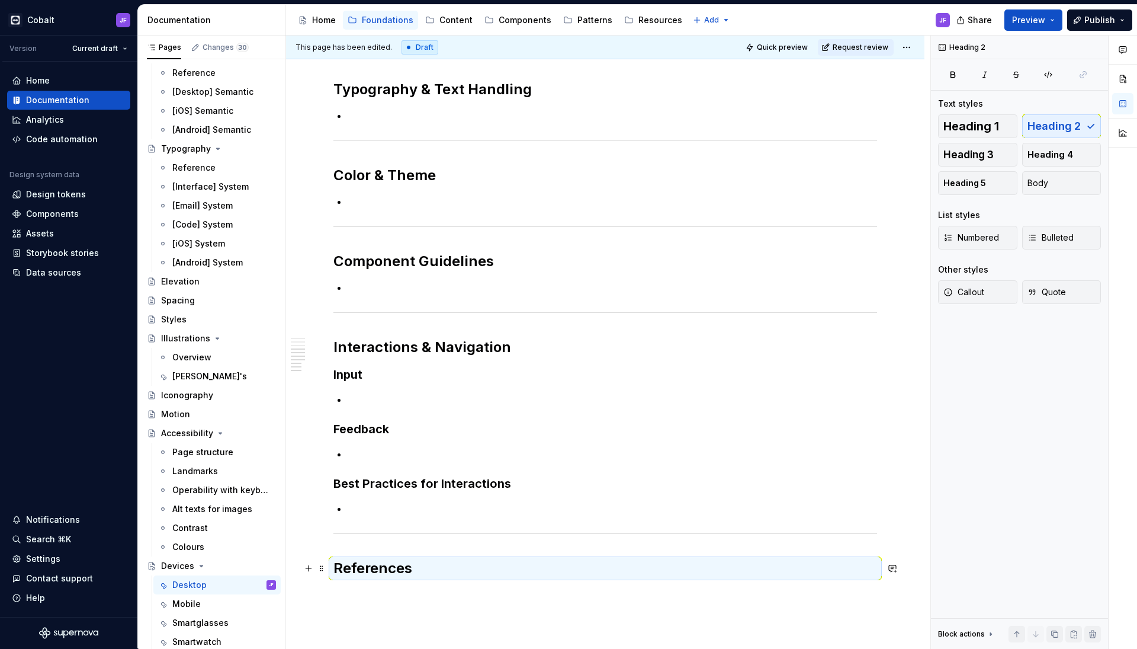
click at [445, 569] on h2 "References" at bounding box center [605, 567] width 544 height 19
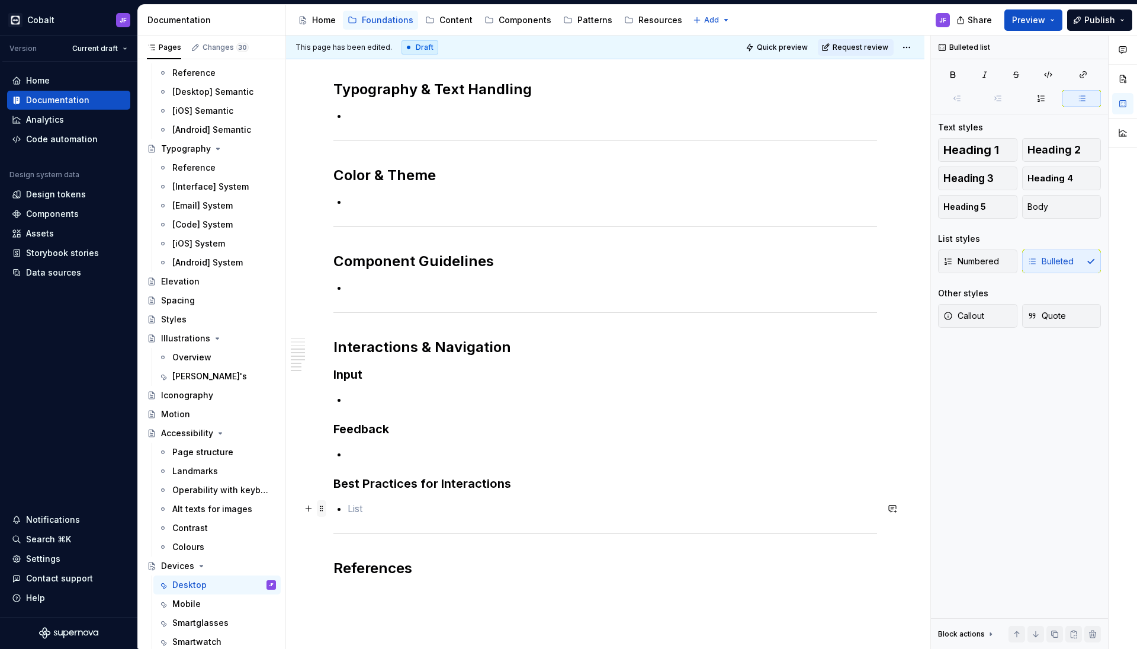
drag, startPoint x: 350, startPoint y: 502, endPoint x: 324, endPoint y: 501, distance: 26.1
click at [333, 501] on div "Overview Desktop devices are the primary environment for the TeamViewer app, su…" at bounding box center [605, 127] width 544 height 978
click at [358, 613] on div "Overview Desktop devices are the primary environment for the TeamViewer app, su…" at bounding box center [605, 209] width 638 height 1201
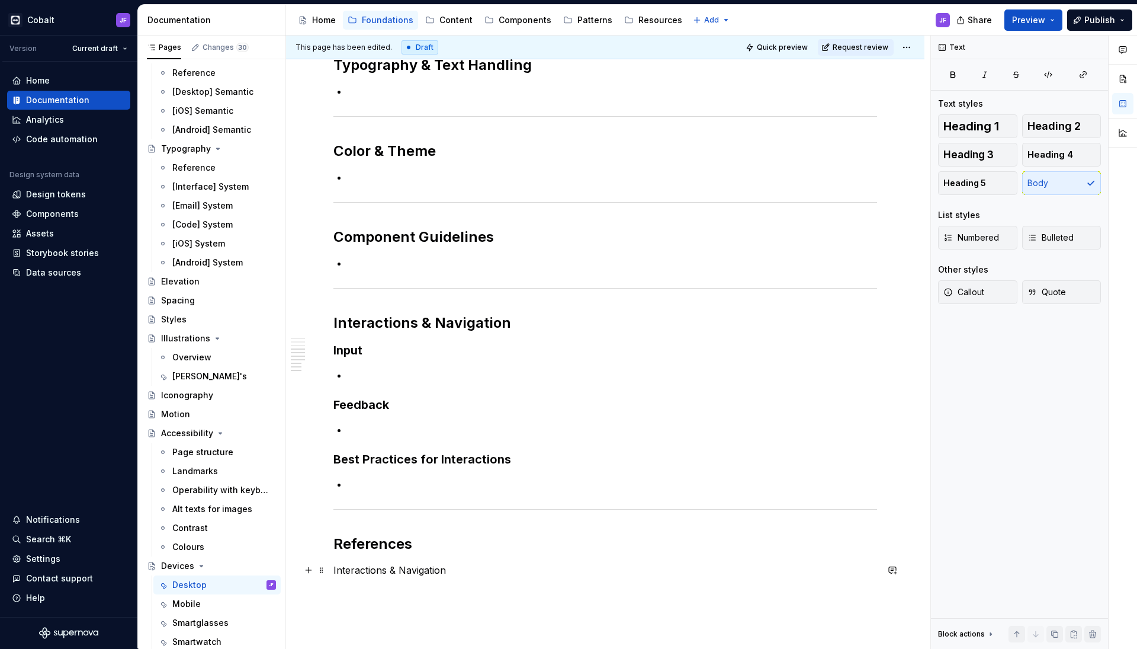
click at [439, 564] on p "Interactions & Navigation" at bounding box center [605, 570] width 544 height 14
click at [389, 484] on p at bounding box center [612, 484] width 529 height 14
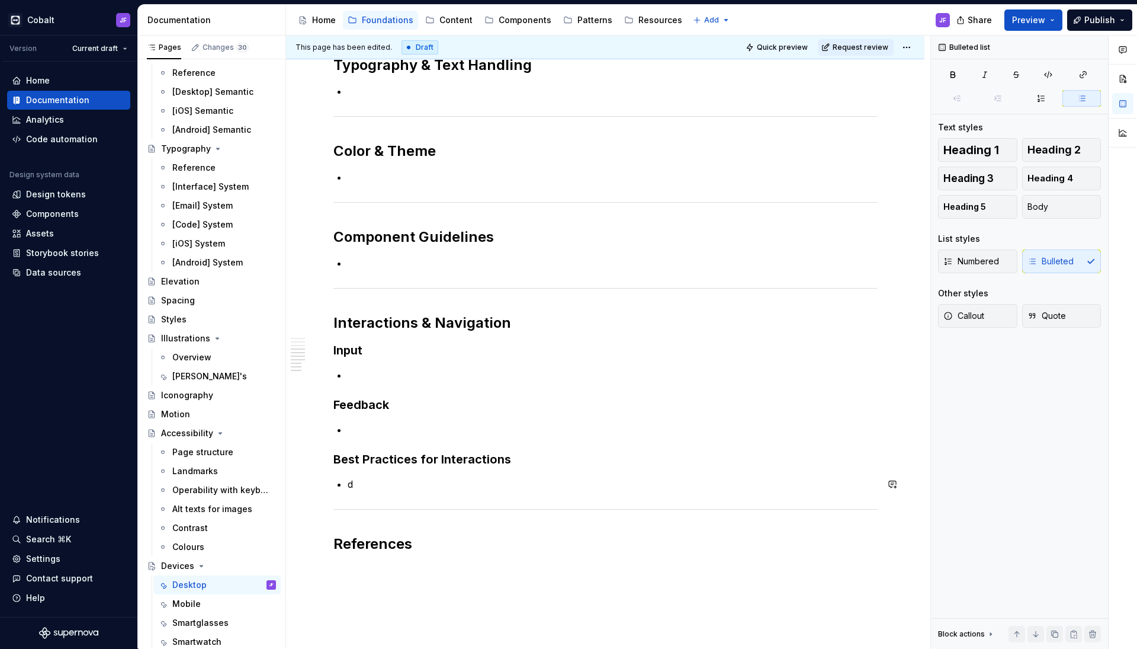
click at [333, 479] on div "Overview Desktop devices are the primary environment for the TeamViewer app, su…" at bounding box center [605, 102] width 544 height 978
drag, startPoint x: 376, startPoint y: 487, endPoint x: 295, endPoint y: 487, distance: 81.1
click at [295, 487] on div "Overview Desktop devices are the primary environment for the TeamViewer app, su…" at bounding box center [605, 185] width 638 height 1201
copy p "d"
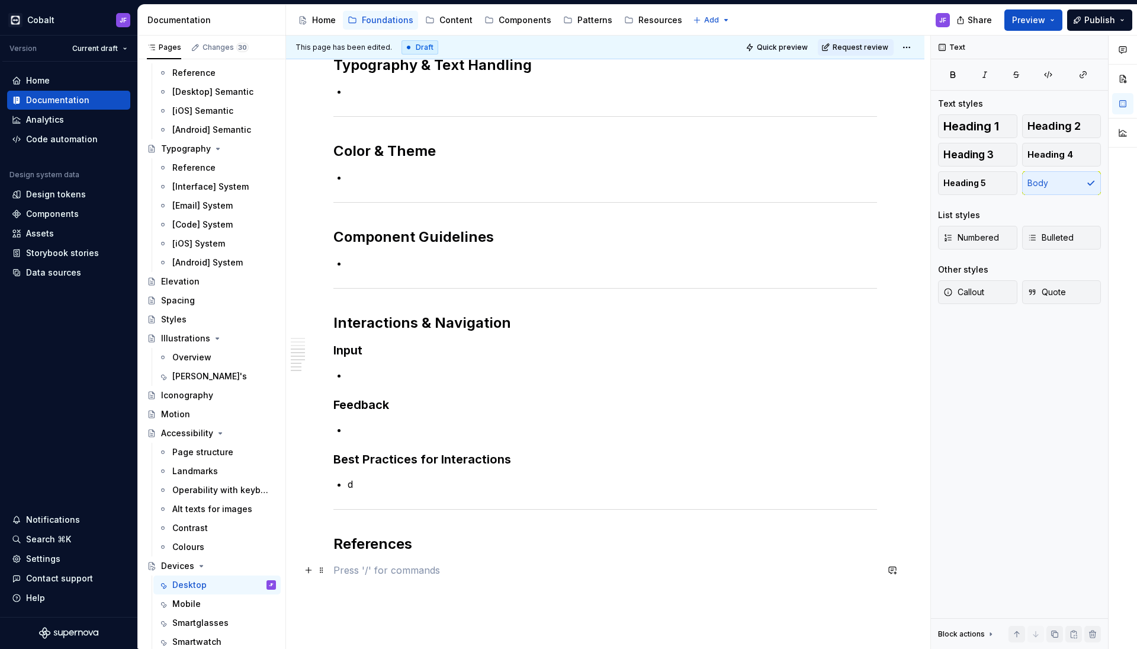
click at [357, 574] on p at bounding box center [605, 570] width 544 height 14
click at [1028, 241] on icon "button" at bounding box center [1032, 237] width 9 height 9
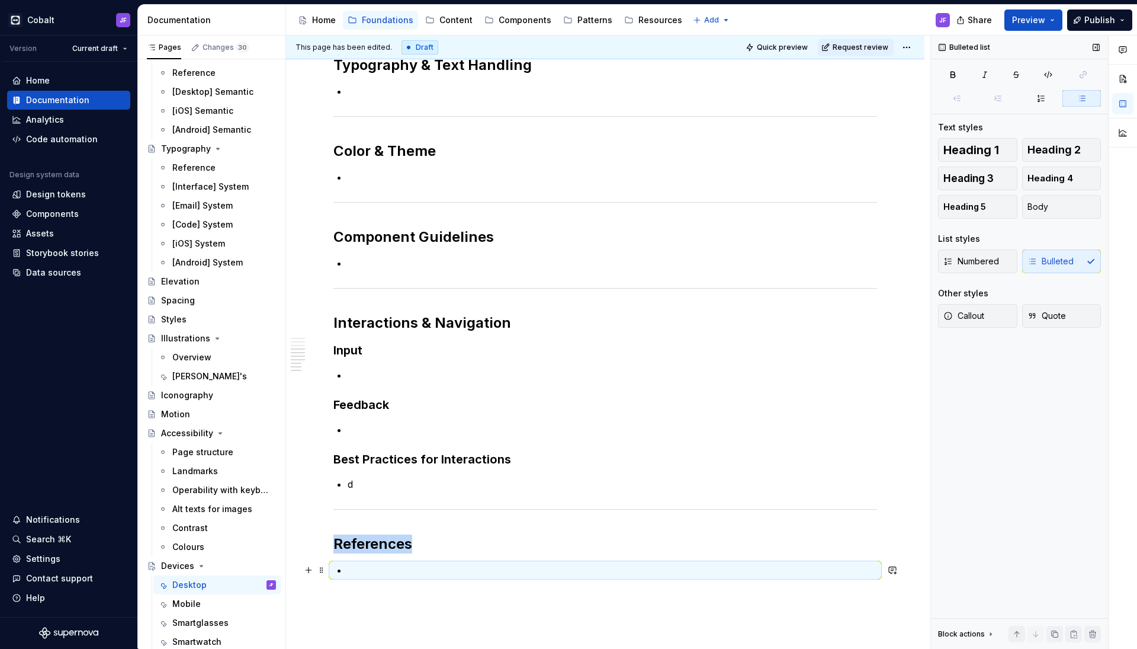
click at [425, 567] on p at bounding box center [612, 570] width 529 height 14
click at [378, 573] on p at bounding box center [612, 570] width 529 height 14
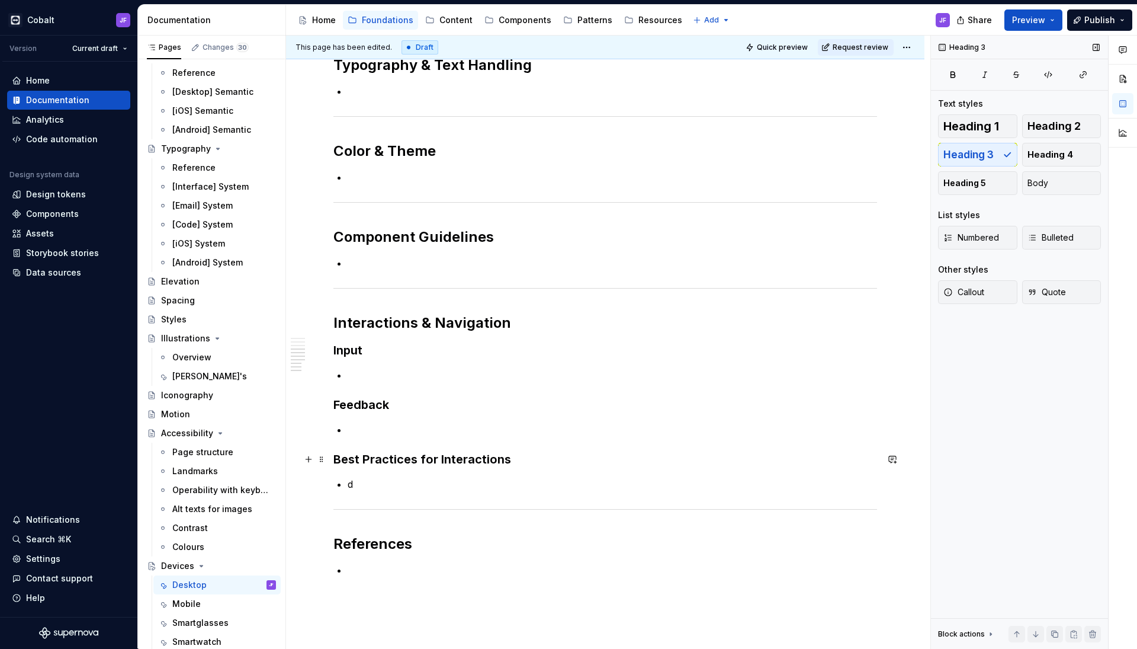
click at [419, 453] on h3 "Best Practices for Interactions" at bounding box center [605, 459] width 544 height 17
click at [392, 569] on p at bounding box center [612, 570] width 529 height 14
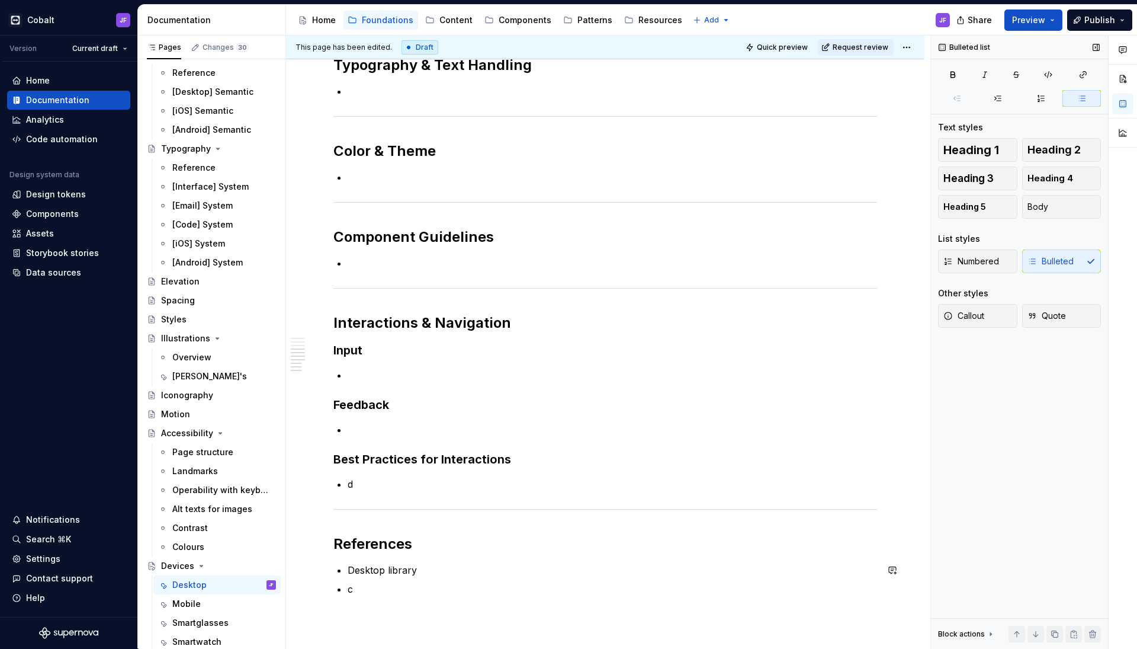
scroll to position [625, 0]
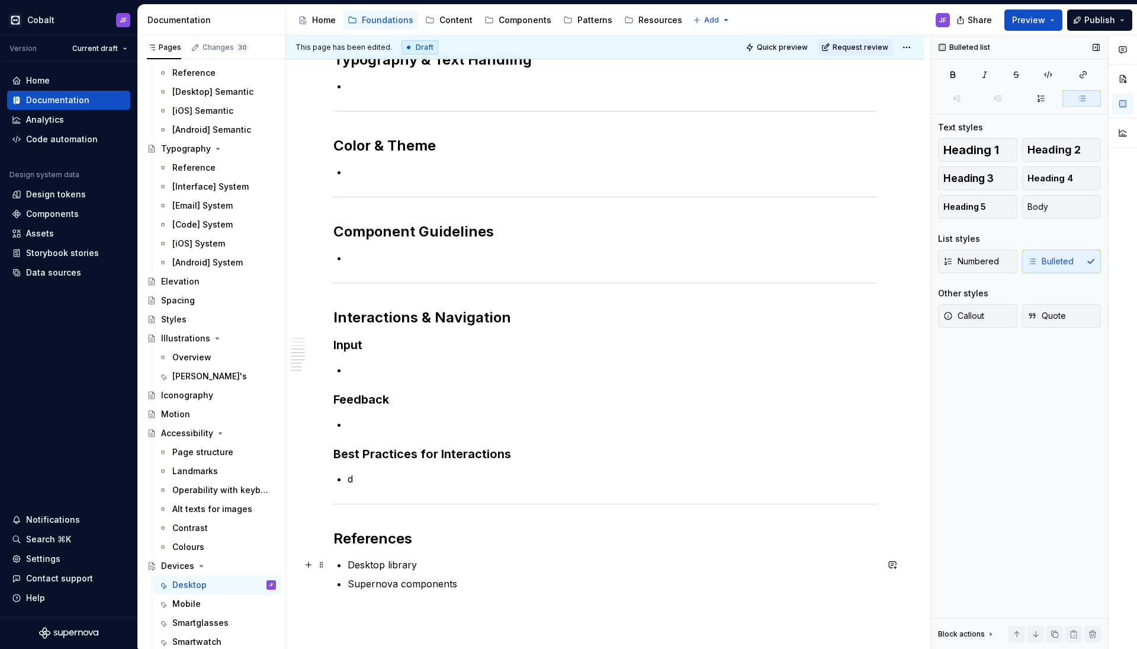
click at [448, 562] on p "Desktop library" at bounding box center [612, 564] width 529 height 14
click at [412, 483] on p "d" at bounding box center [612, 478] width 529 height 14
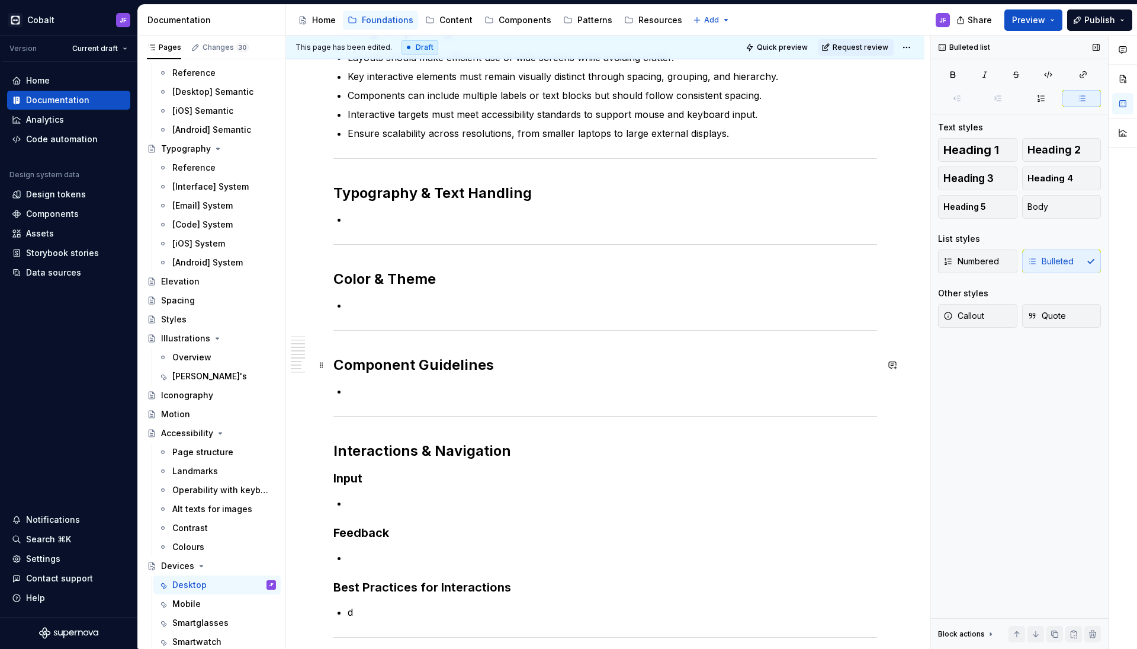
scroll to position [487, 0]
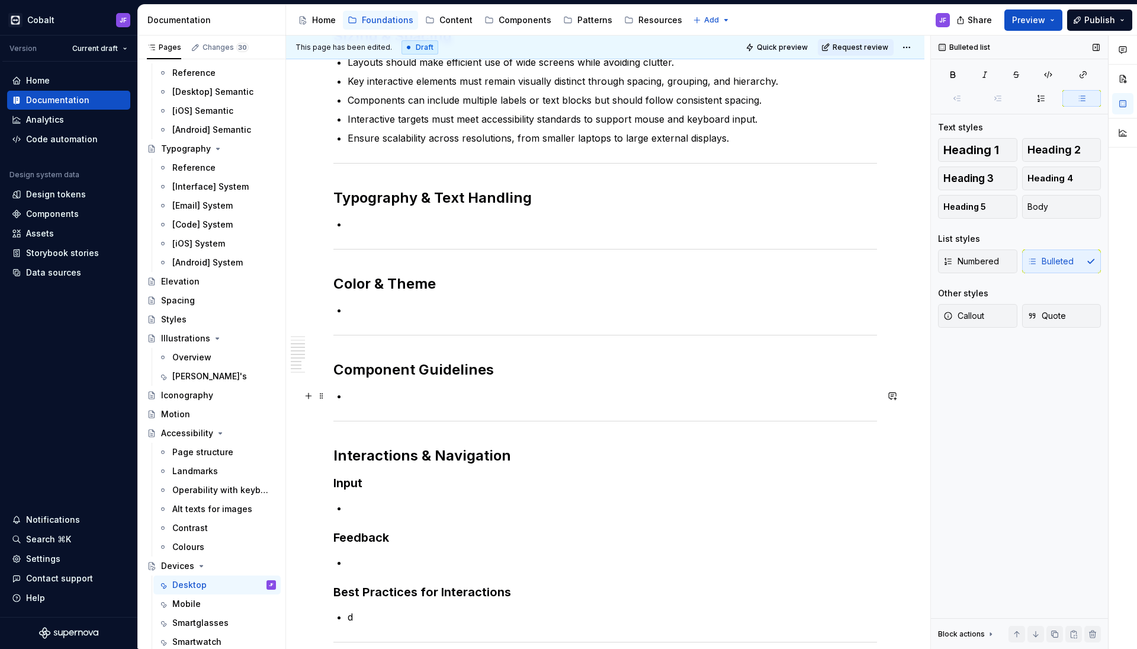
click at [399, 389] on p at bounding box center [612, 396] width 529 height 14
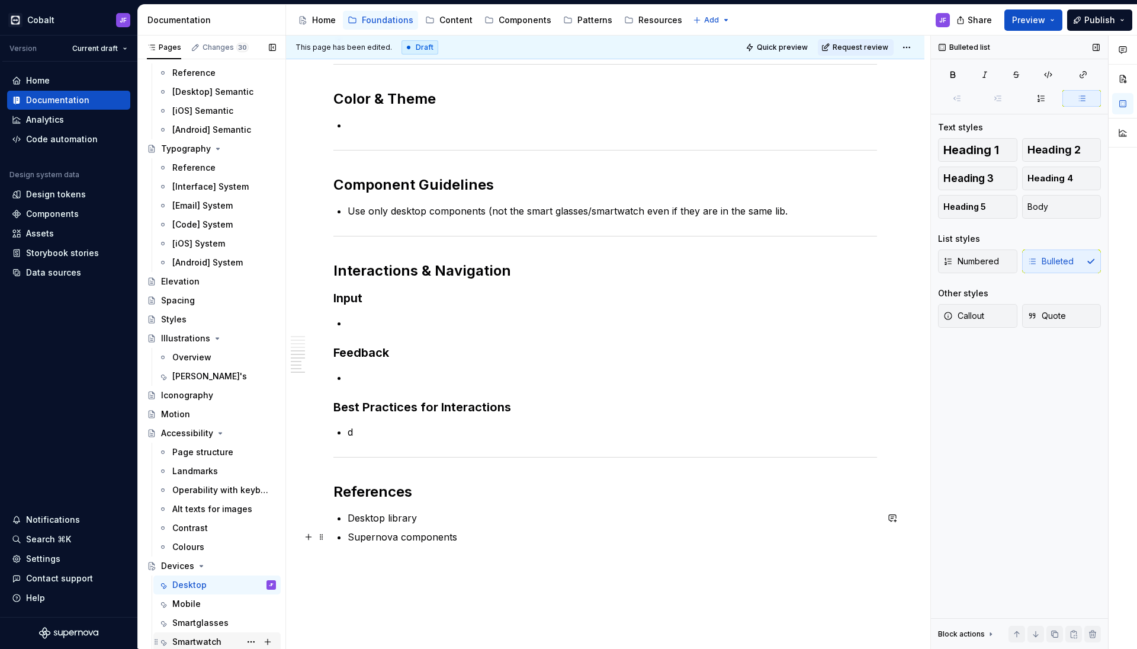
scroll to position [673, 0]
type textarea "*"
